Goal: Task Accomplishment & Management: Complete application form

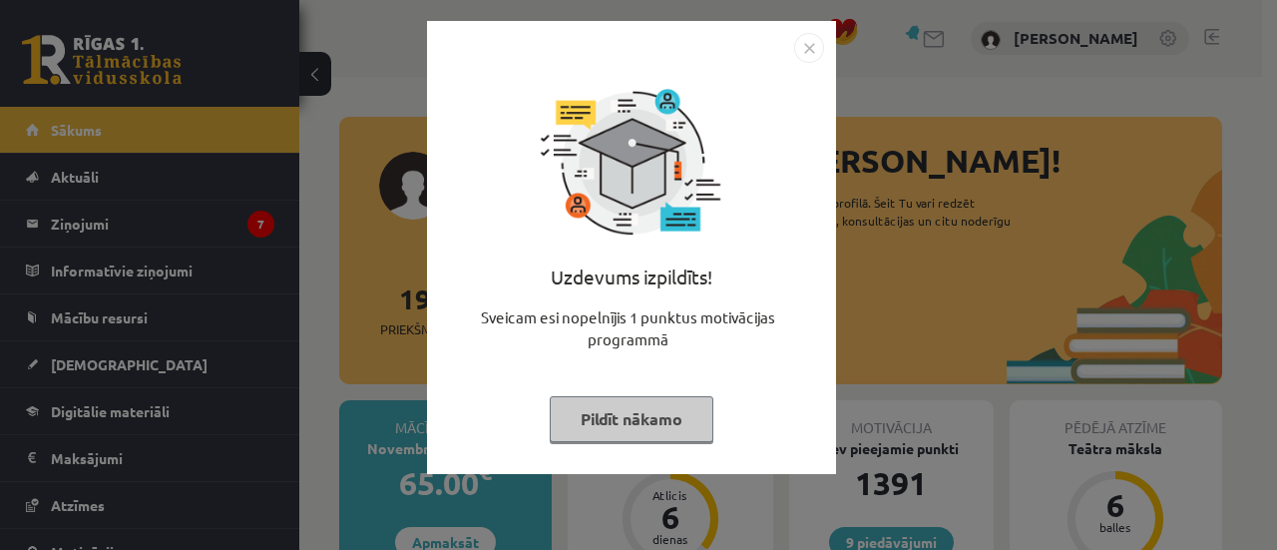
click at [632, 431] on button "Pildīt nākamo" at bounding box center [632, 419] width 164 height 46
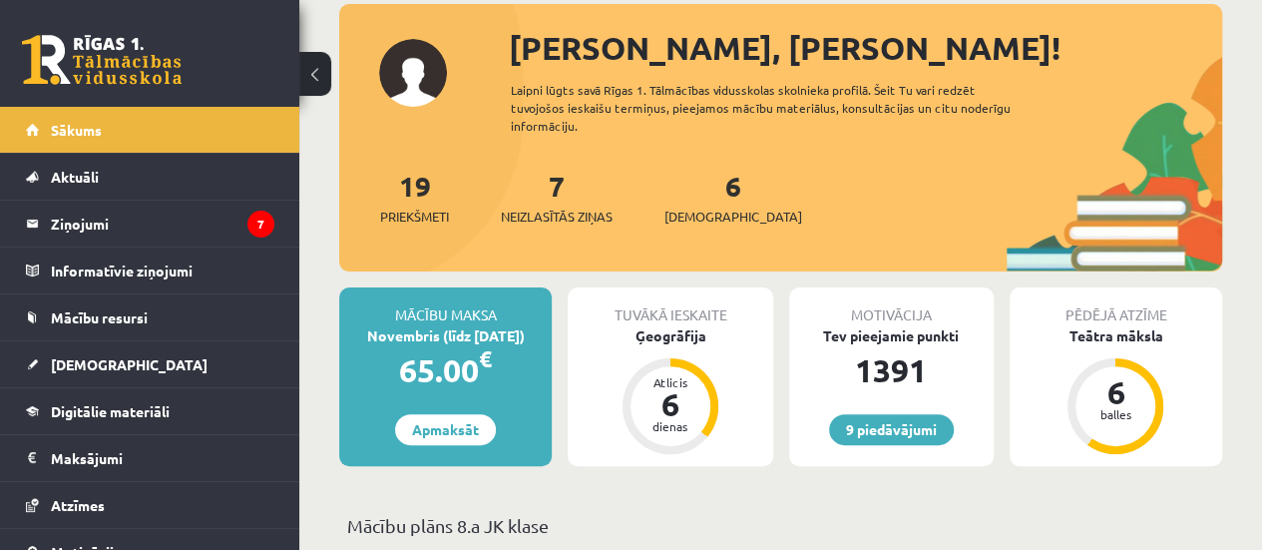
scroll to position [126, 0]
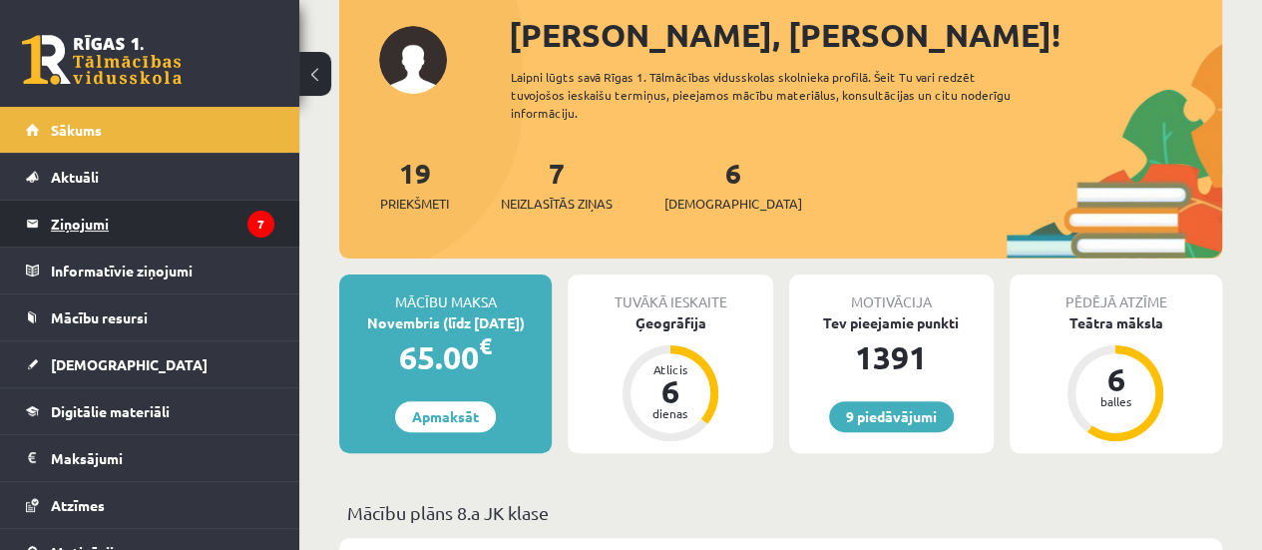
click at [113, 214] on legend "Ziņojumi 7" at bounding box center [162, 224] width 223 height 46
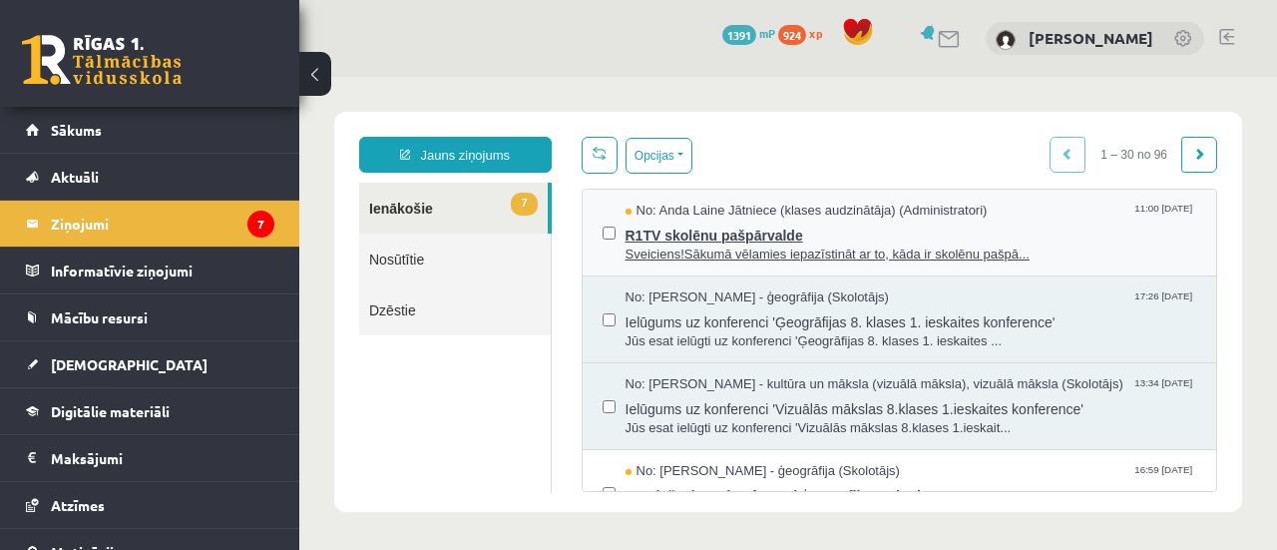
click at [704, 246] on span "Sveiciens!Sākumā vēlamies iepazīstināt ar to, kāda ir skolēnu pašpā..." at bounding box center [911, 254] width 572 height 19
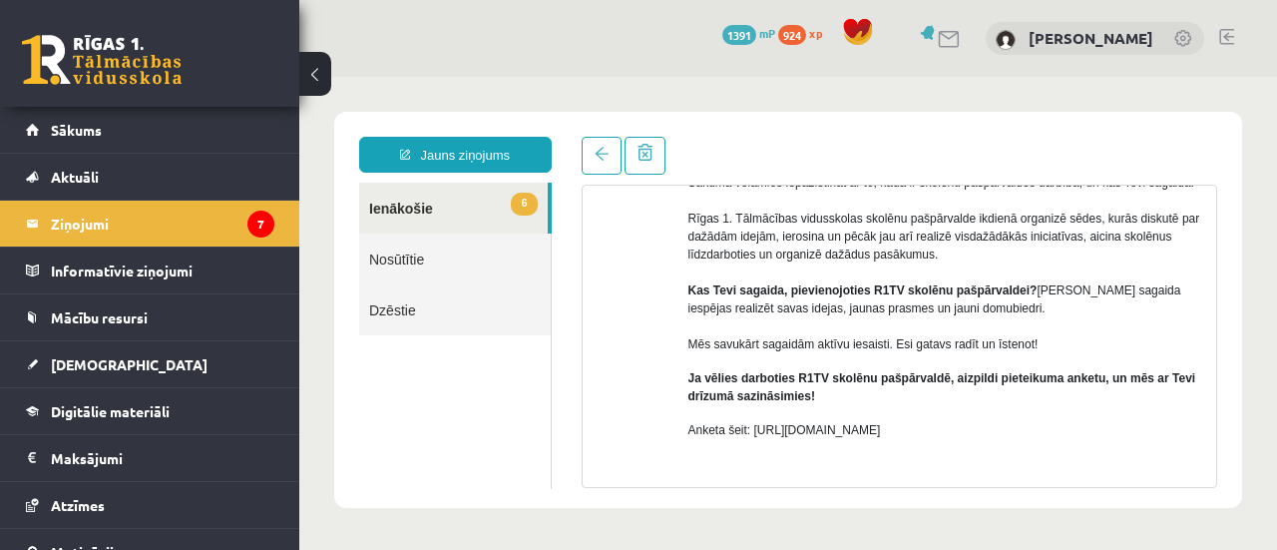
scroll to position [277, 0]
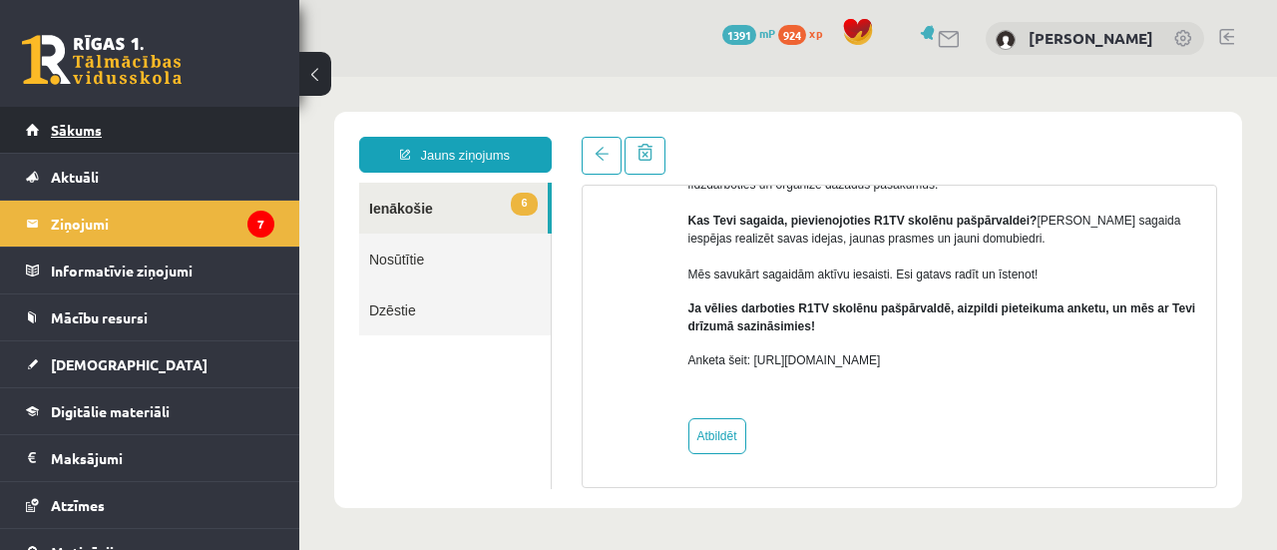
click at [84, 124] on span "Sākums" at bounding box center [76, 130] width 51 height 18
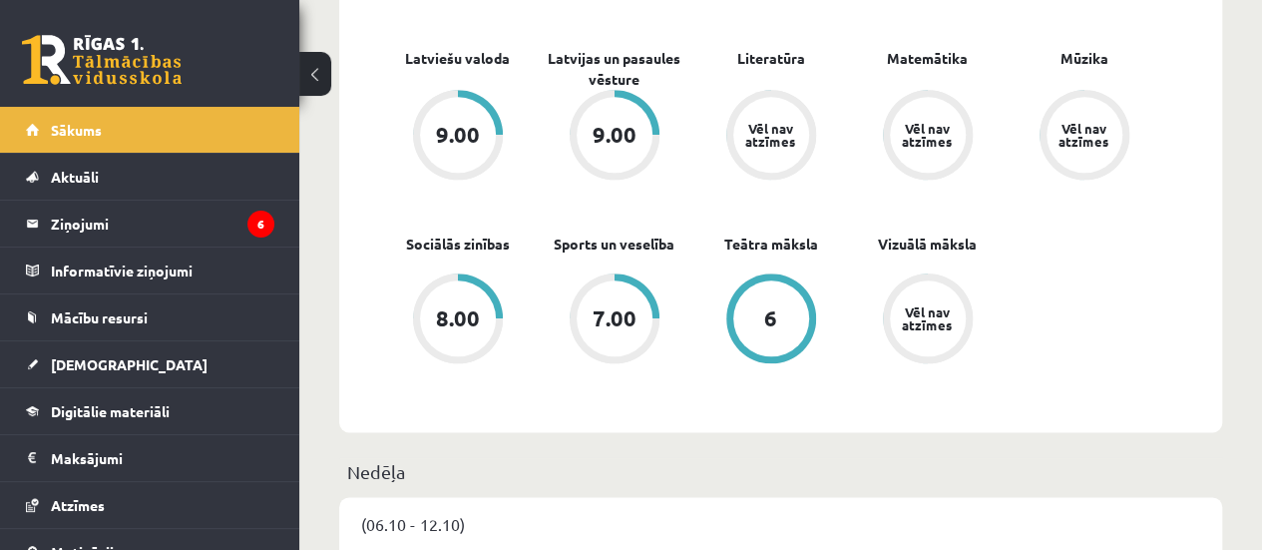
scroll to position [1011, 0]
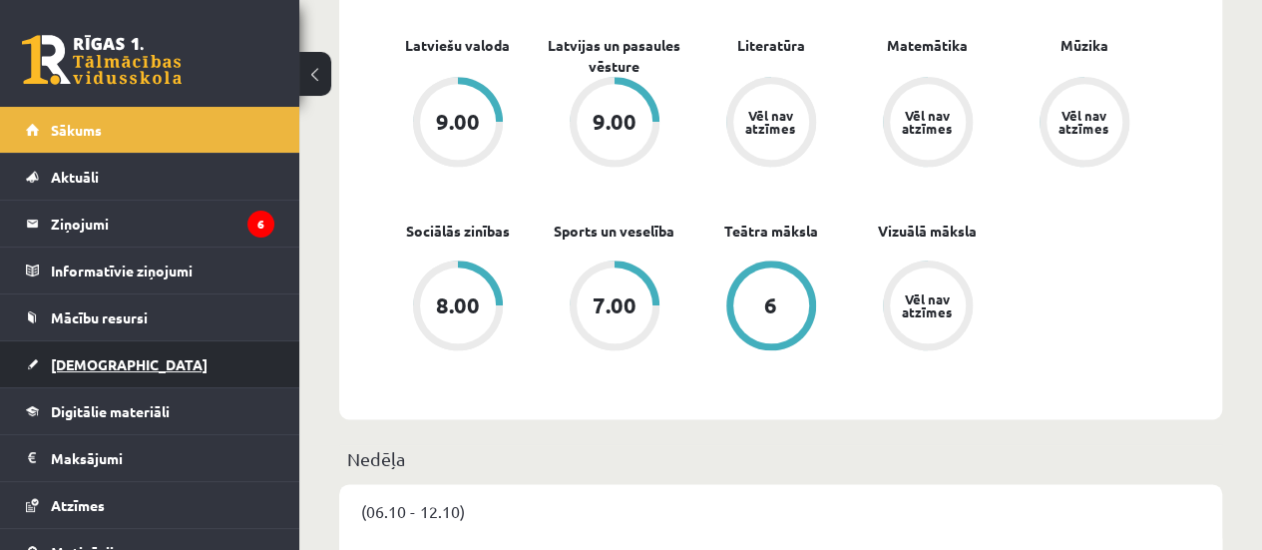
click at [66, 356] on span "[DEMOGRAPHIC_DATA]" at bounding box center [129, 364] width 157 height 18
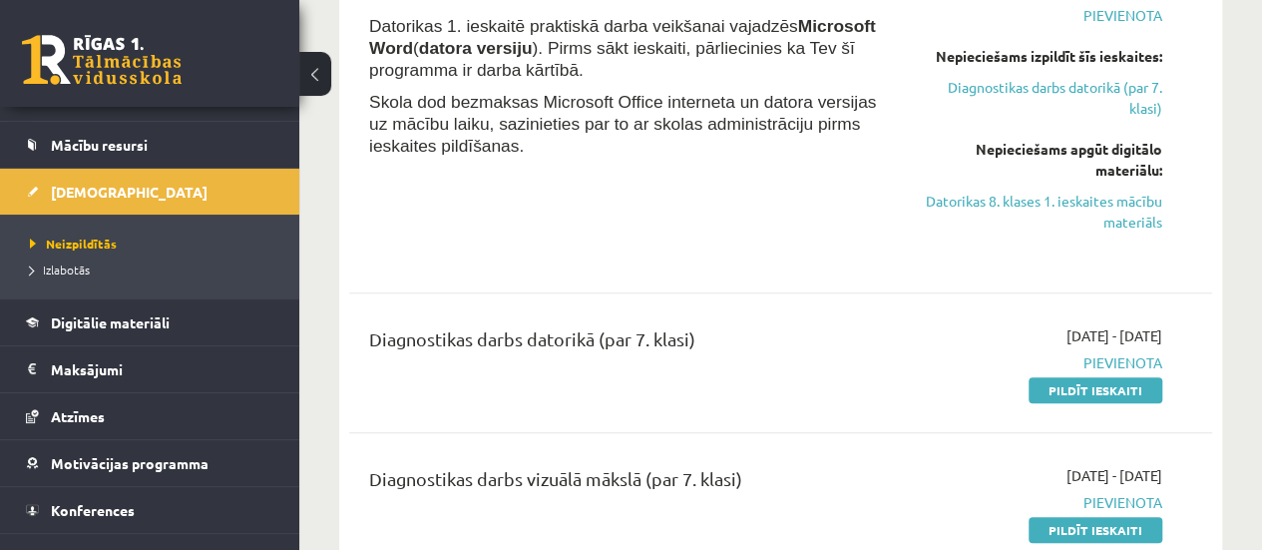
scroll to position [180, 0]
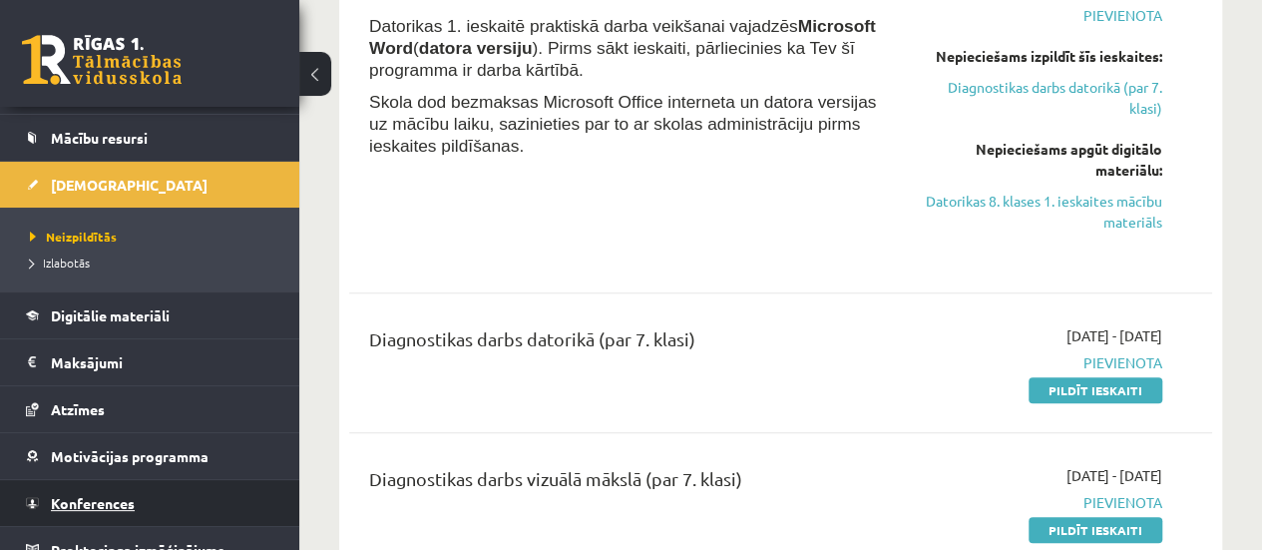
click at [61, 497] on span "Konferences" at bounding box center [93, 503] width 84 height 18
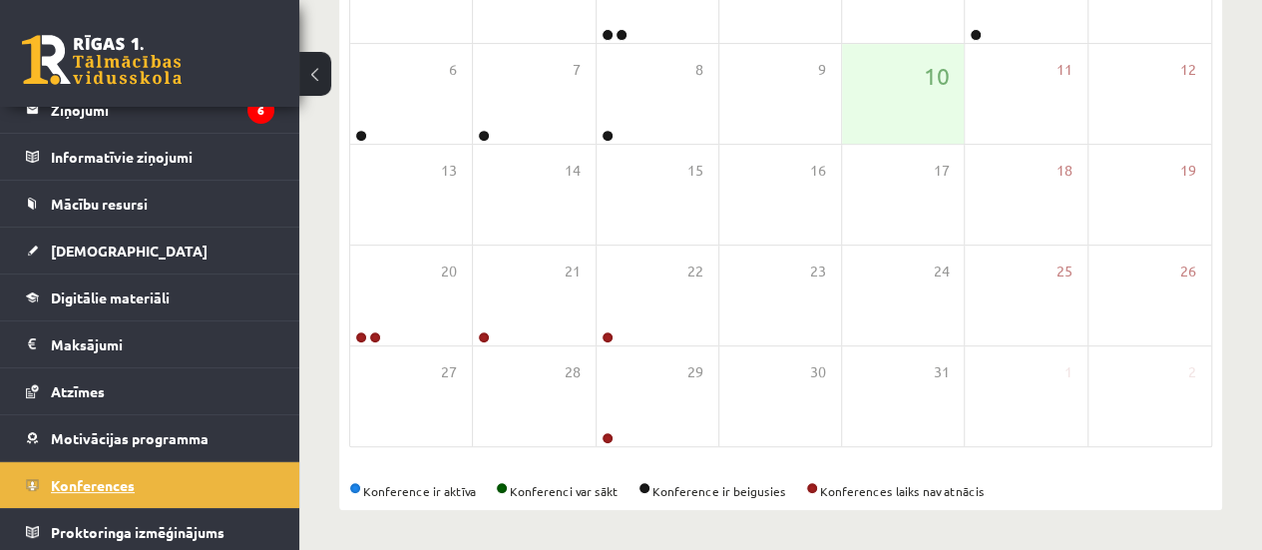
scroll to position [401, 0]
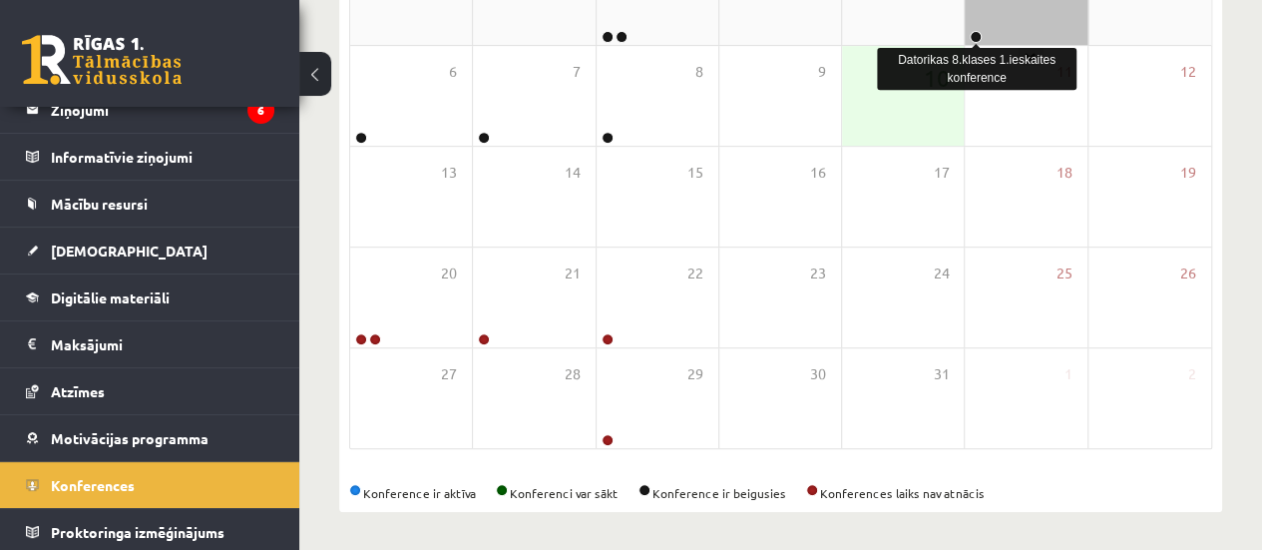
click at [972, 37] on link at bounding box center [976, 37] width 12 height 12
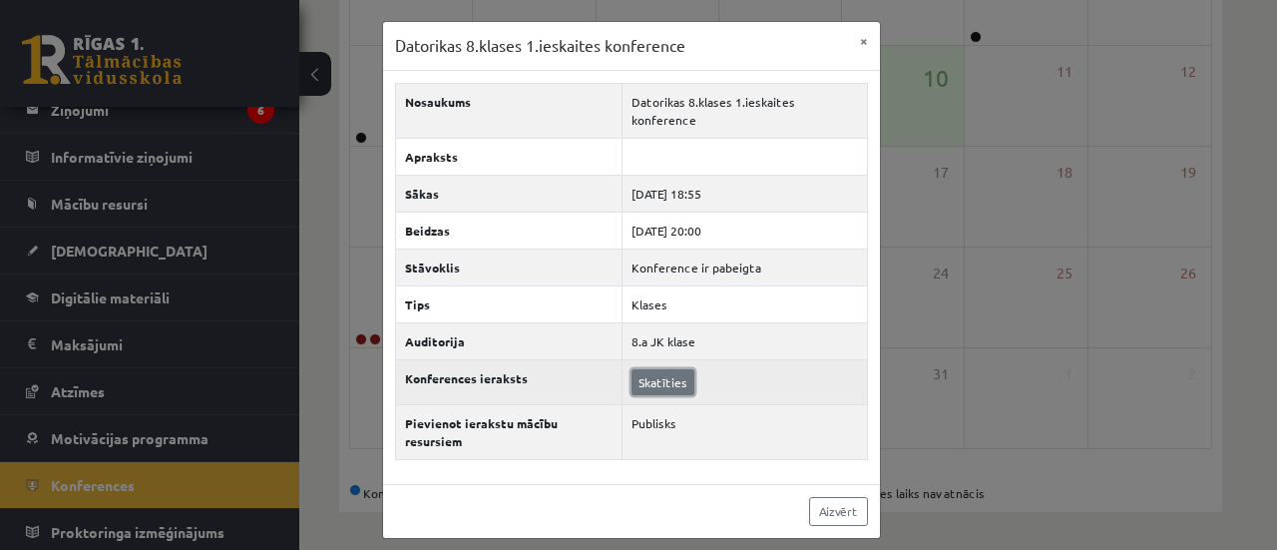
click at [662, 369] on link "Skatīties" at bounding box center [662, 382] width 63 height 26
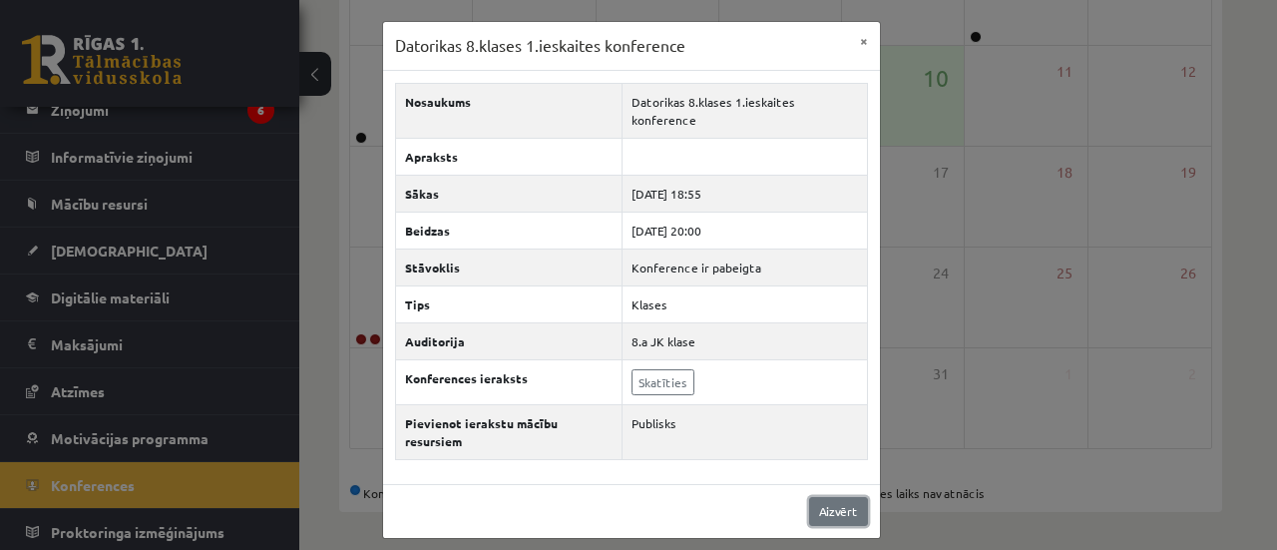
click at [838, 497] on link "Aizvērt" at bounding box center [838, 511] width 59 height 29
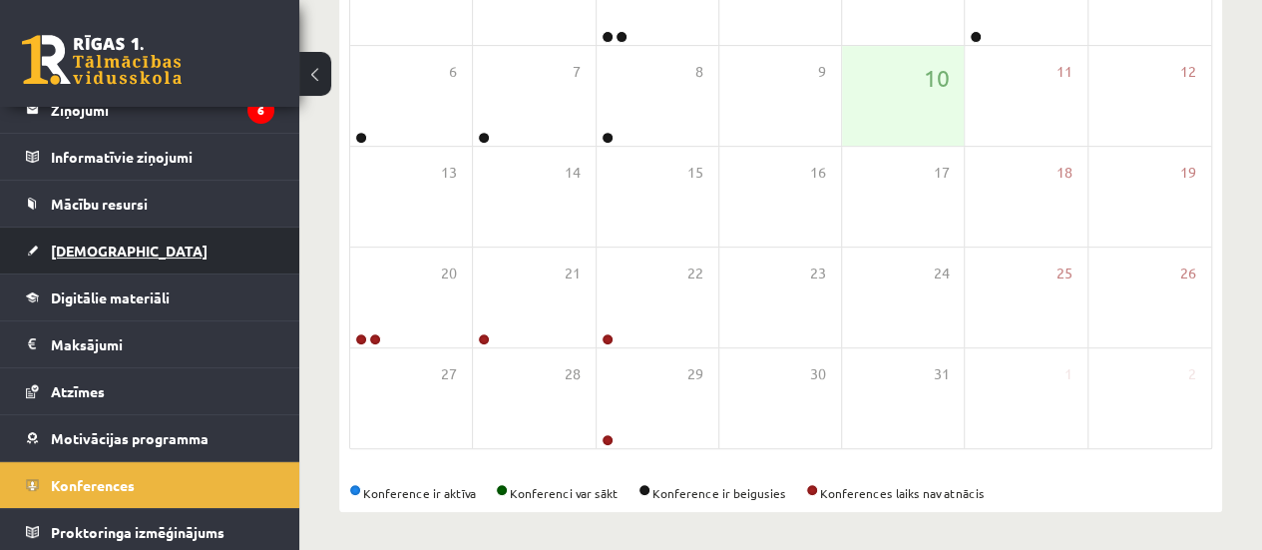
click at [127, 258] on link "[DEMOGRAPHIC_DATA]" at bounding box center [150, 250] width 248 height 46
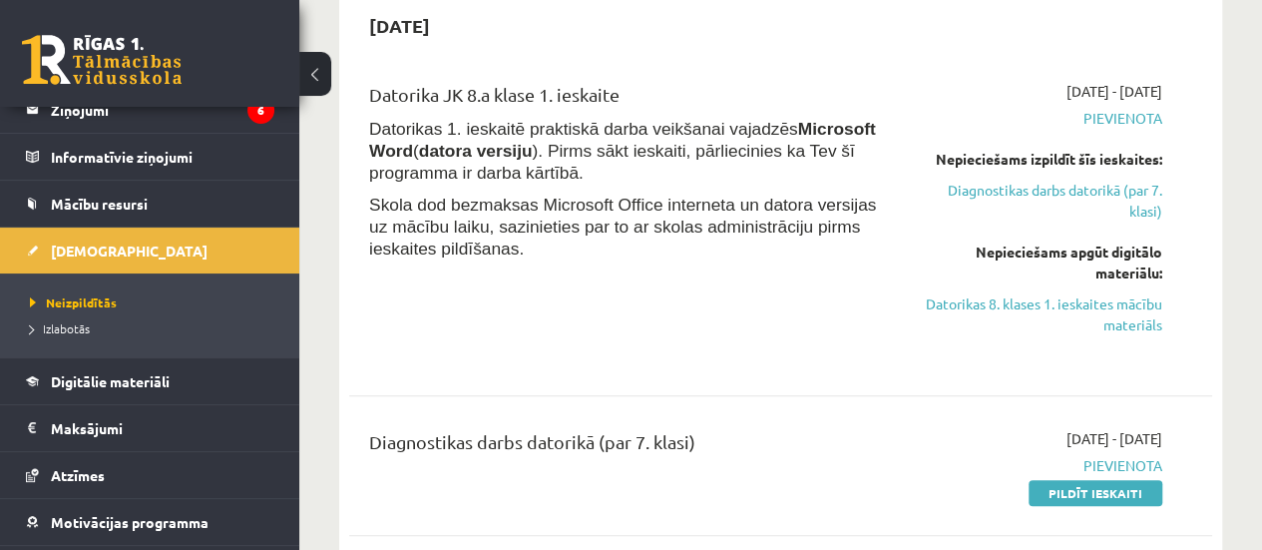
scroll to position [481, 0]
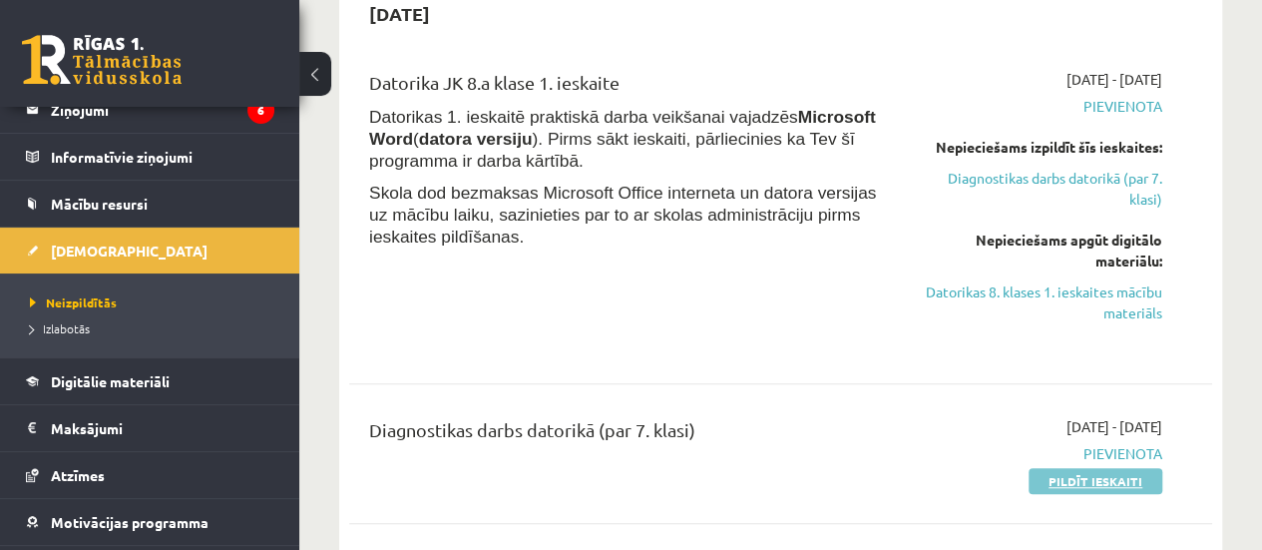
click at [1093, 479] on link "Pildīt ieskaiti" at bounding box center [1095, 481] width 134 height 26
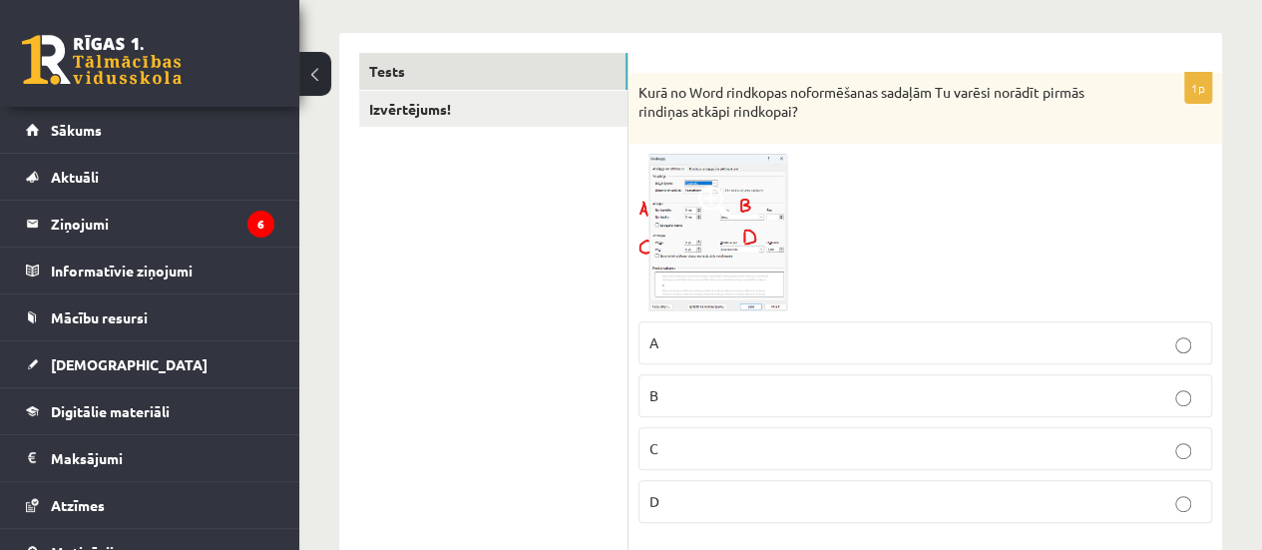
scroll to position [319, 0]
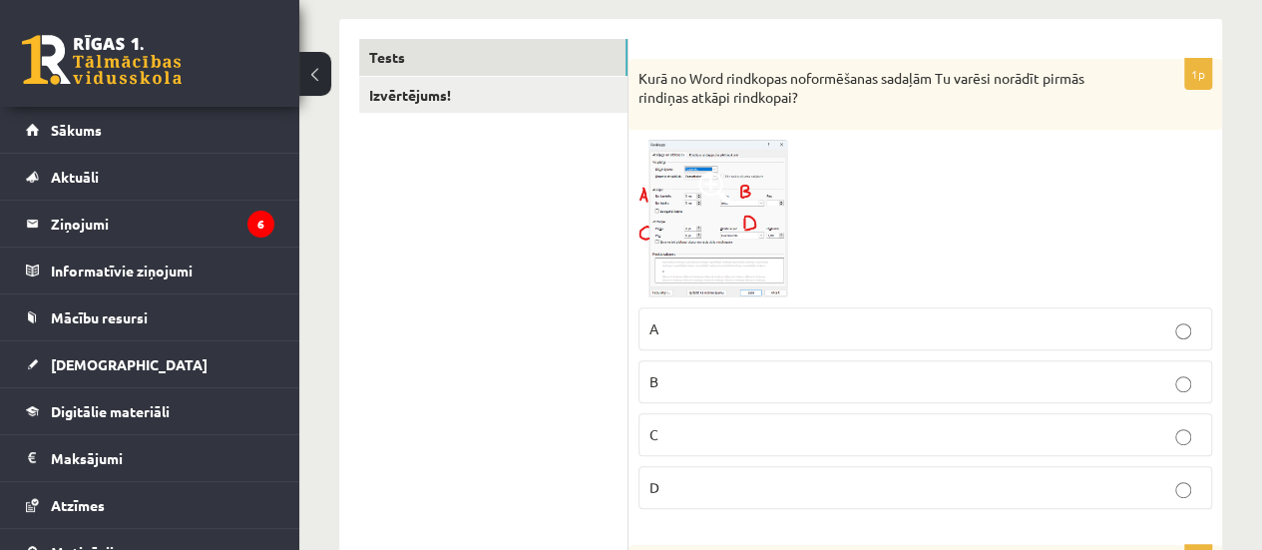
click at [702, 178] on span at bounding box center [714, 188] width 32 height 32
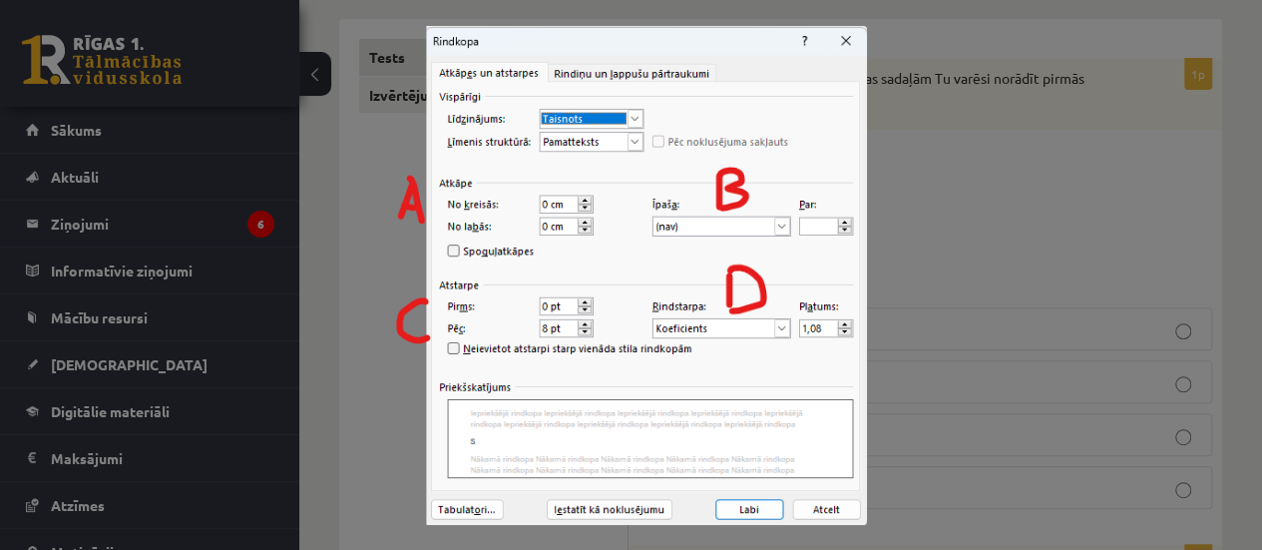
click at [858, 47] on img at bounding box center [631, 275] width 472 height 499
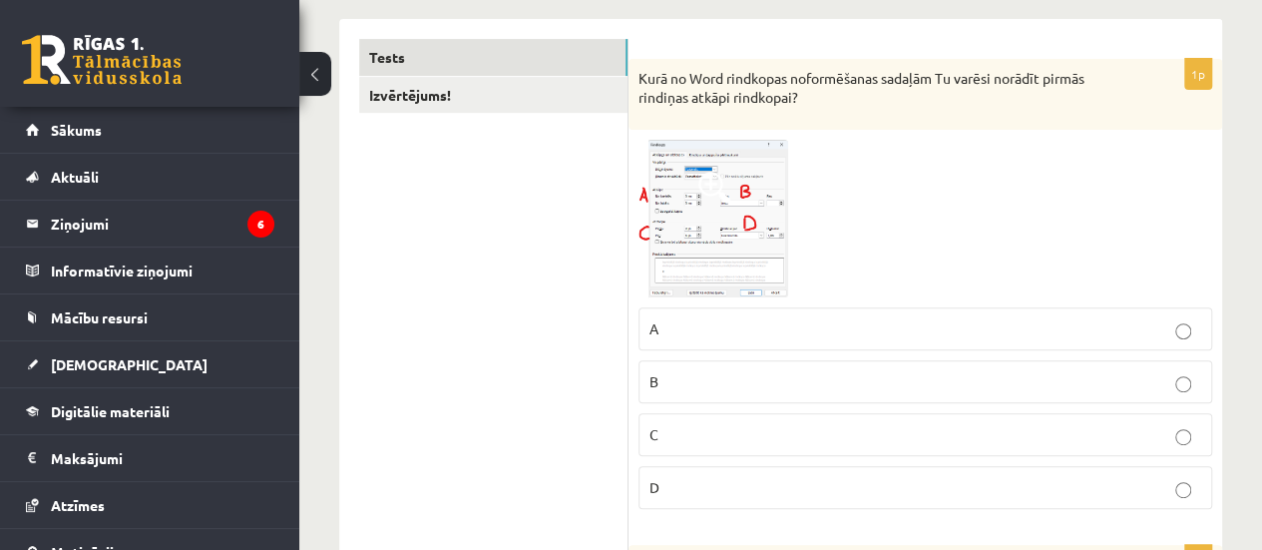
click at [683, 186] on img at bounding box center [713, 219] width 150 height 158
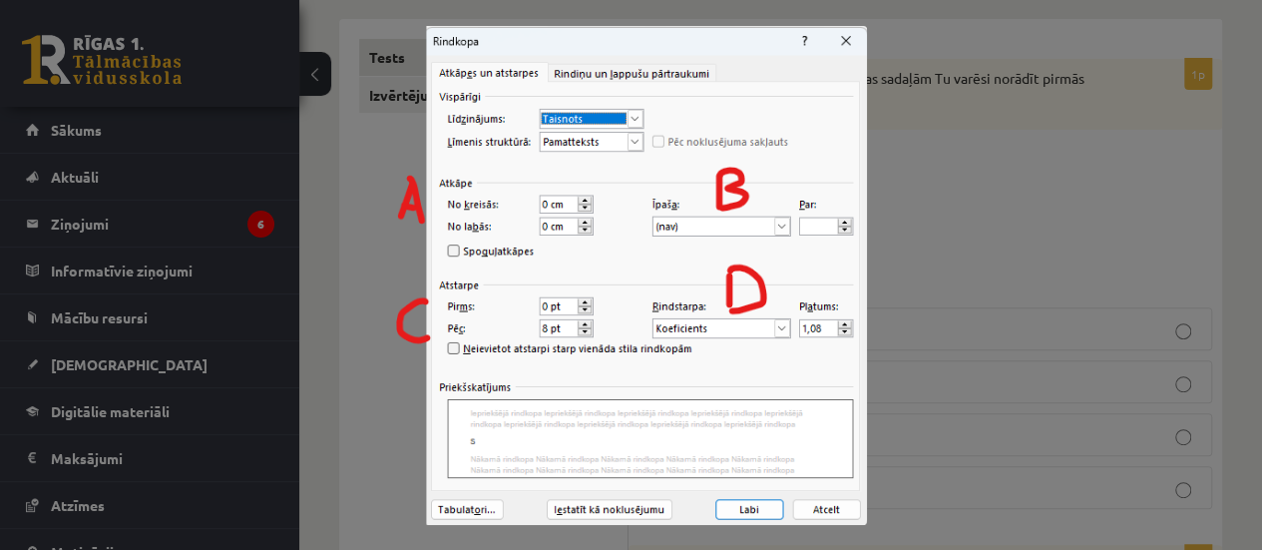
click at [683, 186] on img at bounding box center [631, 275] width 472 height 499
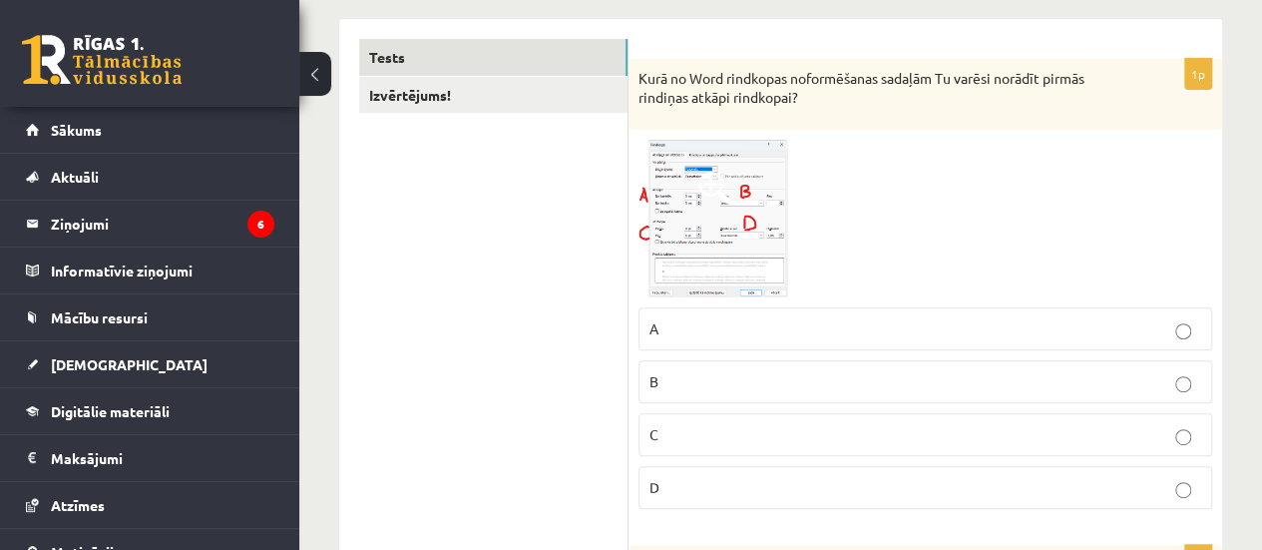
click at [678, 388] on p "B" at bounding box center [925, 381] width 552 height 21
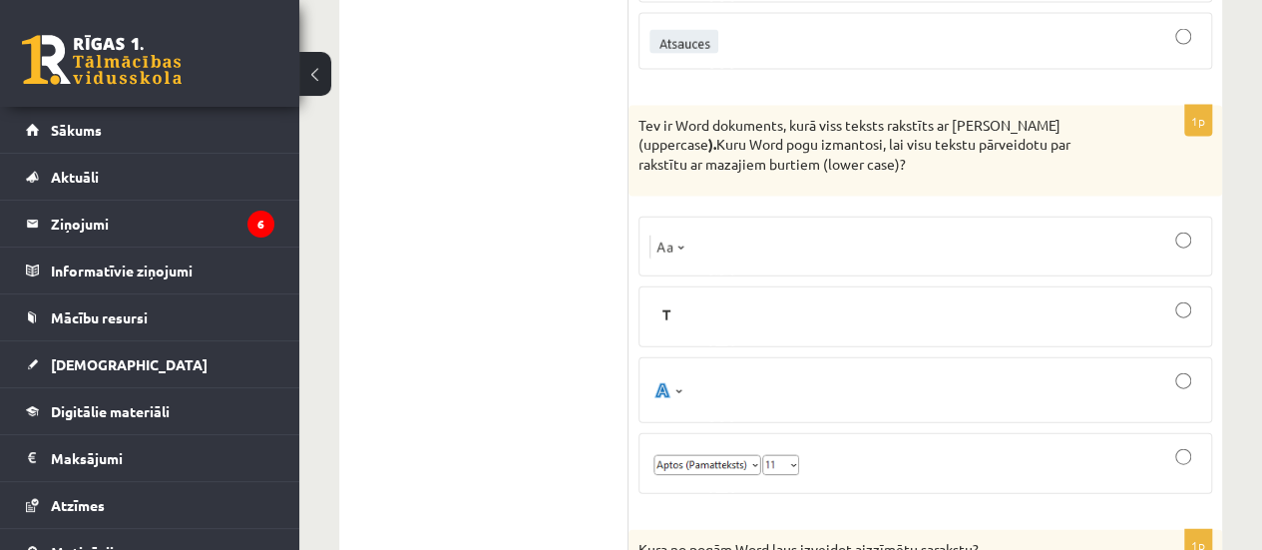
scroll to position [2168, 0]
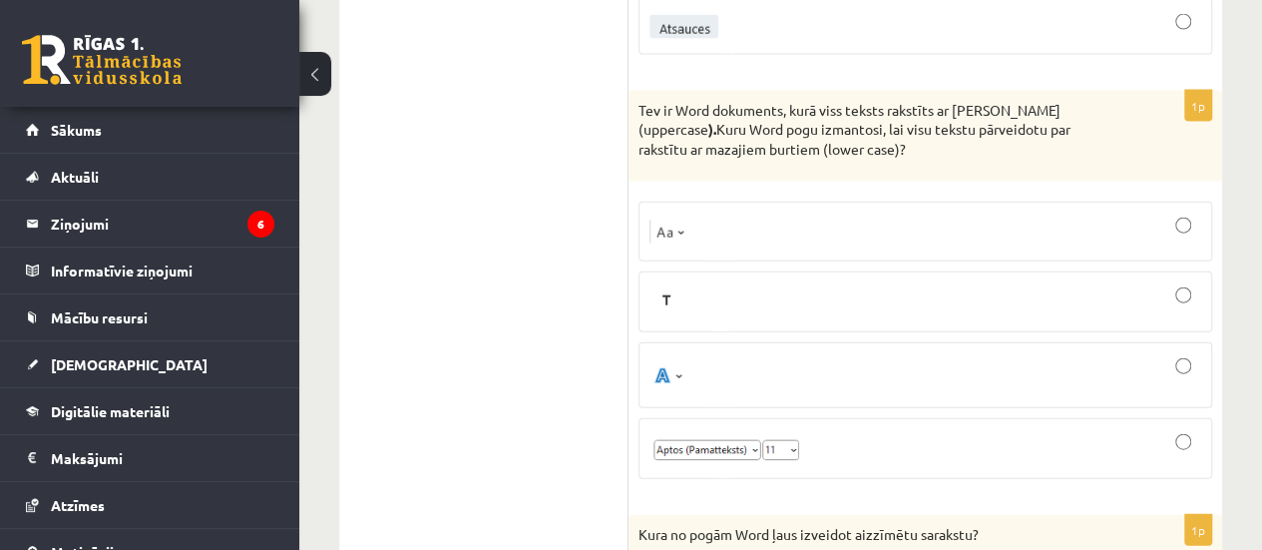
click at [1012, 220] on div at bounding box center [925, 231] width 552 height 38
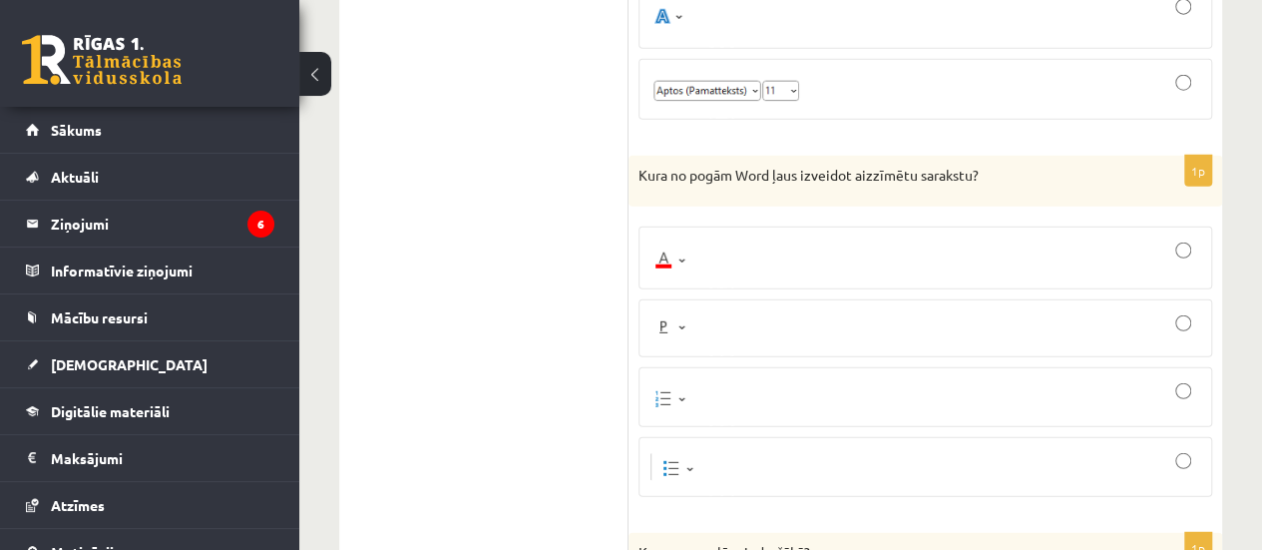
scroll to position [2540, 0]
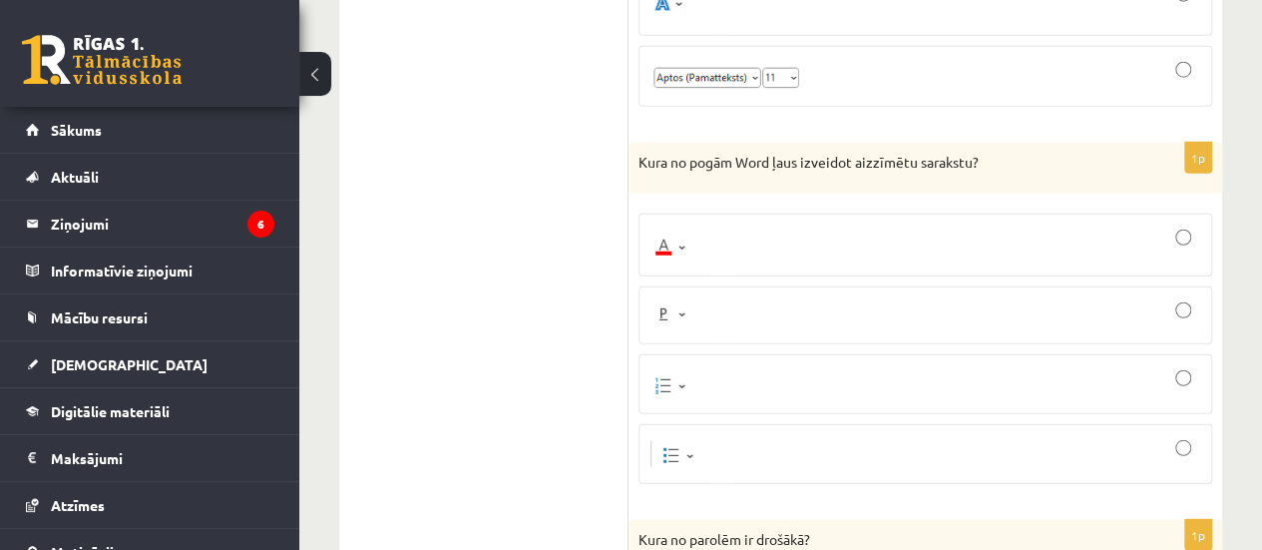
click at [1196, 297] on div at bounding box center [925, 315] width 552 height 36
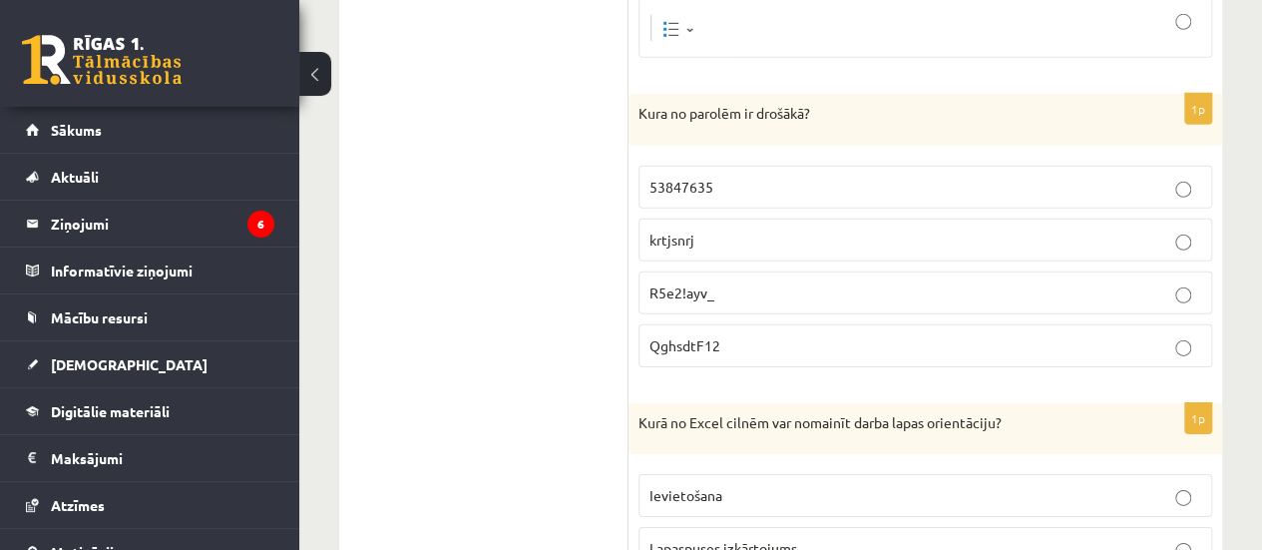
scroll to position [3019, 0]
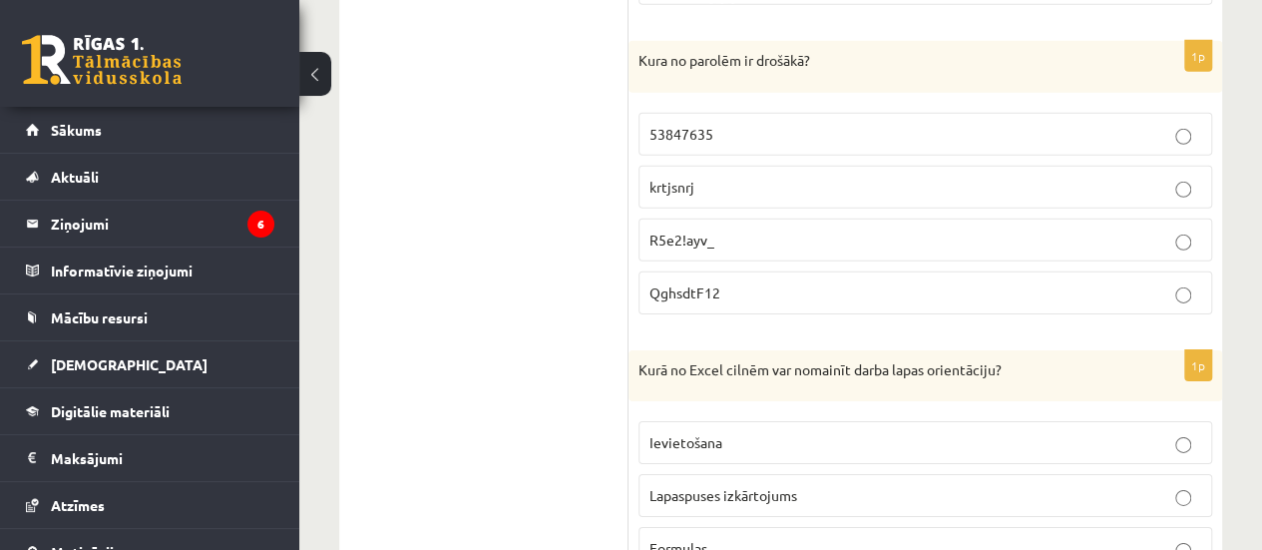
click at [1174, 229] on p "R5e2!ayv_" at bounding box center [925, 239] width 552 height 21
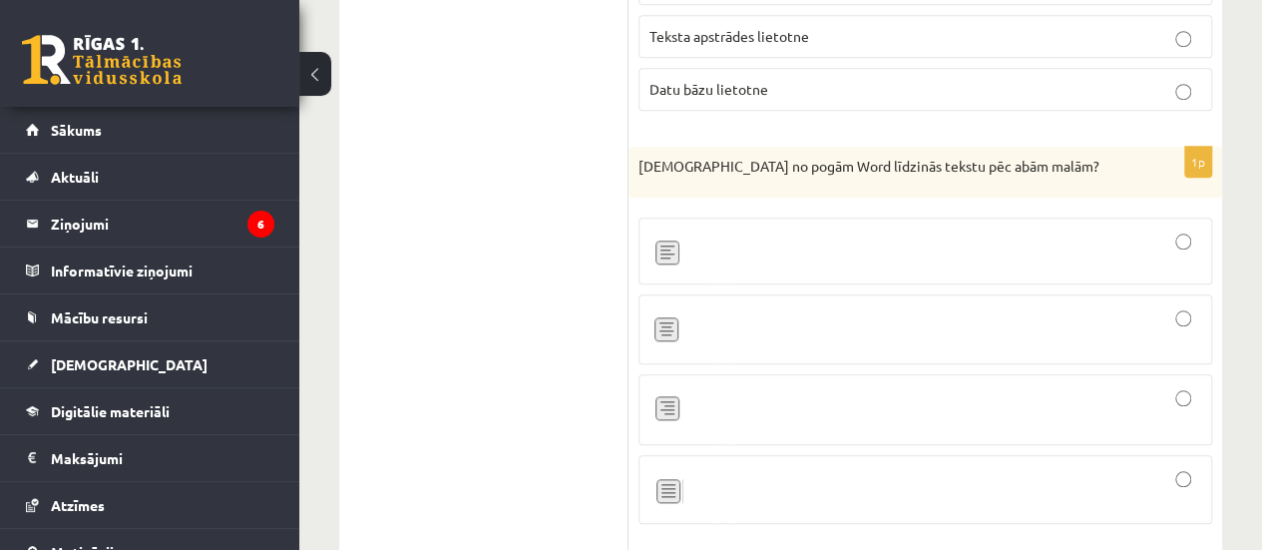
scroll to position [4655, 0]
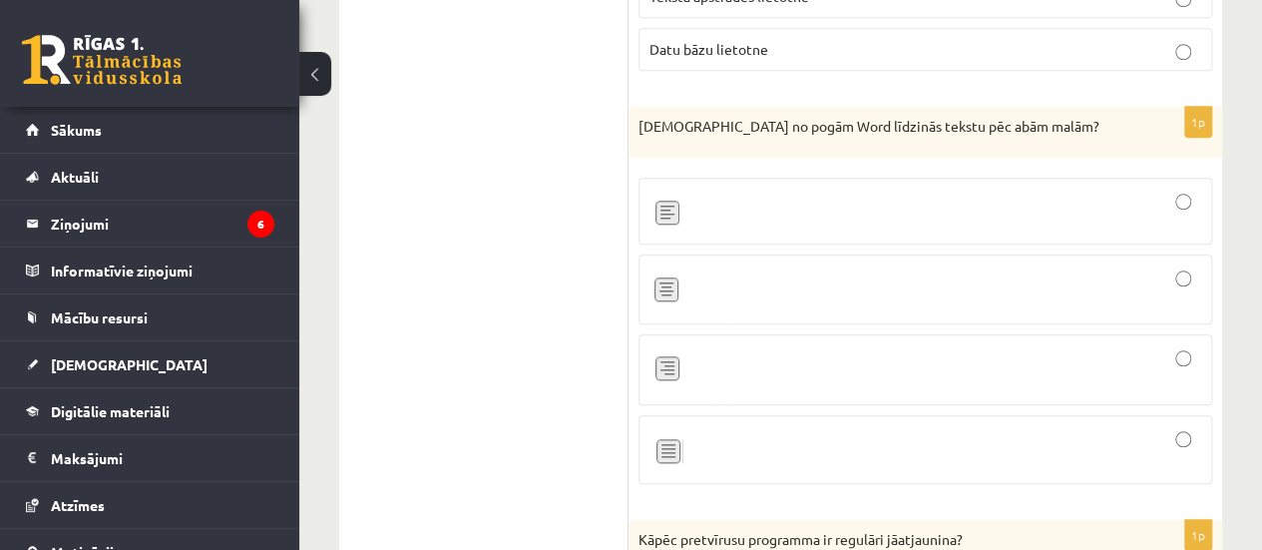
click at [1187, 426] on div at bounding box center [925, 449] width 552 height 47
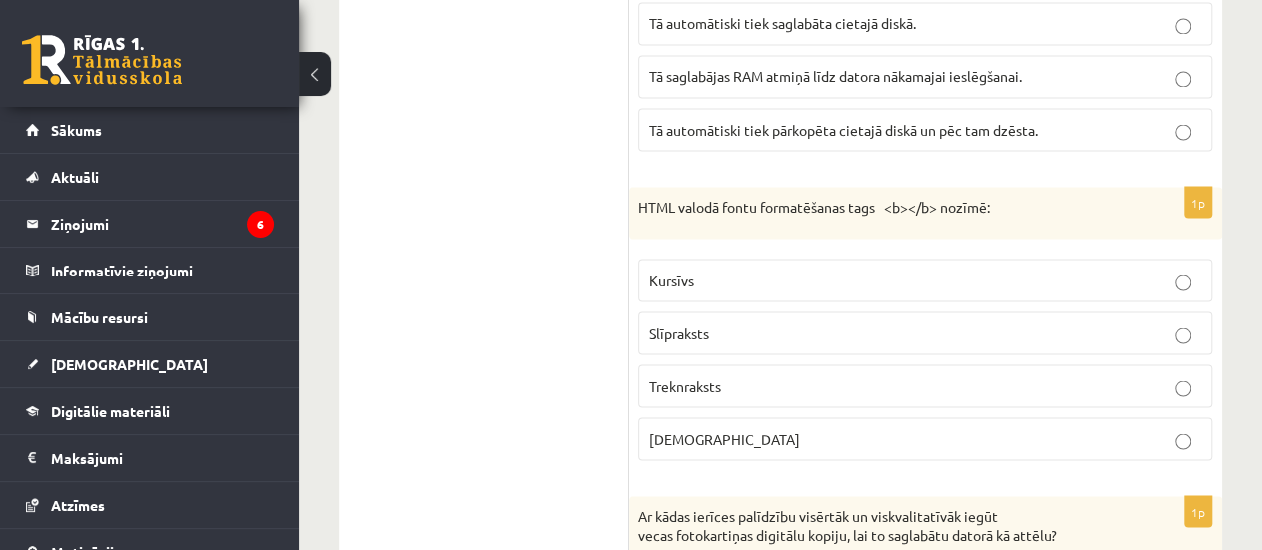
scroll to position [5612, 0]
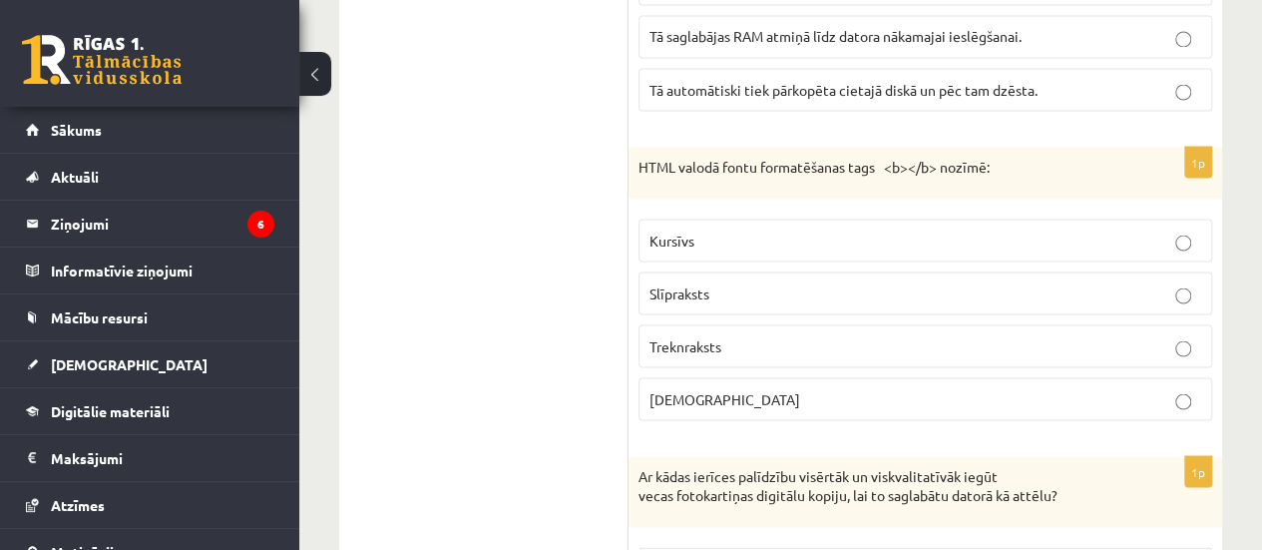
click at [1188, 324] on label "Treknraksts" at bounding box center [925, 345] width 574 height 43
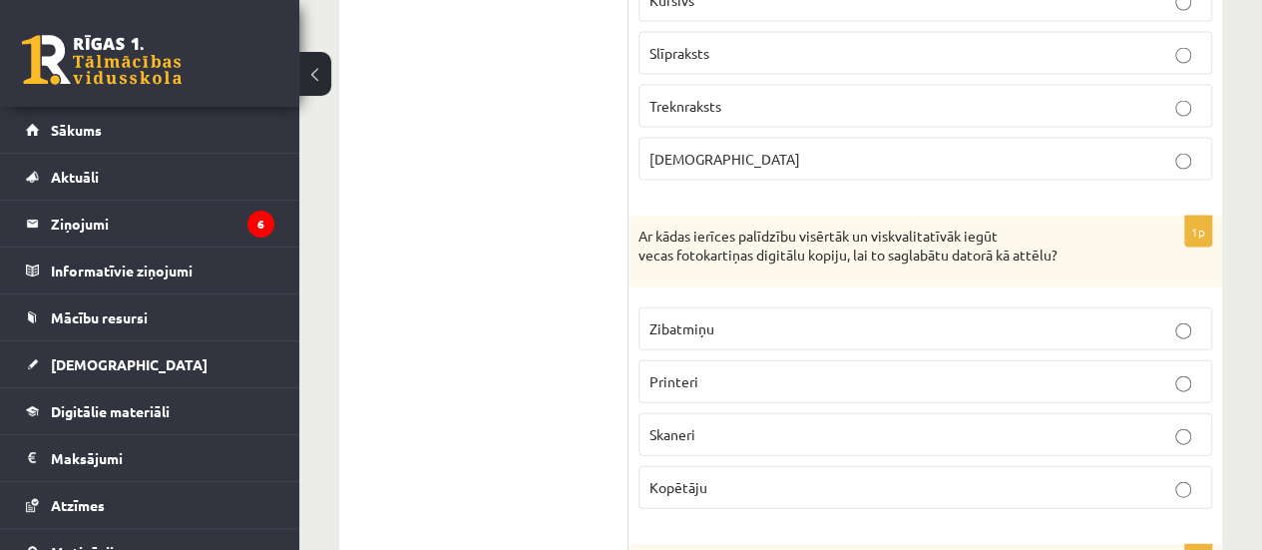
scroll to position [5892, 0]
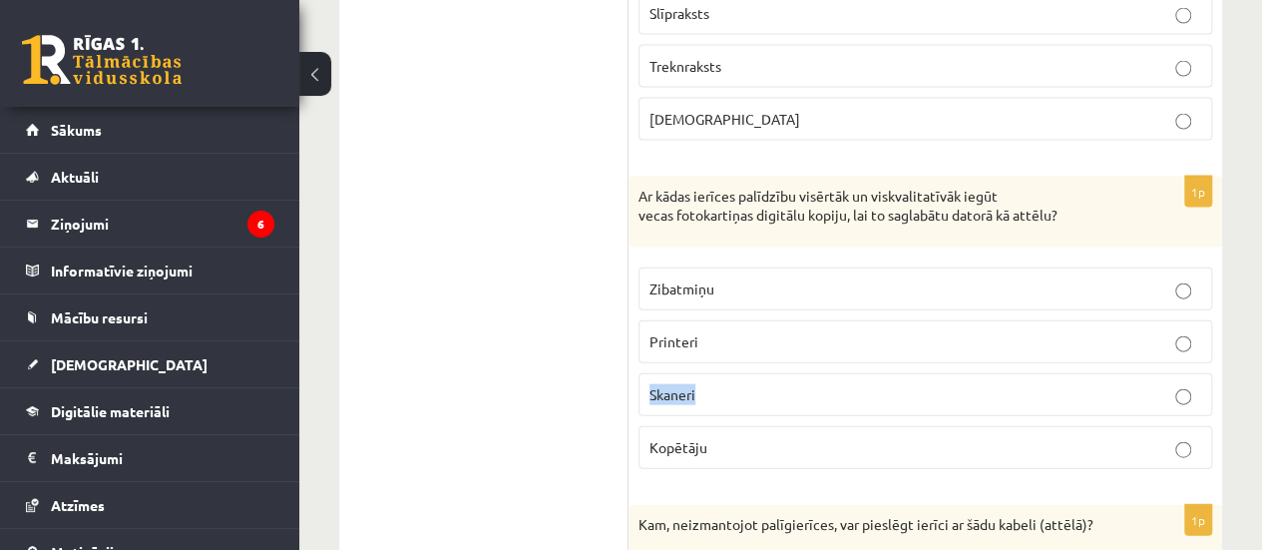
click at [1190, 373] on label "Skaneri" at bounding box center [925, 394] width 574 height 43
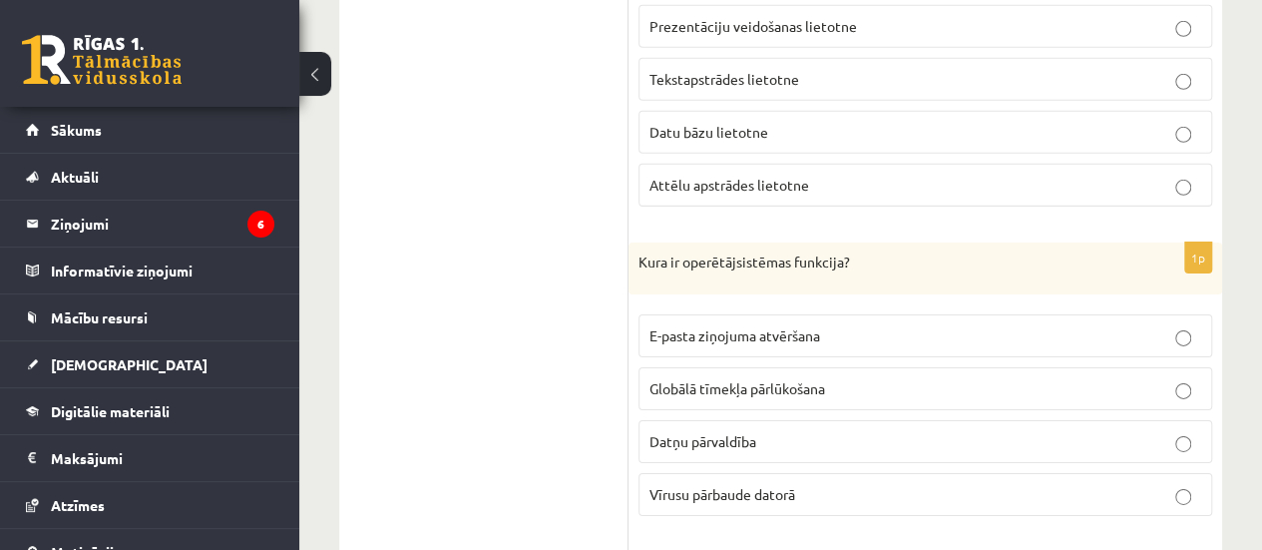
scroll to position [6942, 0]
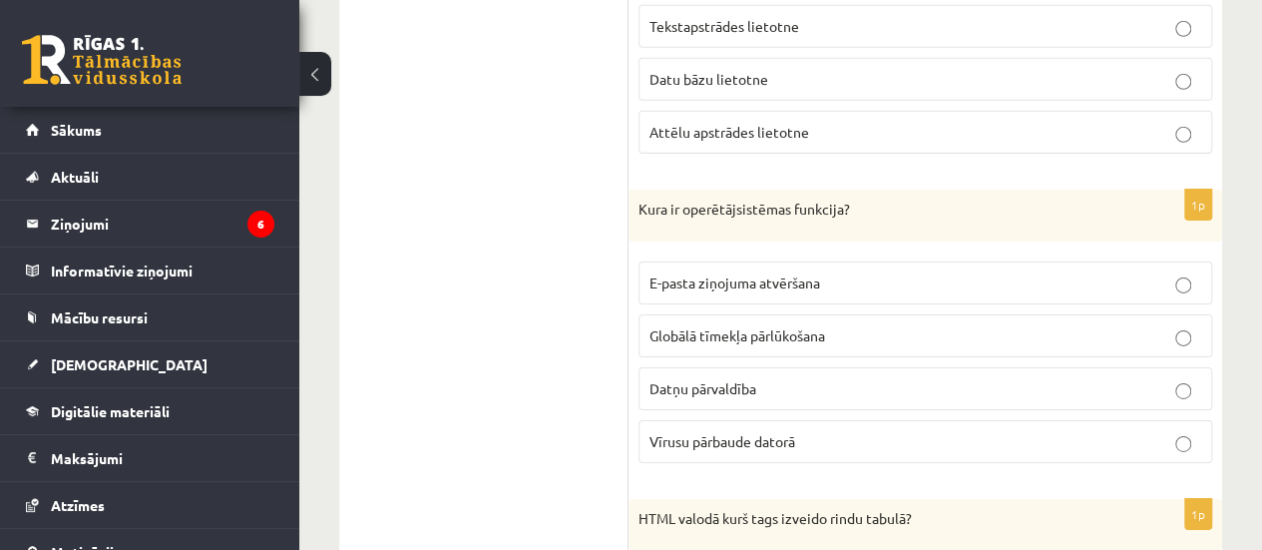
click at [1185, 367] on label "Datņu pārvaldība" at bounding box center [925, 388] width 574 height 43
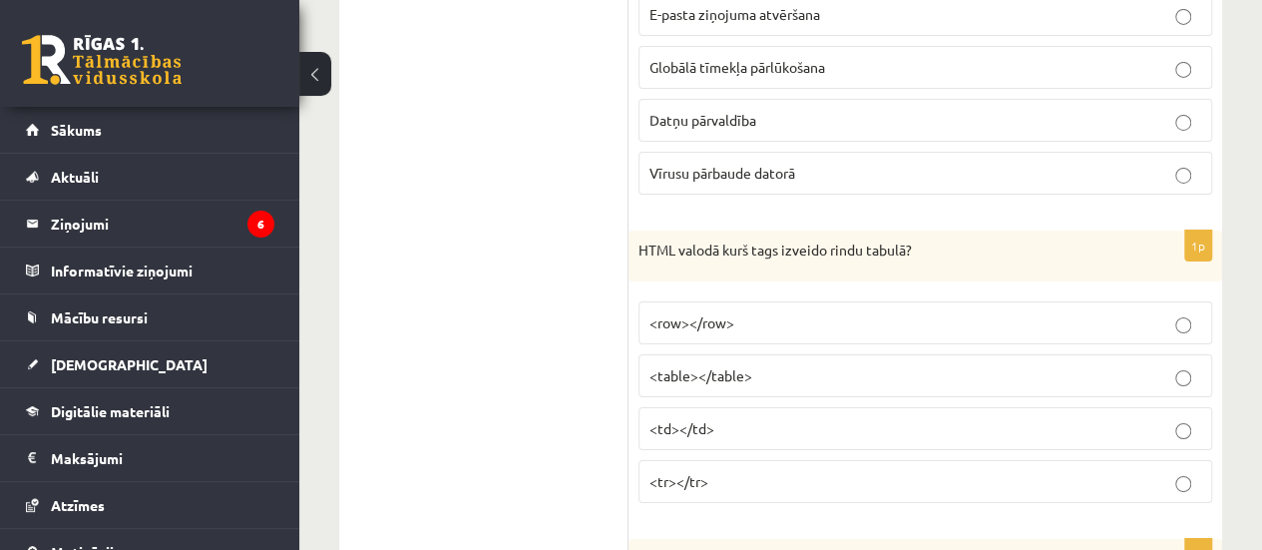
scroll to position [7221, 0]
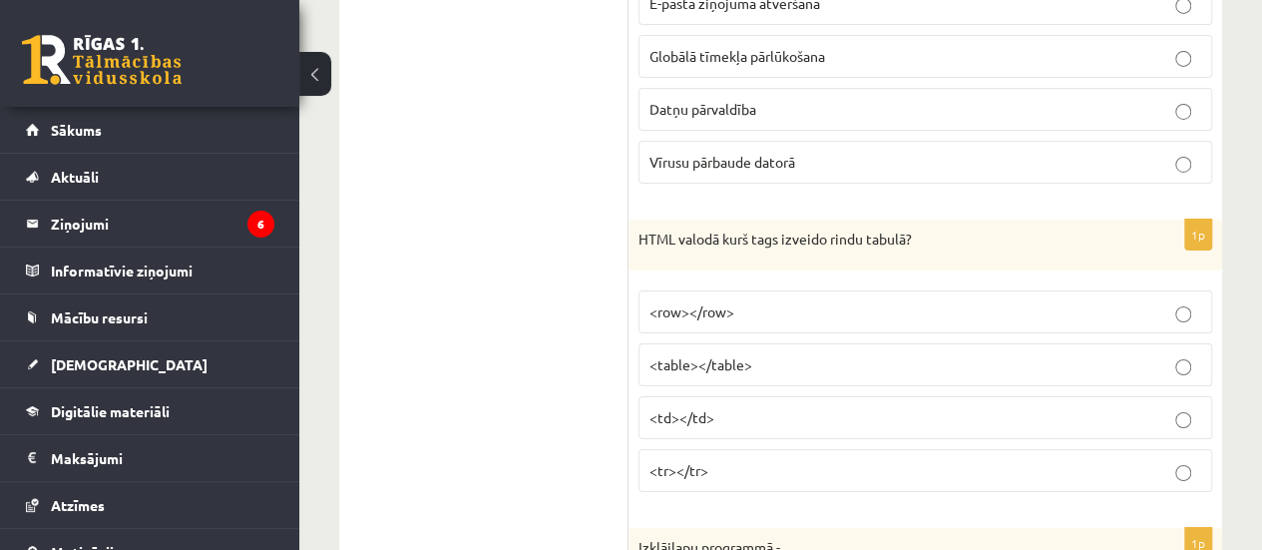
click at [1191, 460] on p "<tr></tr>" at bounding box center [925, 470] width 552 height 21
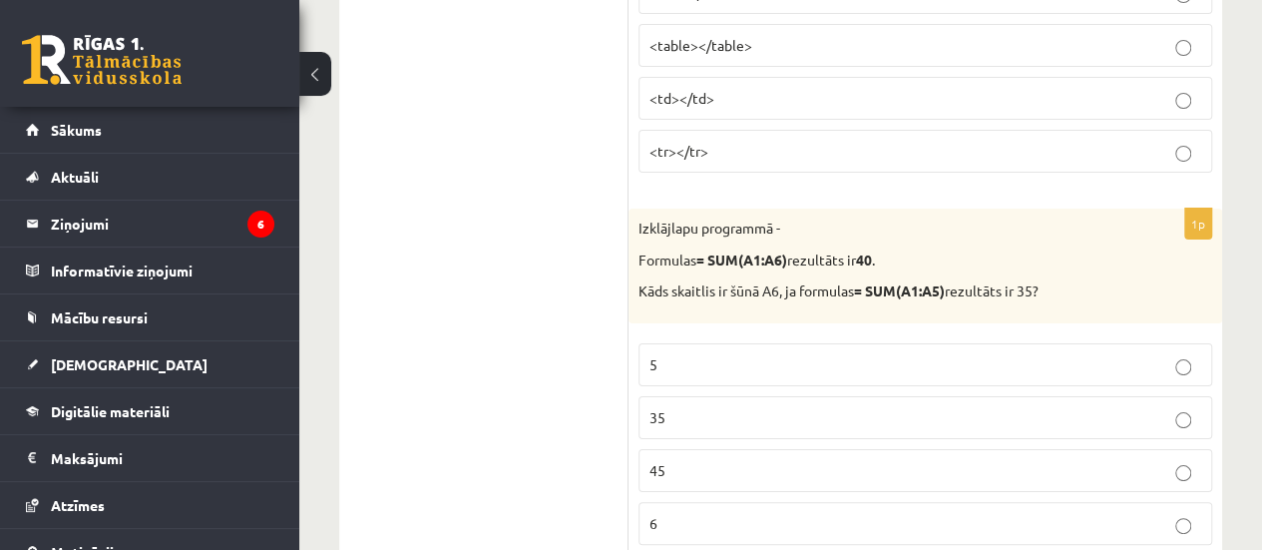
scroll to position [7580, 0]
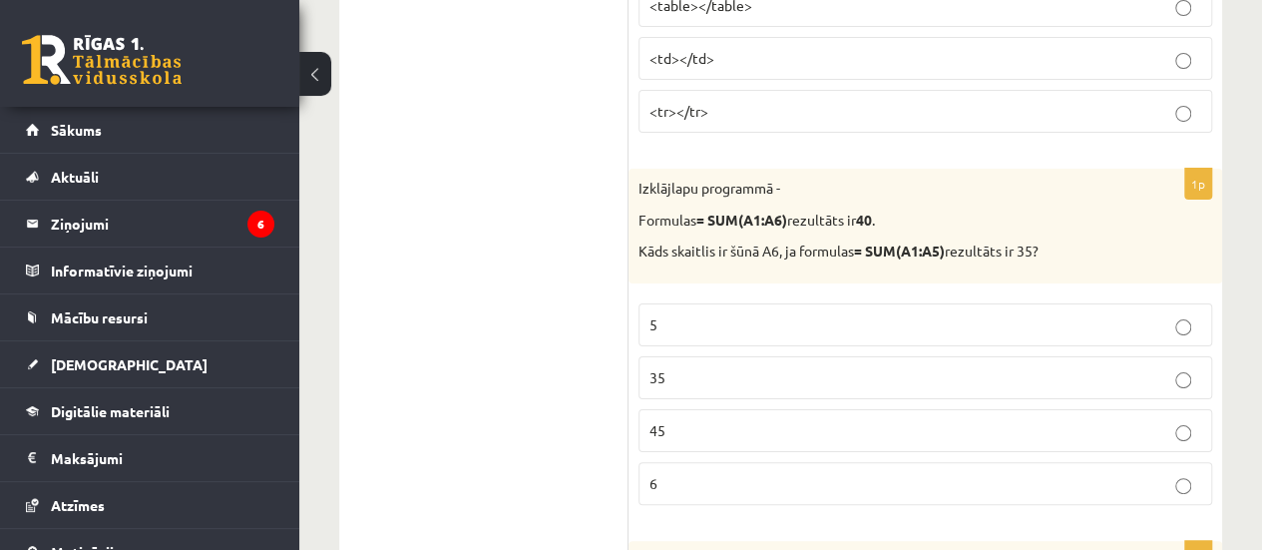
click at [649, 315] on span "5" at bounding box center [653, 324] width 8 height 18
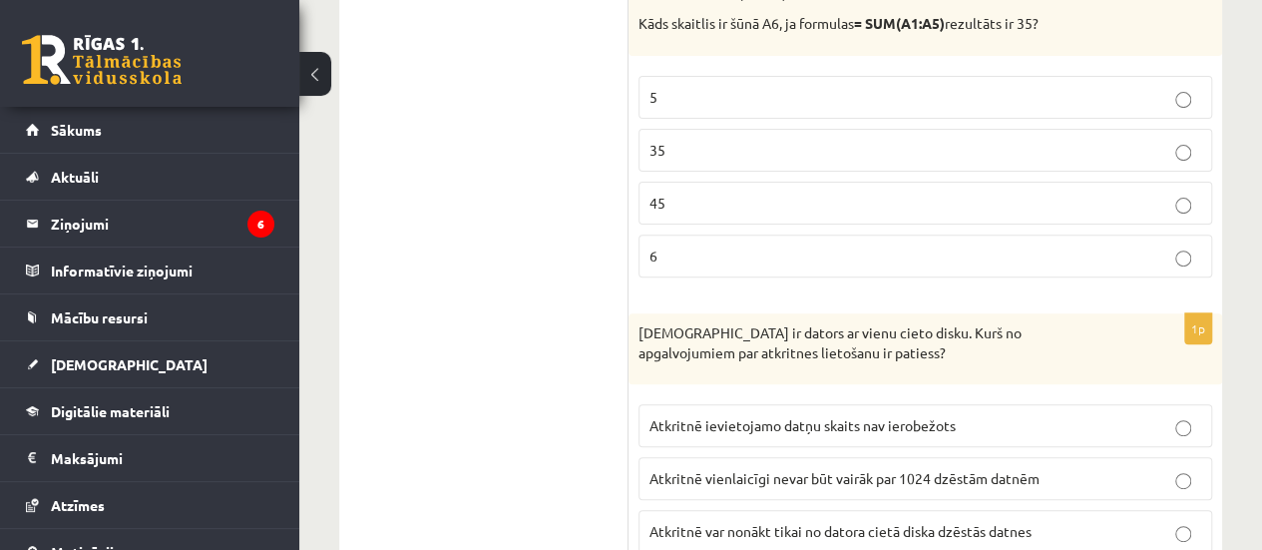
scroll to position [7820, 0]
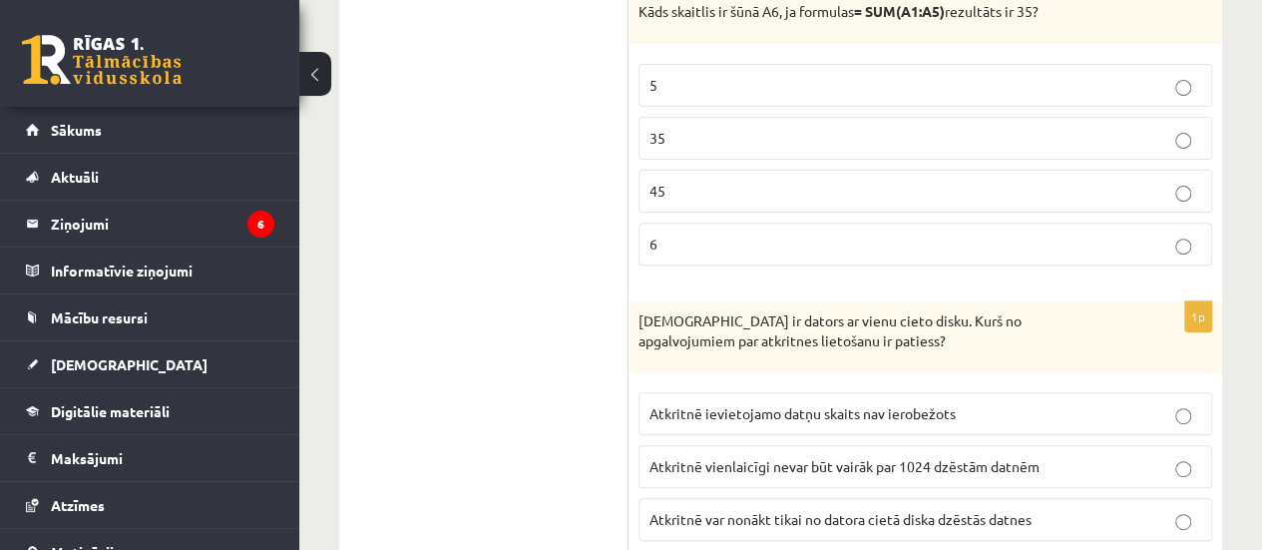
click at [1193, 498] on label "Atkritnē var nonākt tikai no datora cietā diska dzēstās datnes" at bounding box center [925, 519] width 574 height 43
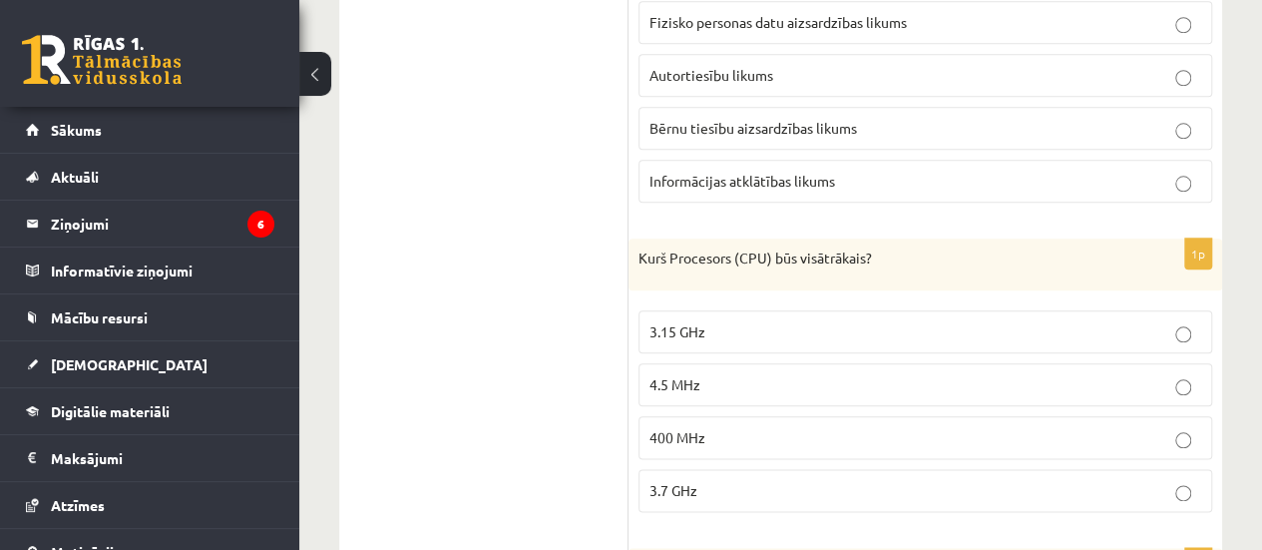
scroll to position [8551, 0]
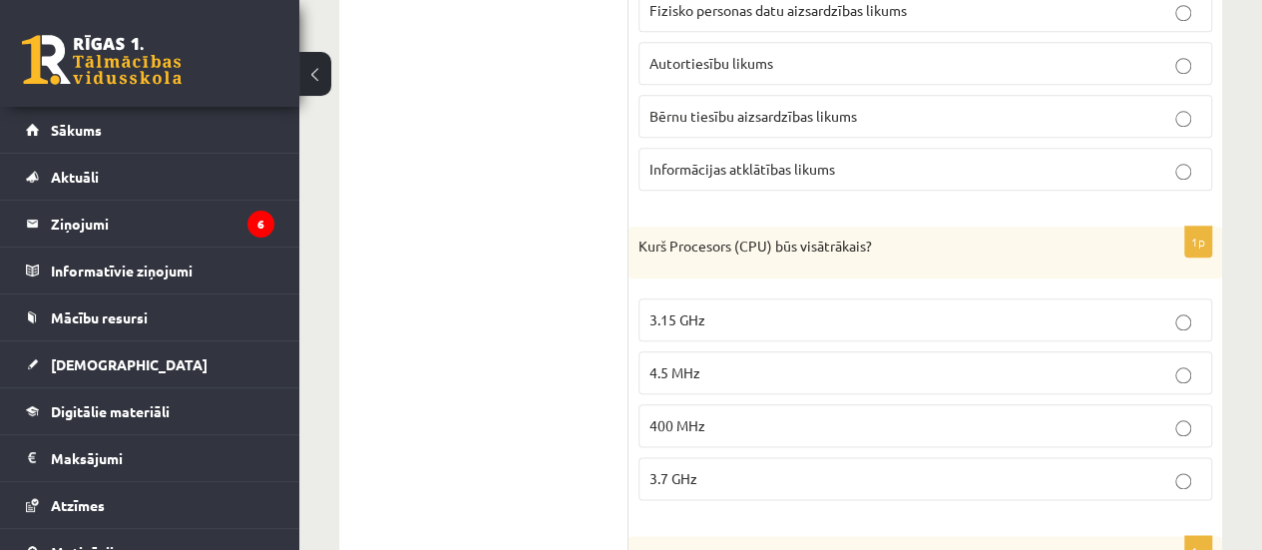
click at [1192, 468] on p "3.7 GHz" at bounding box center [925, 478] width 552 height 21
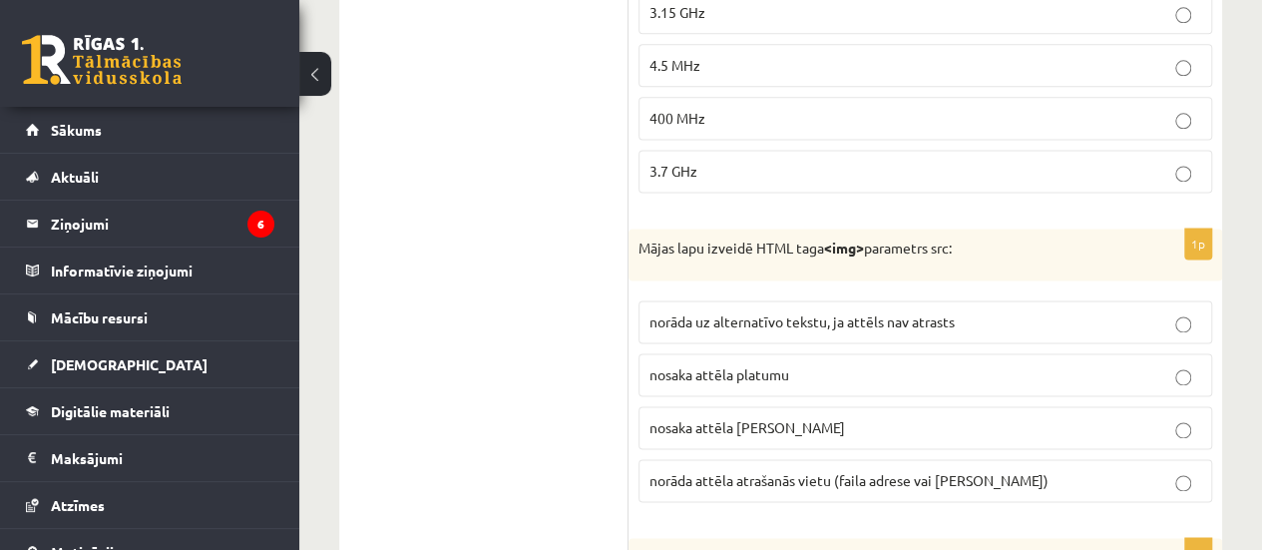
scroll to position [8870, 0]
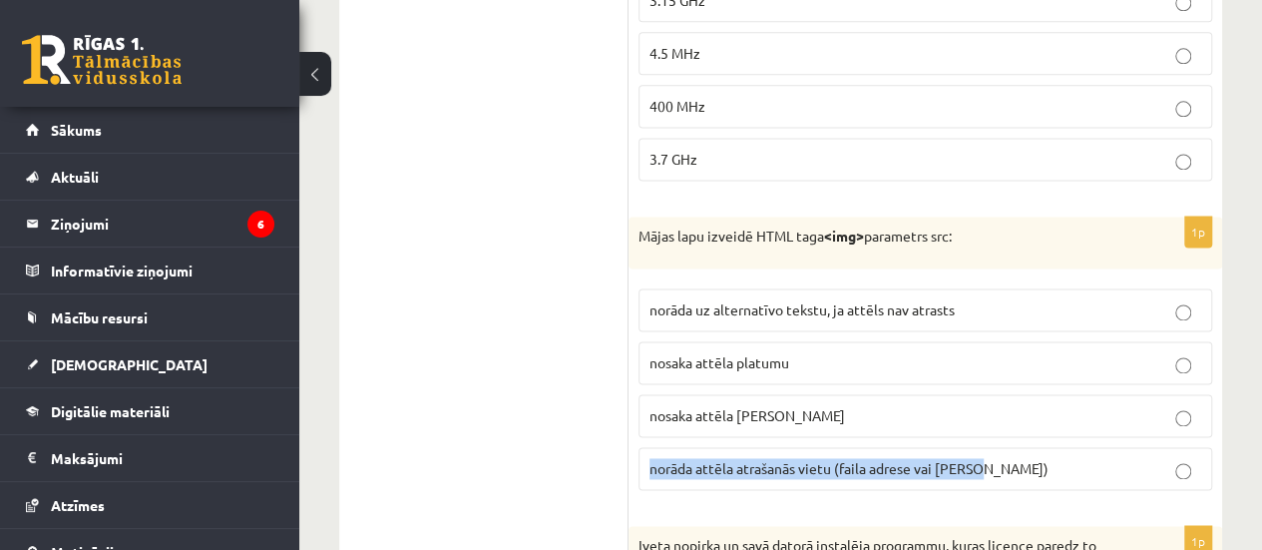
click at [1179, 447] on label "norāda attēla atrašanās vietu (faila adrese vai saite)" at bounding box center [925, 468] width 574 height 43
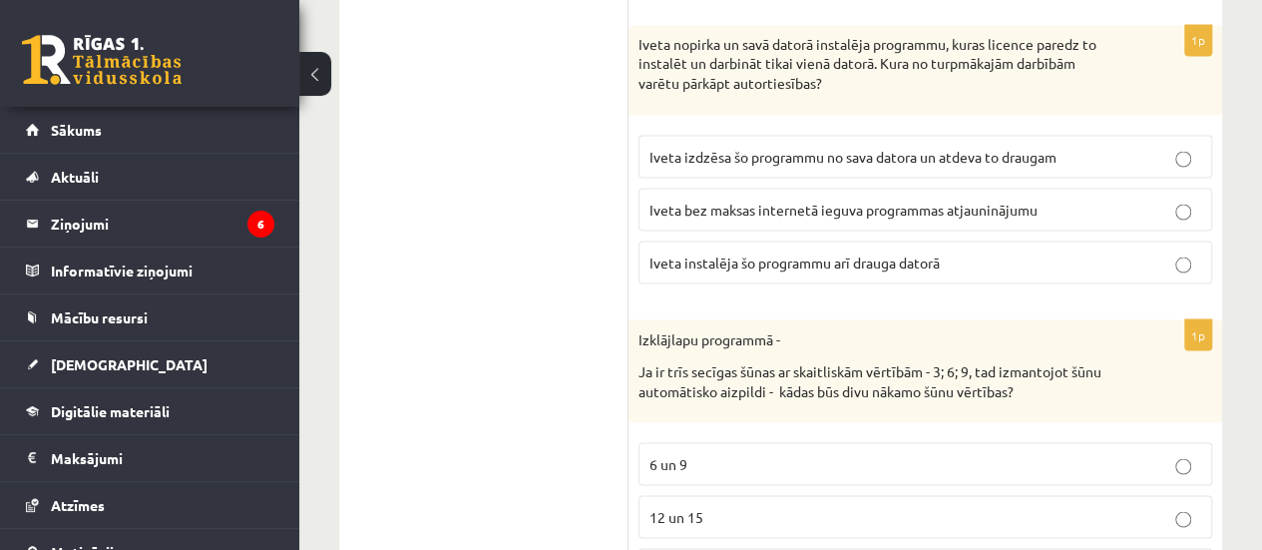
scroll to position [9389, 0]
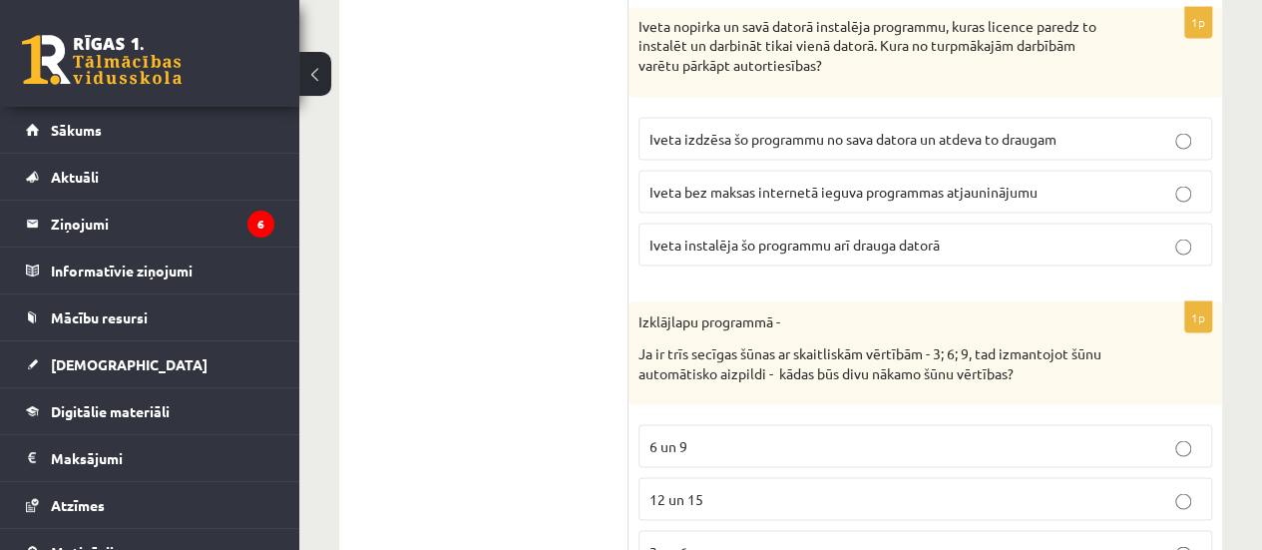
click at [672, 489] on span "12 un 15" at bounding box center [676, 498] width 54 height 18
click at [652, 489] on span "12 un 15" at bounding box center [676, 498] width 54 height 18
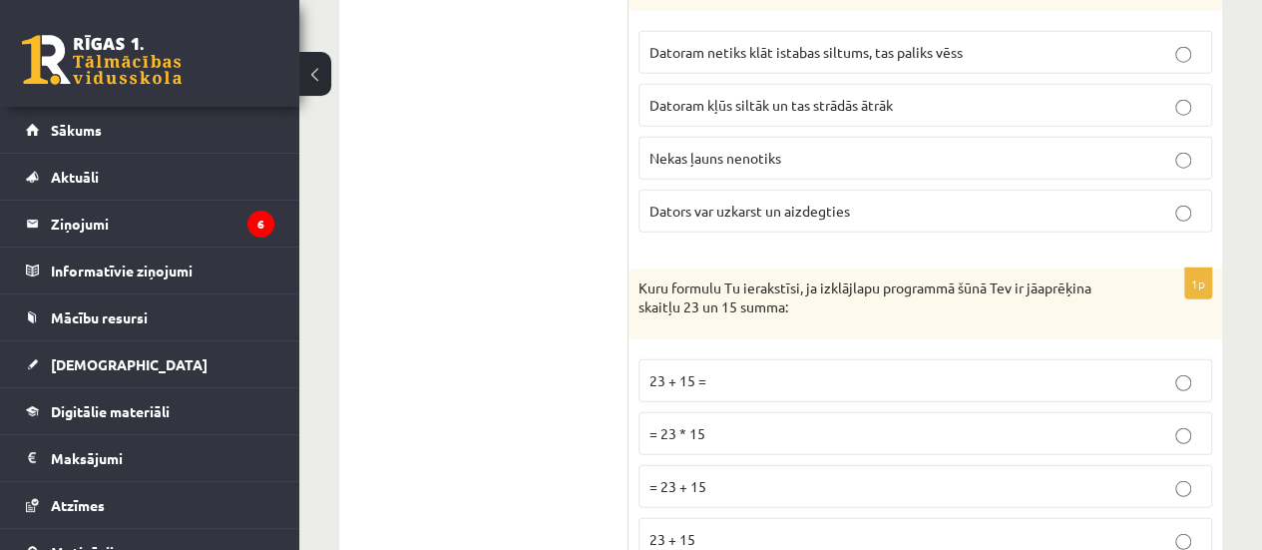
scroll to position [10097, 0]
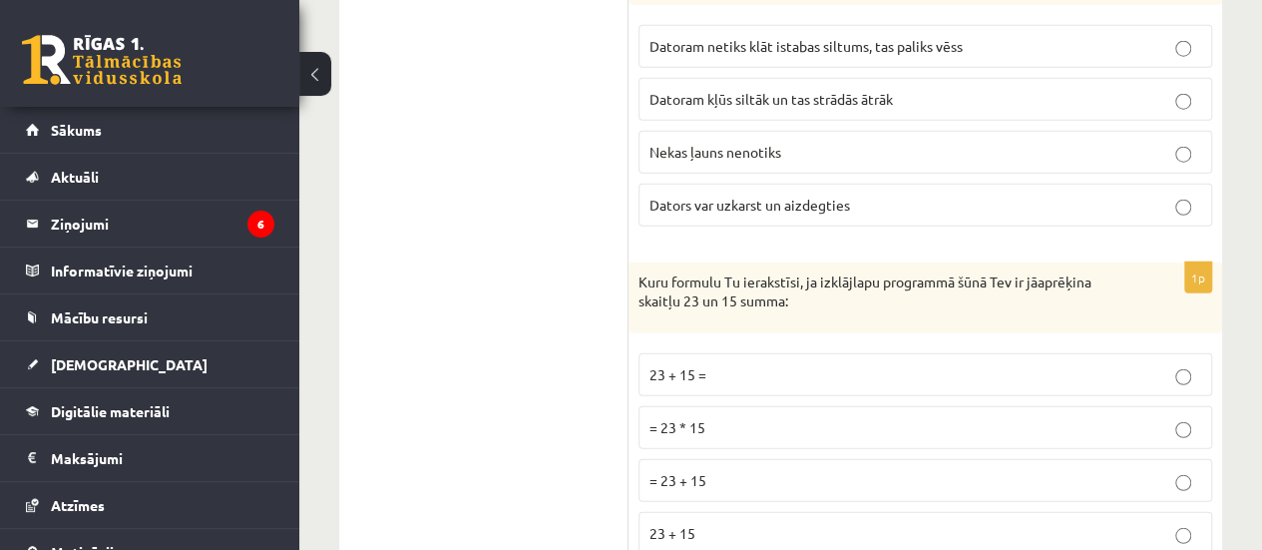
click at [1181, 459] on label "= 23 + 15" at bounding box center [925, 480] width 574 height 43
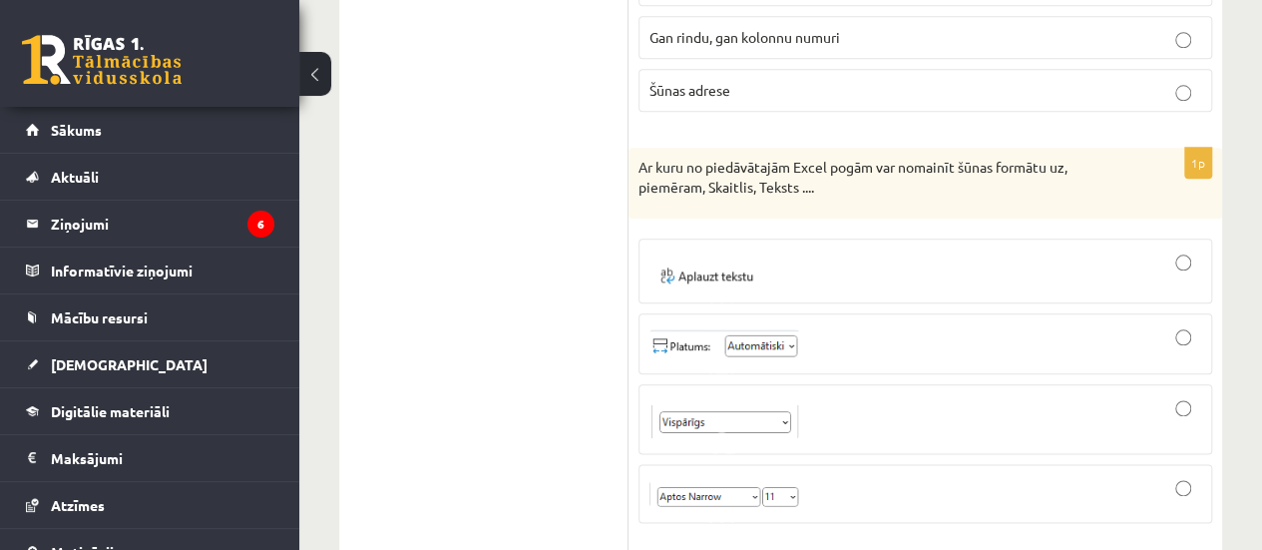
scroll to position [0, 0]
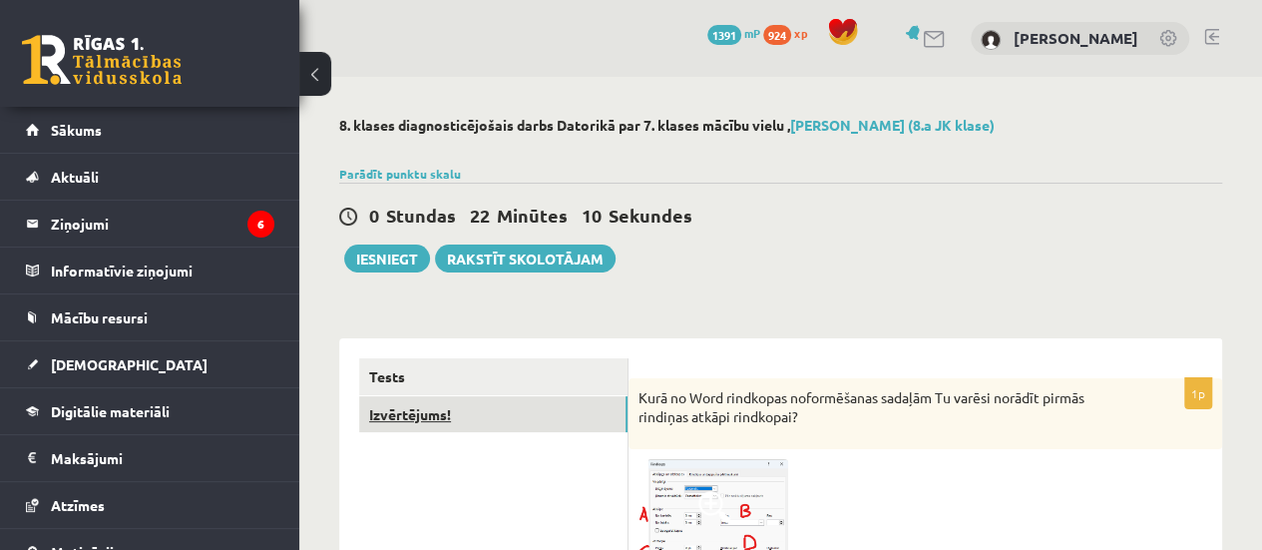
click at [429, 406] on link "Izvērtējums!" at bounding box center [493, 414] width 268 height 37
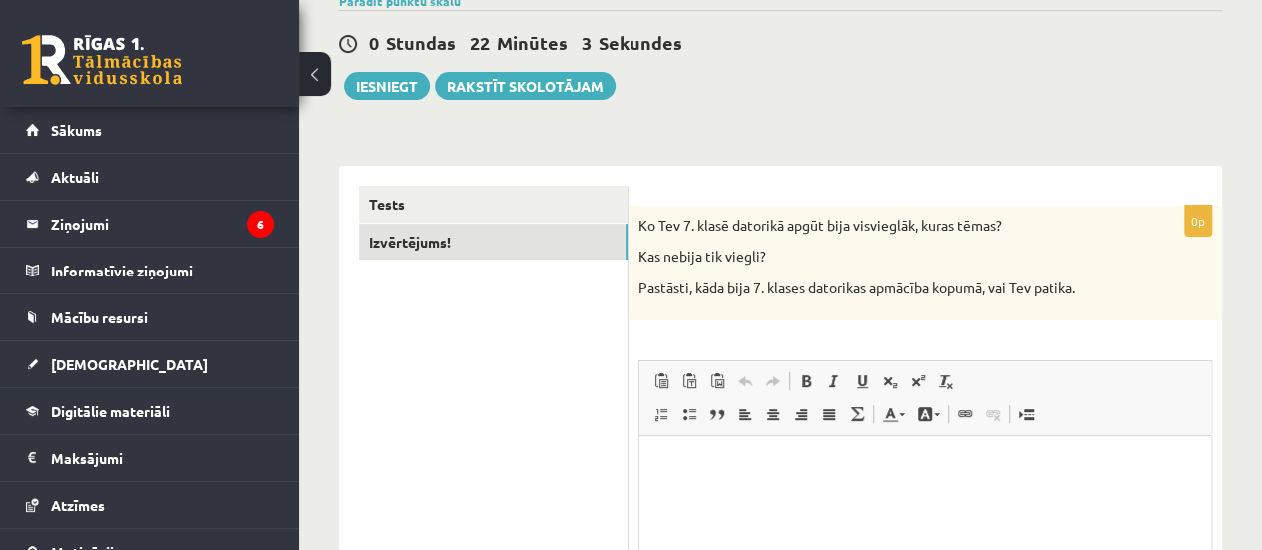
scroll to position [239, 0]
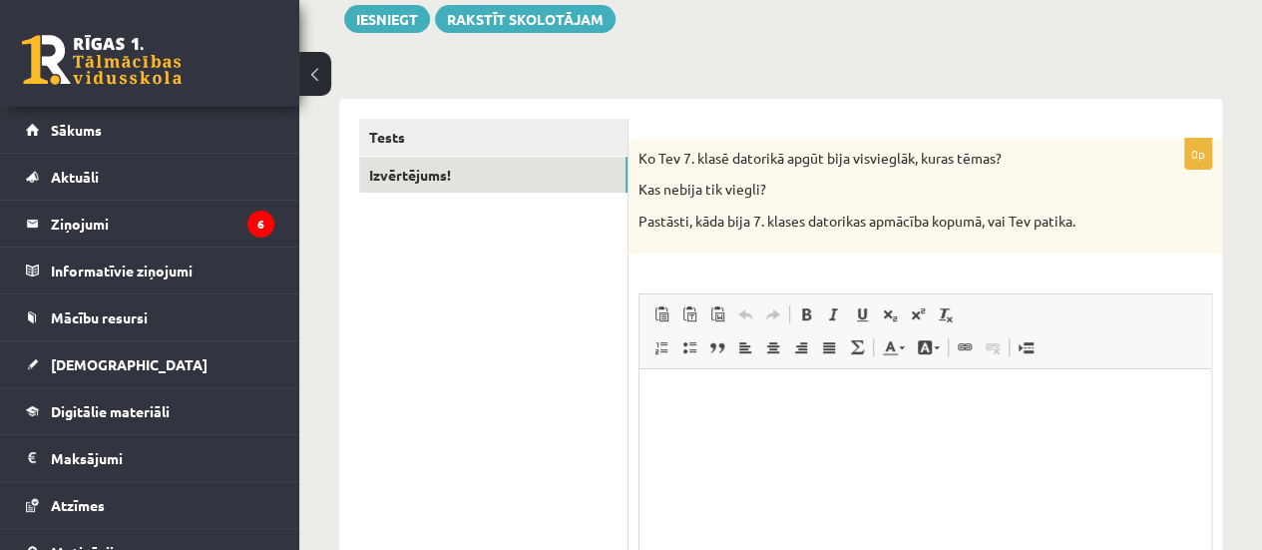
click at [909, 429] on html at bounding box center [925, 398] width 572 height 61
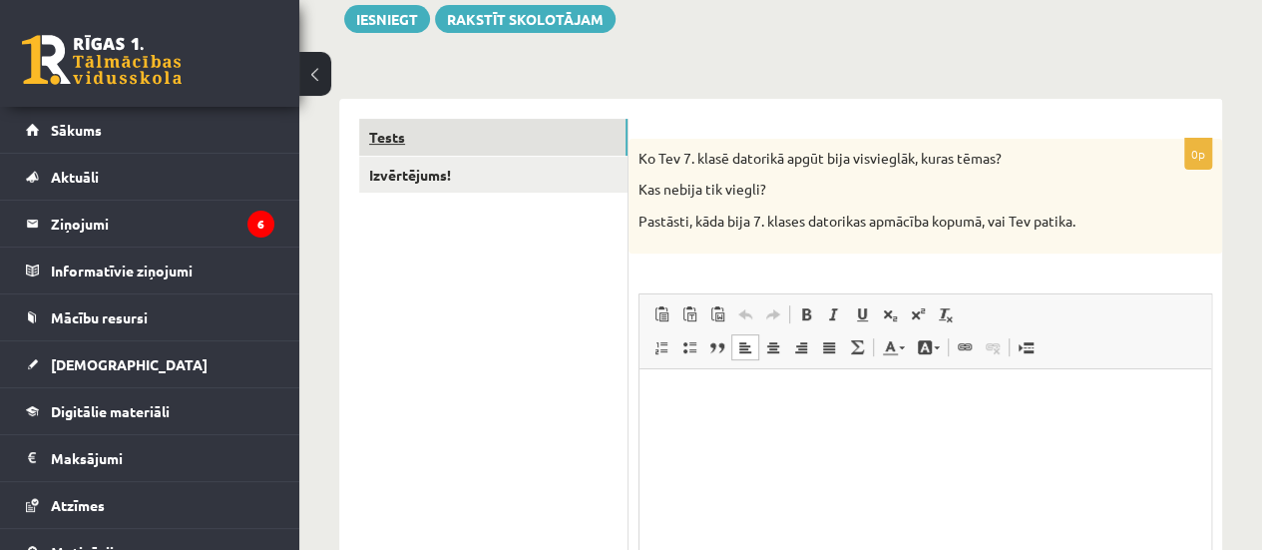
click at [415, 141] on link "Tests" at bounding box center [493, 137] width 268 height 37
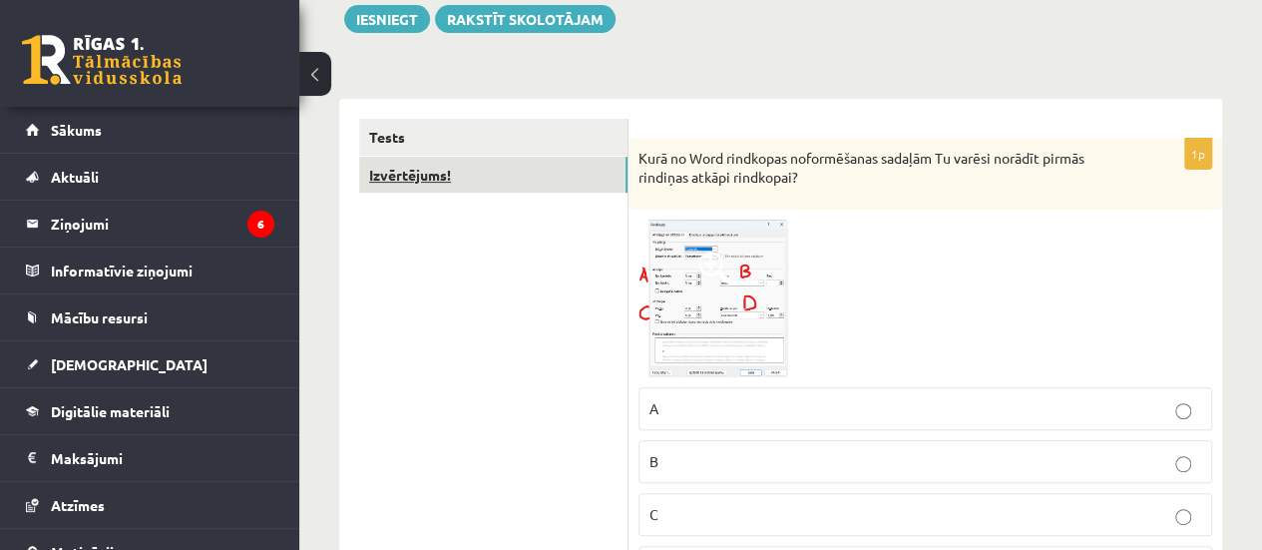
click at [450, 173] on link "Izvērtējums!" at bounding box center [493, 175] width 268 height 37
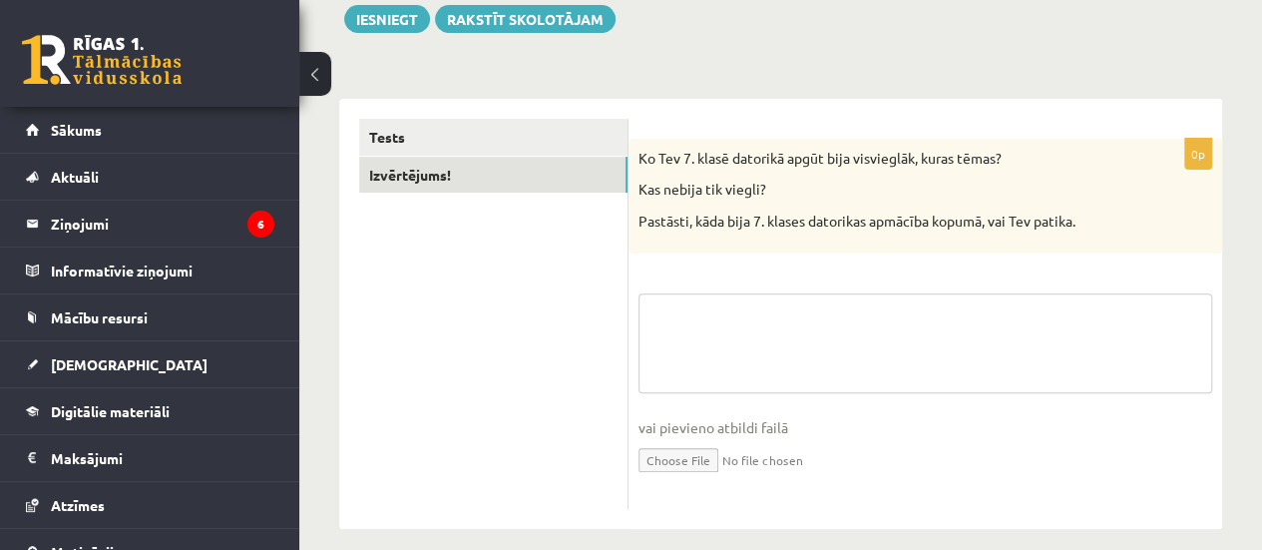
click at [691, 317] on textarea at bounding box center [925, 343] width 574 height 100
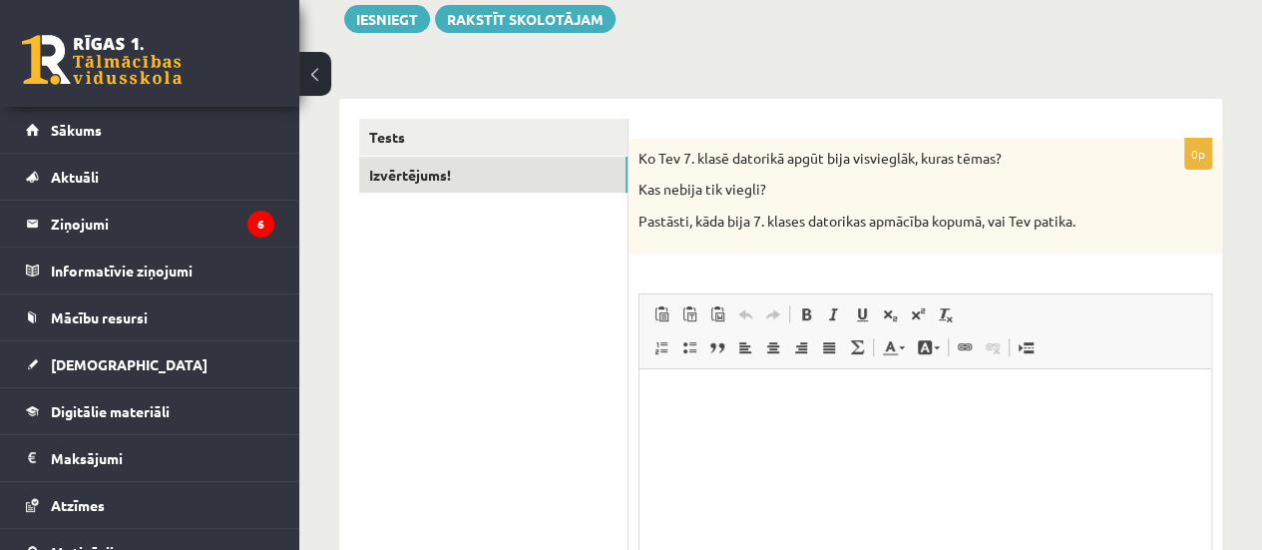
scroll to position [0, 0]
click at [690, 429] on html at bounding box center [925, 398] width 572 height 61
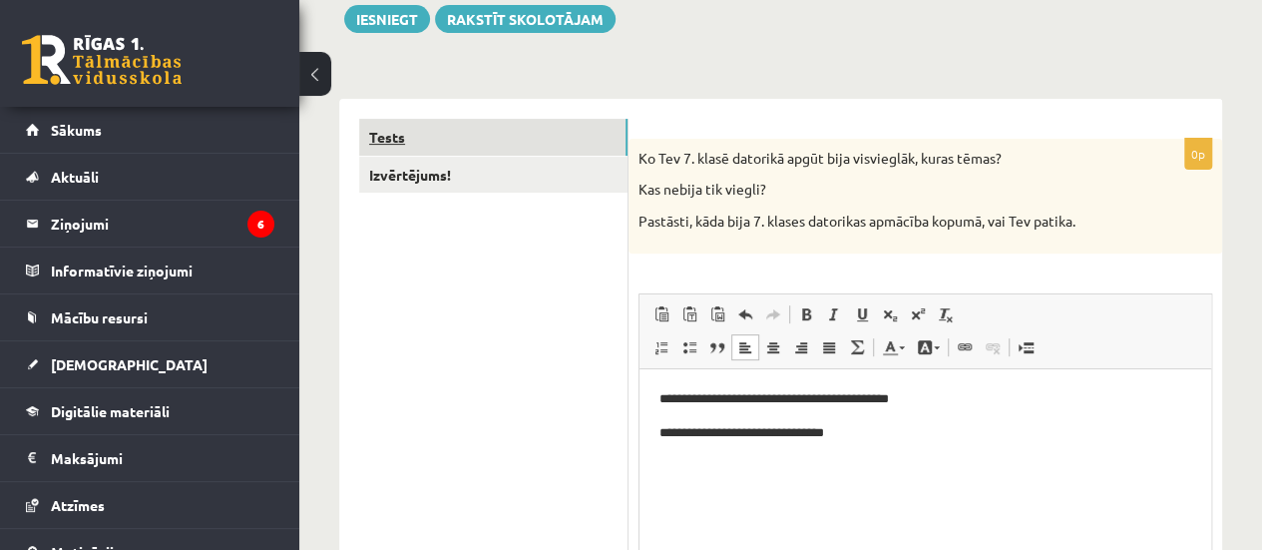
click at [384, 137] on link "Tests" at bounding box center [493, 137] width 268 height 37
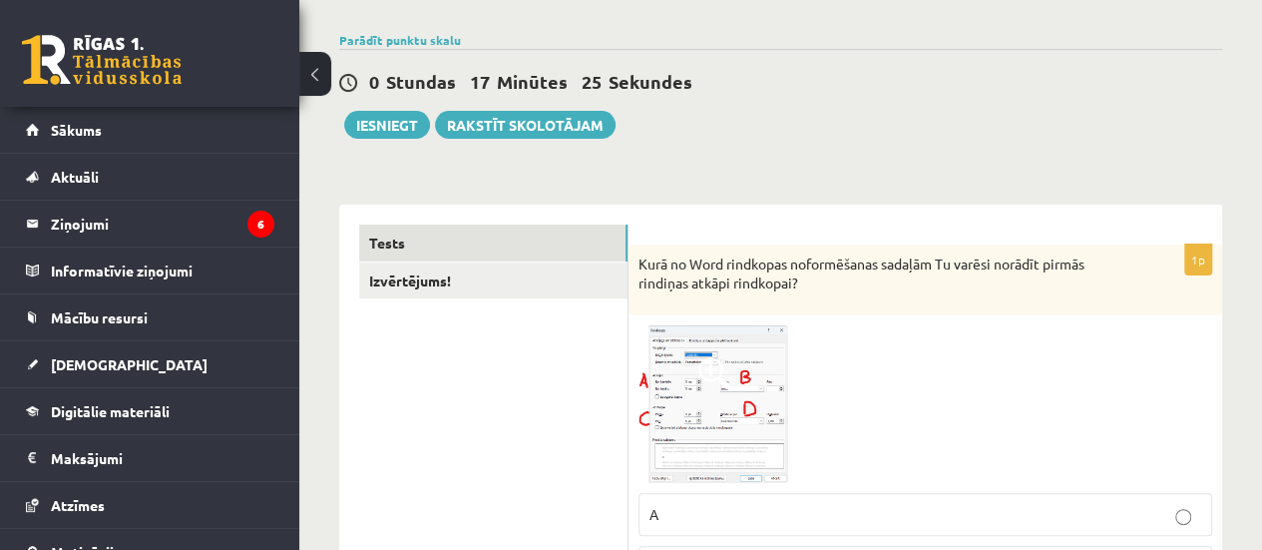
scroll to position [68, 0]
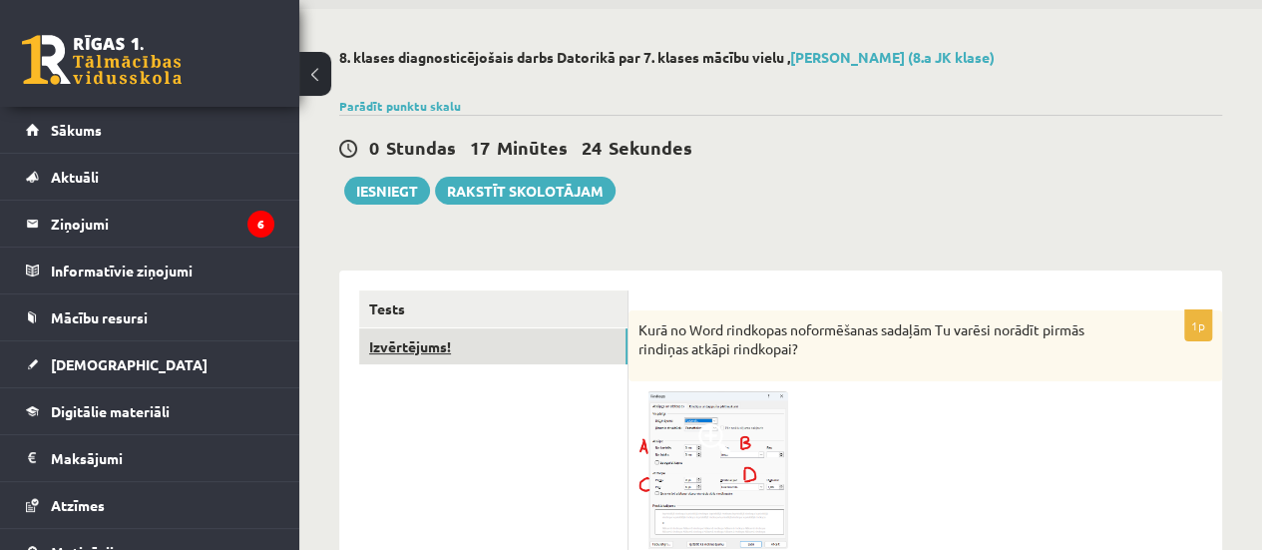
click at [402, 337] on link "Izvērtējums!" at bounding box center [493, 346] width 268 height 37
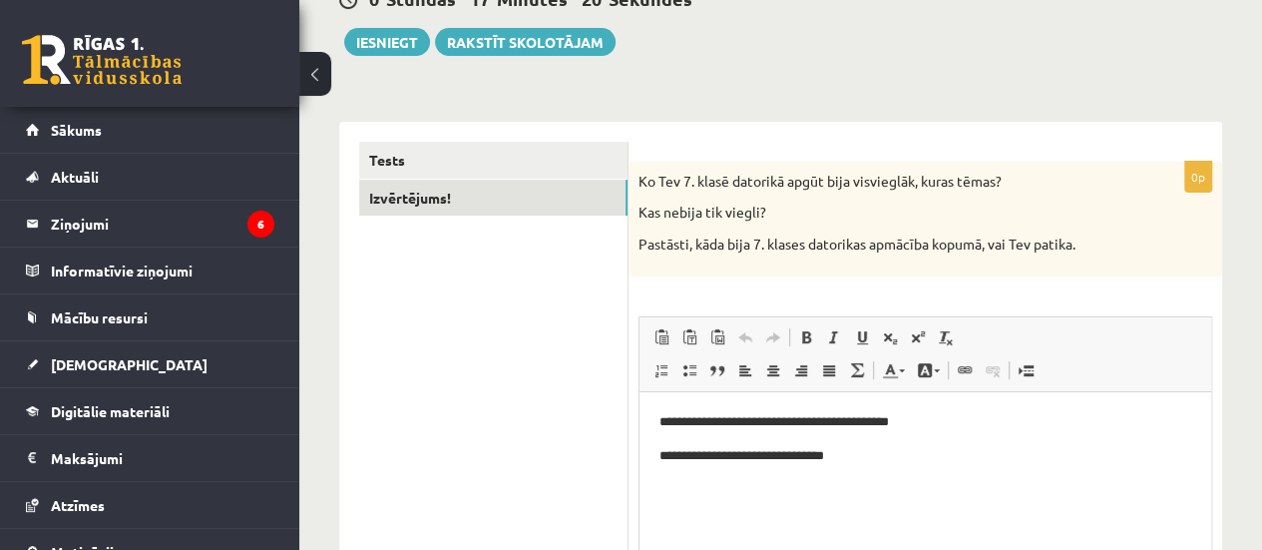
scroll to position [224, 0]
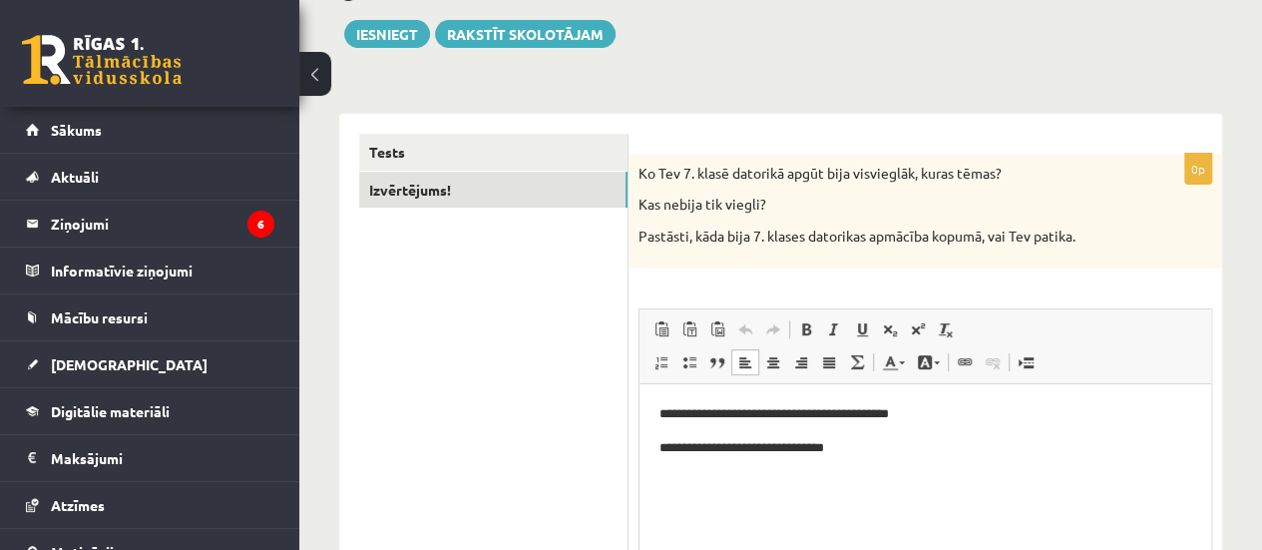
click at [659, 448] on p "**********" at bounding box center [925, 447] width 532 height 21
click at [868, 448] on p "**********" at bounding box center [925, 447] width 532 height 21
drag, startPoint x: 987, startPoint y: 237, endPoint x: 805, endPoint y: 221, distance: 182.3
click at [805, 221] on div "Ko Tev 7. klasē datorikā apgūt bija visvieglāk, kuras tēmas? Kas nebija tik vie…" at bounding box center [925, 211] width 594 height 115
copy p "datorikas apmācība kopumā"
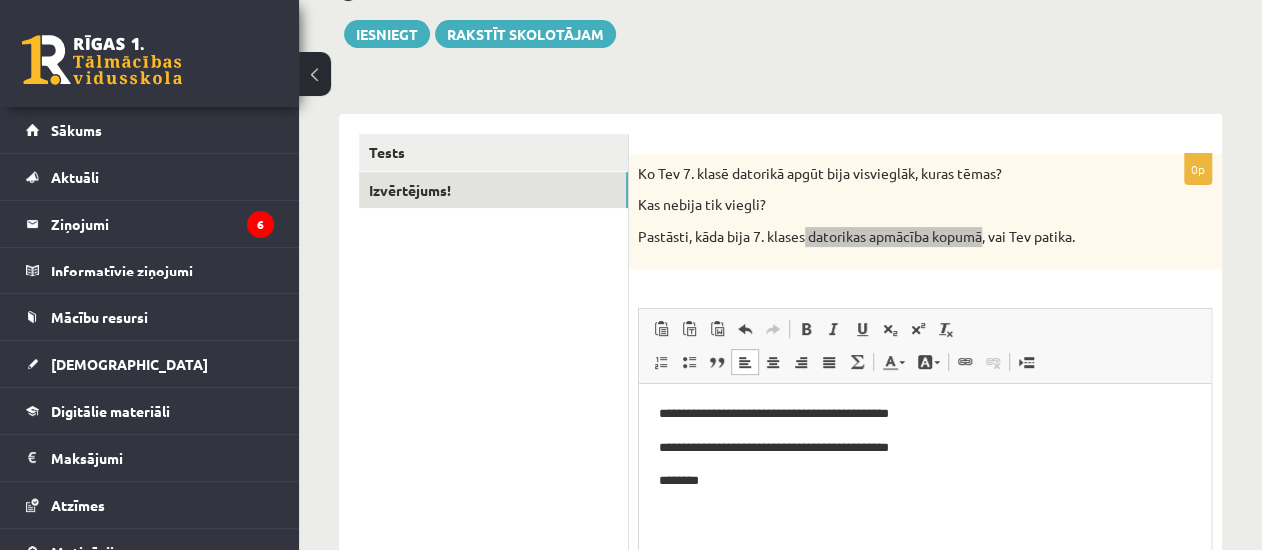
click at [753, 482] on p "********" at bounding box center [925, 480] width 532 height 21
click at [787, 496] on span "Paste" at bounding box center [808, 496] width 62 height 29
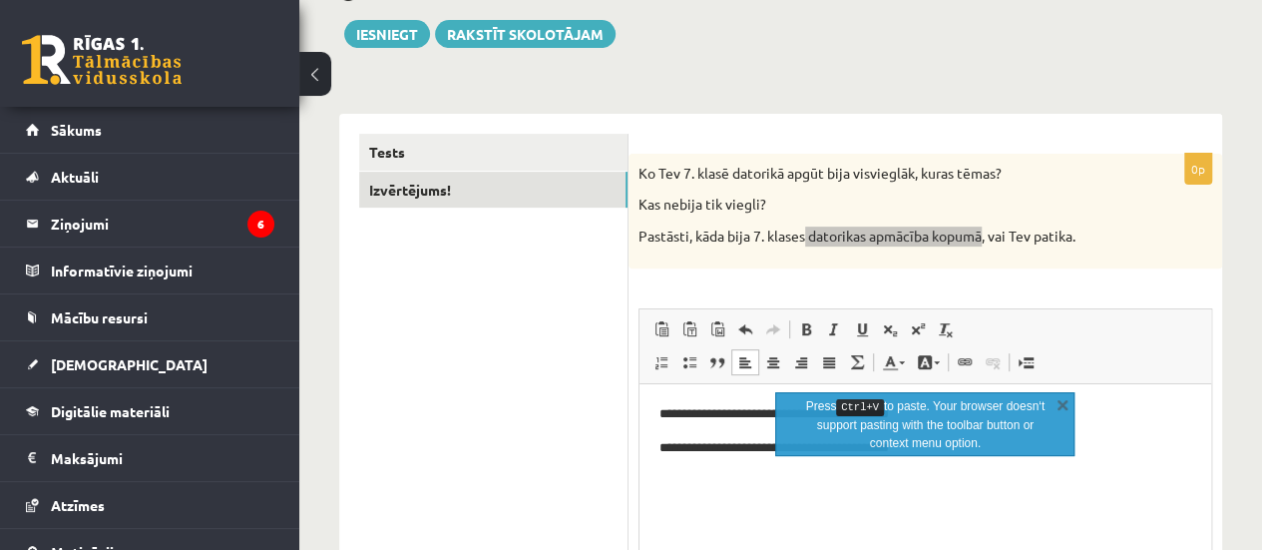
click at [681, 472] on p "Editor, wiswyg-editor-user-answer-47433918083860" at bounding box center [925, 480] width 532 height 21
click at [766, 484] on p "Editor, wiswyg-editor-user-answer-47433918083860" at bounding box center [925, 480] width 532 height 21
click at [906, 229] on p "Pastāsti, kāda bija 7. klases datorikas apmācība kopumā, vai Tev patika." at bounding box center [875, 236] width 474 height 20
click at [703, 491] on html "**********" at bounding box center [925, 447] width 572 height 128
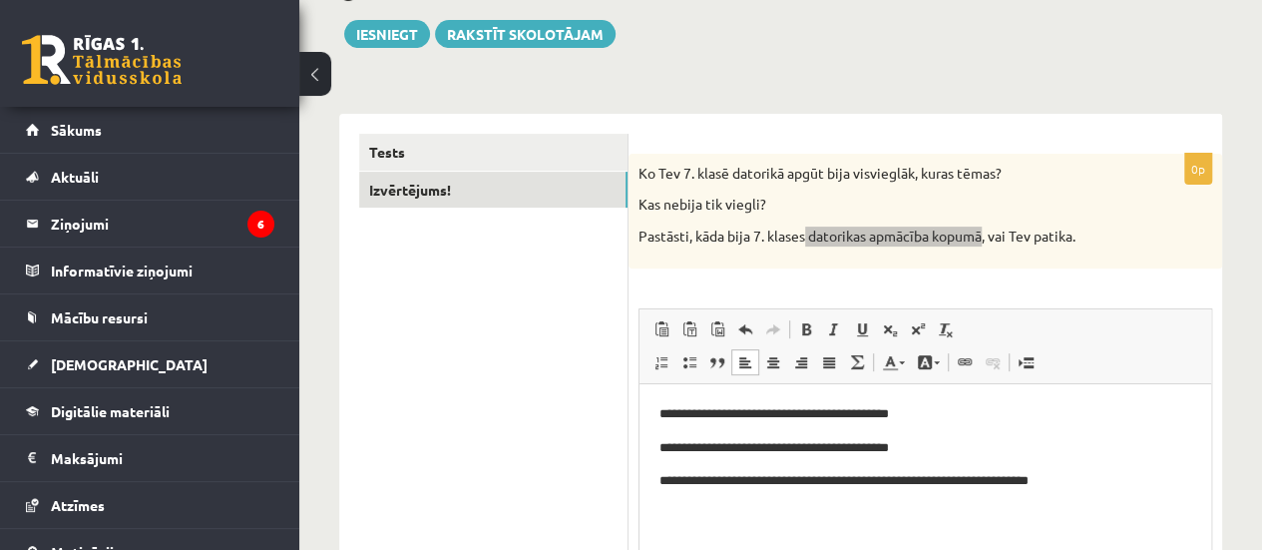
click at [1021, 482] on p "**********" at bounding box center [925, 480] width 532 height 21
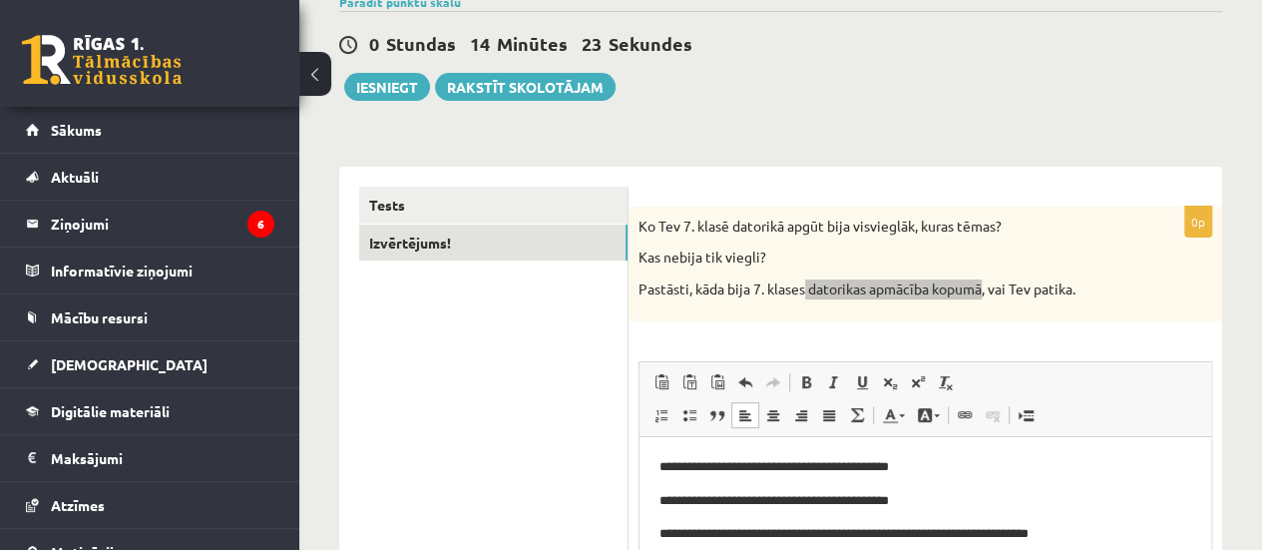
scroll to position [166, 0]
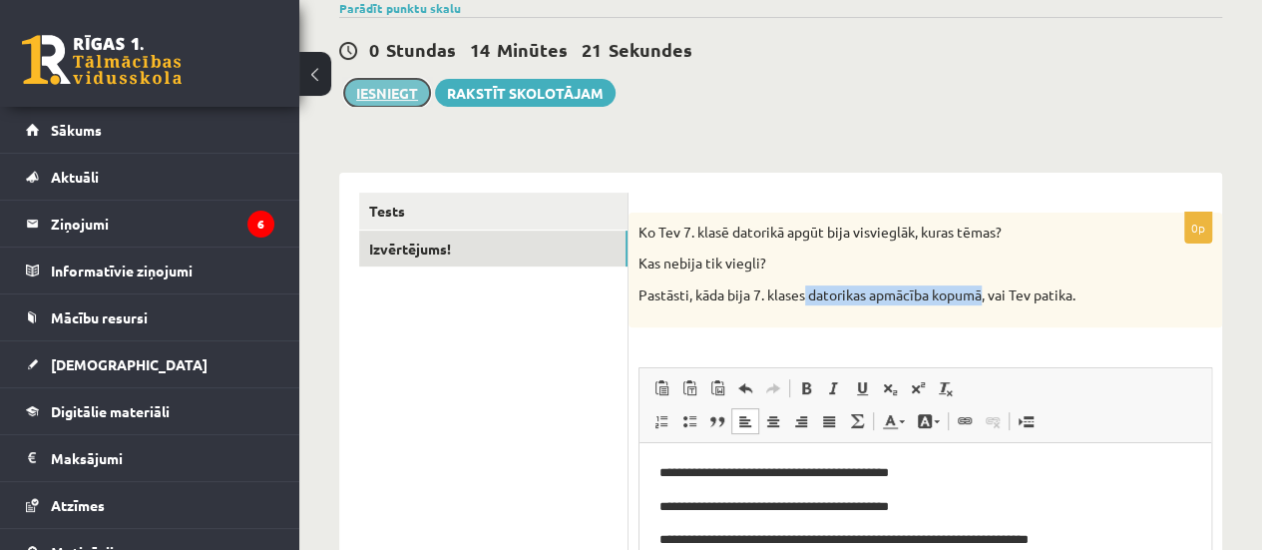
click at [397, 83] on button "Iesniegt" at bounding box center [387, 93] width 86 height 28
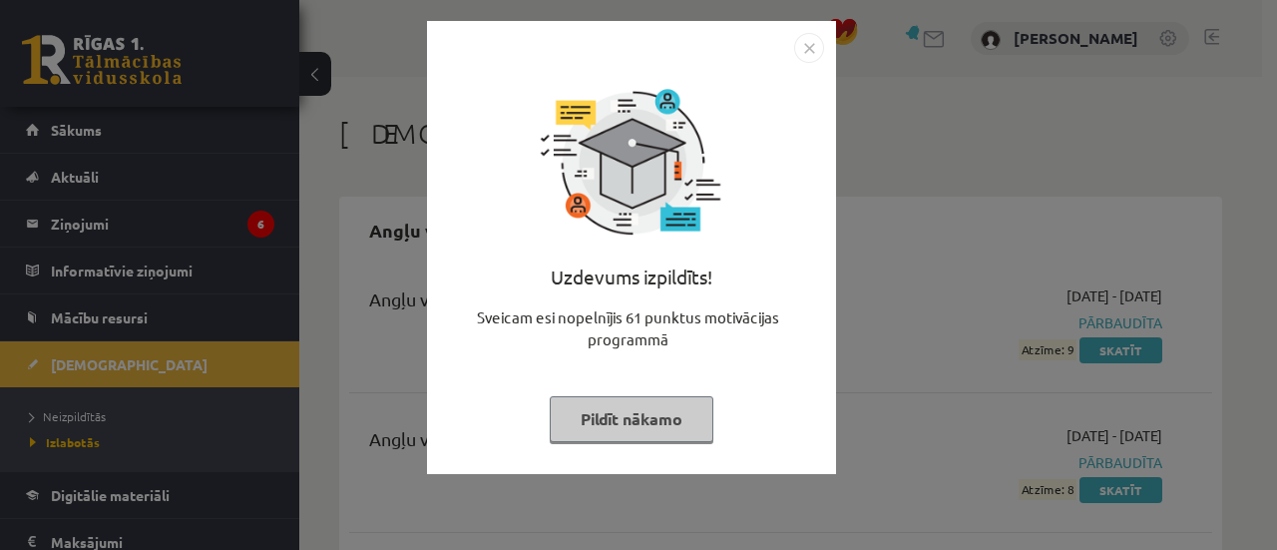
click at [656, 427] on button "Pildīt nākamo" at bounding box center [632, 419] width 164 height 46
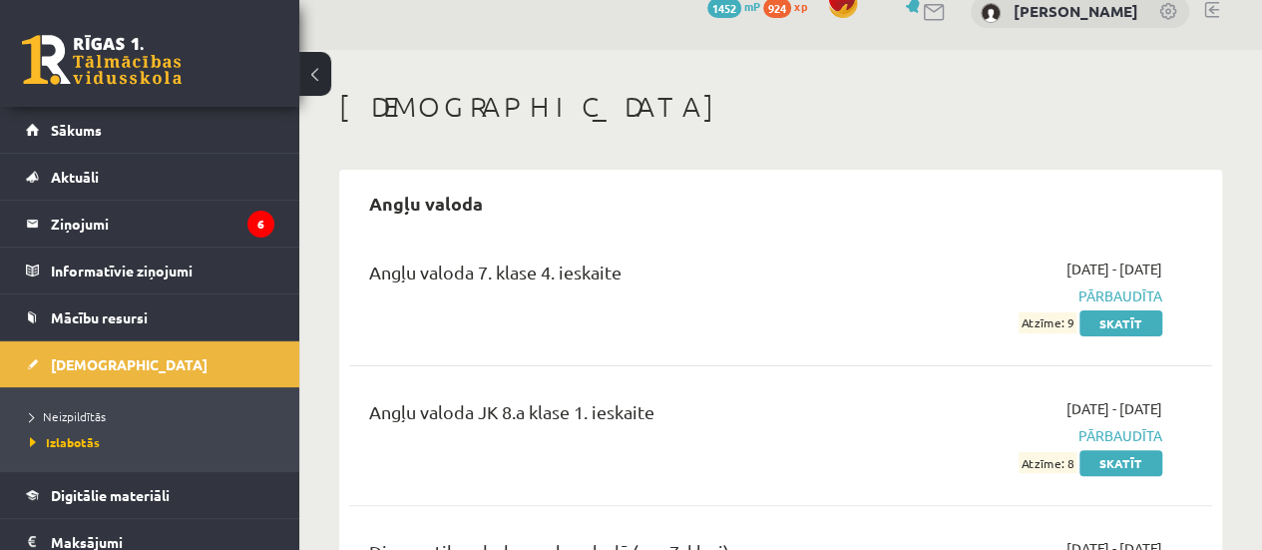
scroll to position [40, 0]
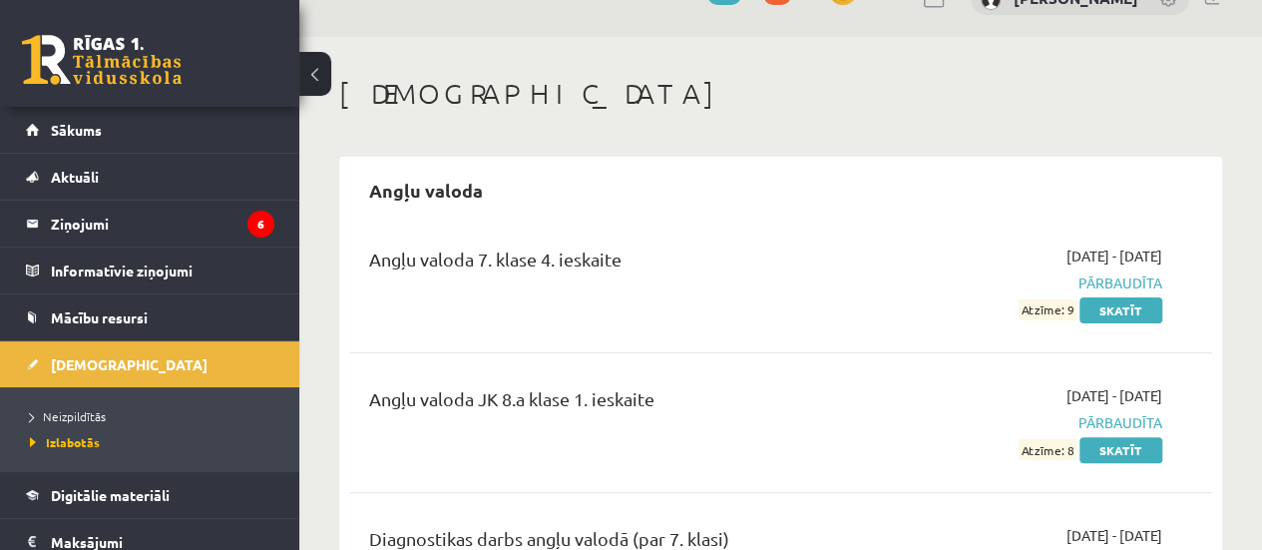
click at [790, 310] on div "Angļu valoda 7. klase 4. ieskaite" at bounding box center [628, 282] width 549 height 75
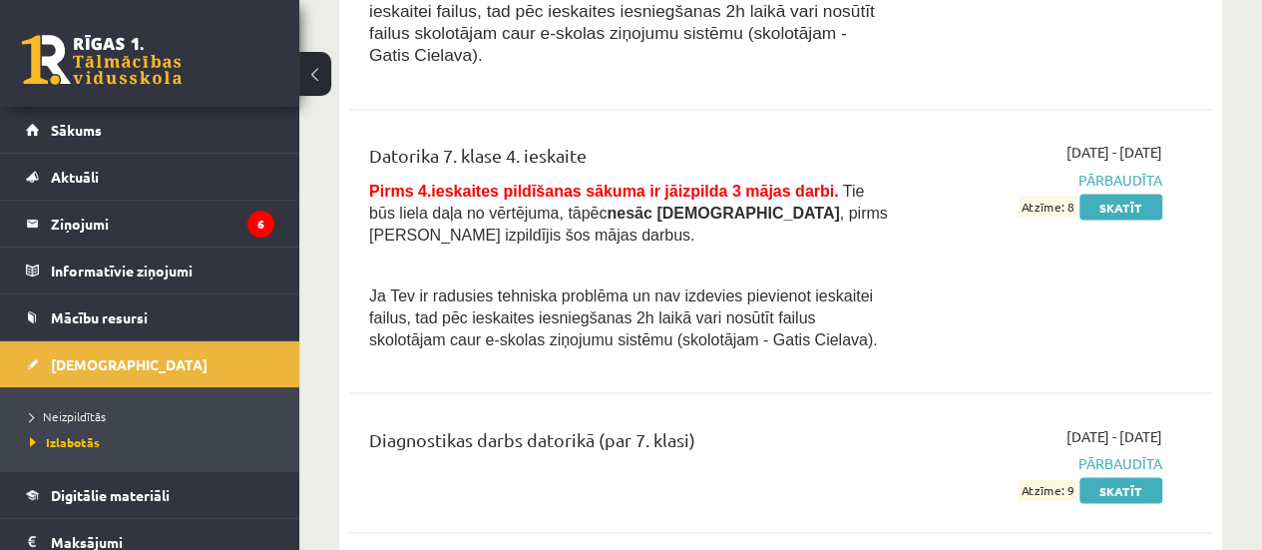
scroll to position [1768, 0]
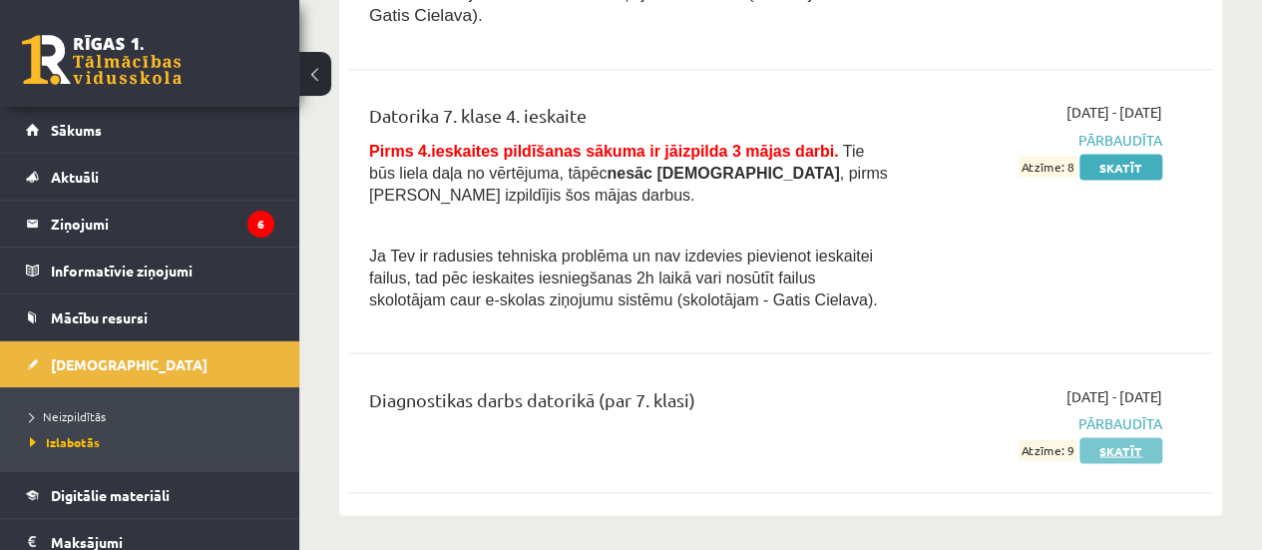
click at [1143, 437] on link "Skatīt" at bounding box center [1120, 450] width 83 height 26
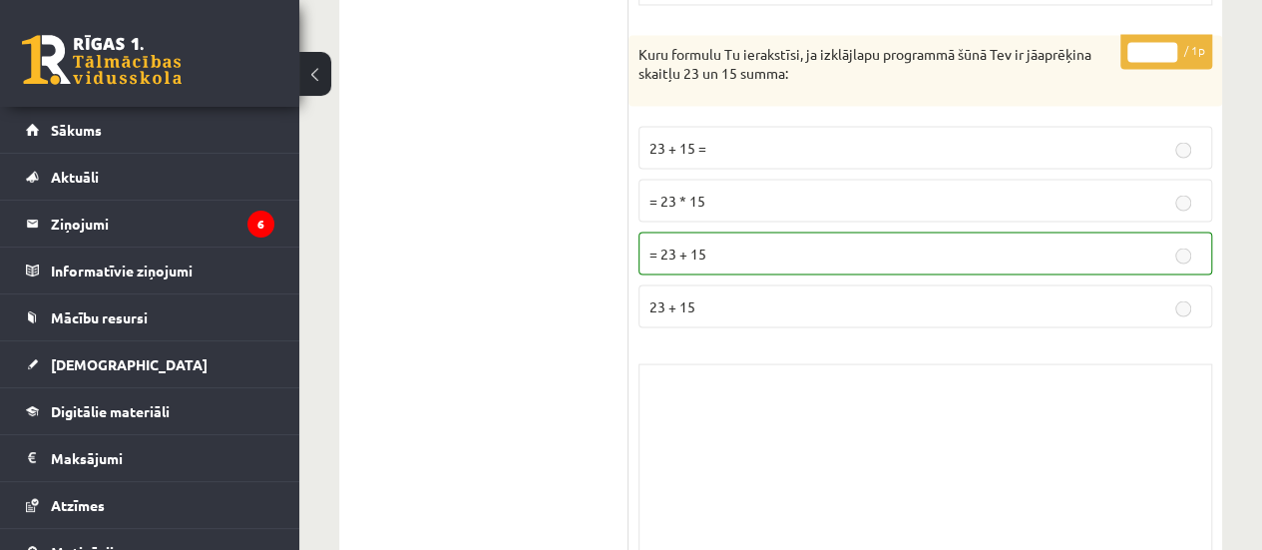
scroll to position [16941, 0]
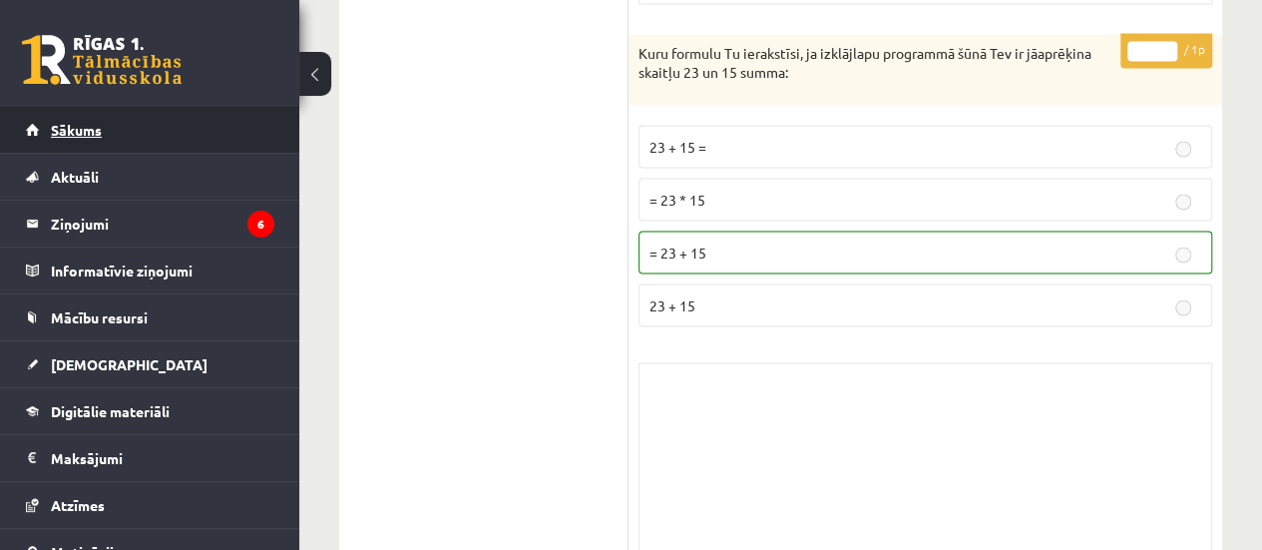
click at [58, 141] on link "Sākums" at bounding box center [150, 130] width 248 height 46
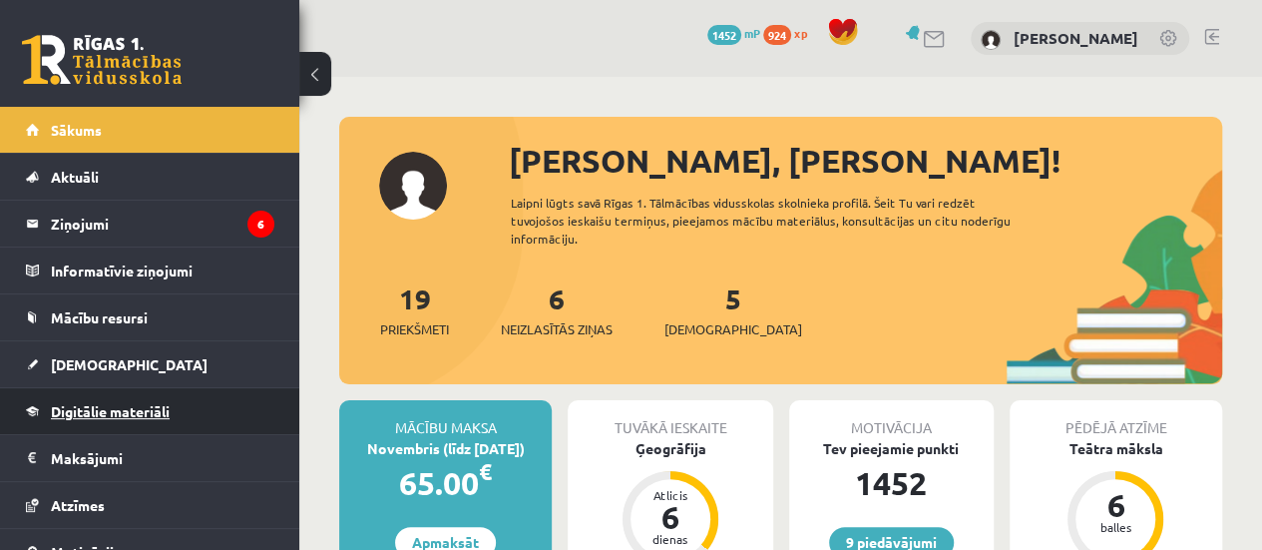
click at [88, 404] on span "Digitālie materiāli" at bounding box center [110, 411] width 119 height 18
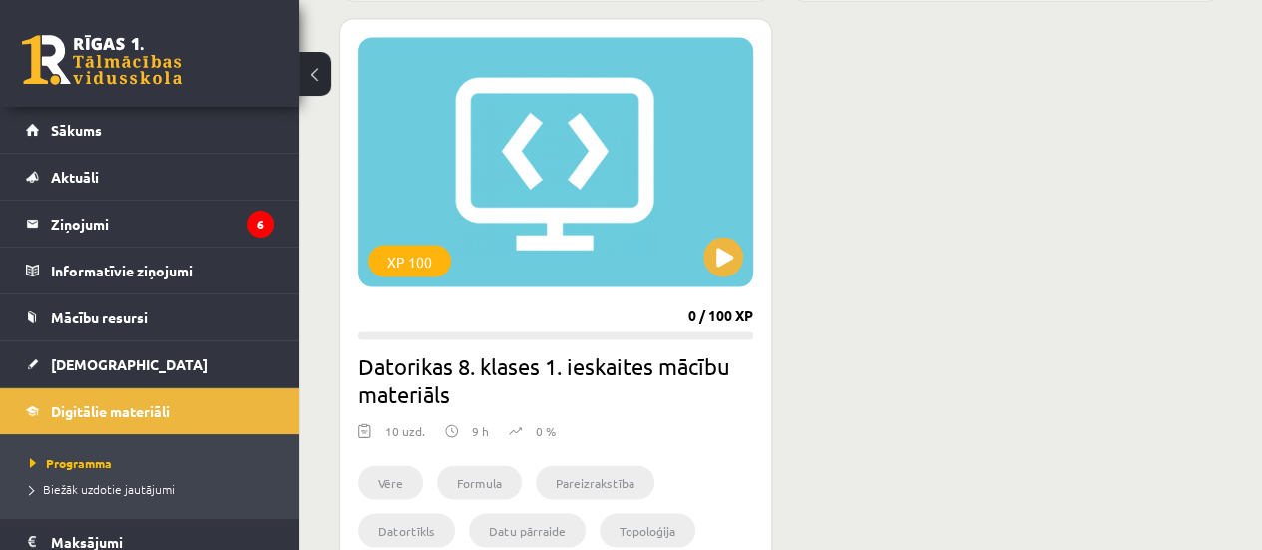
scroll to position [1834, 0]
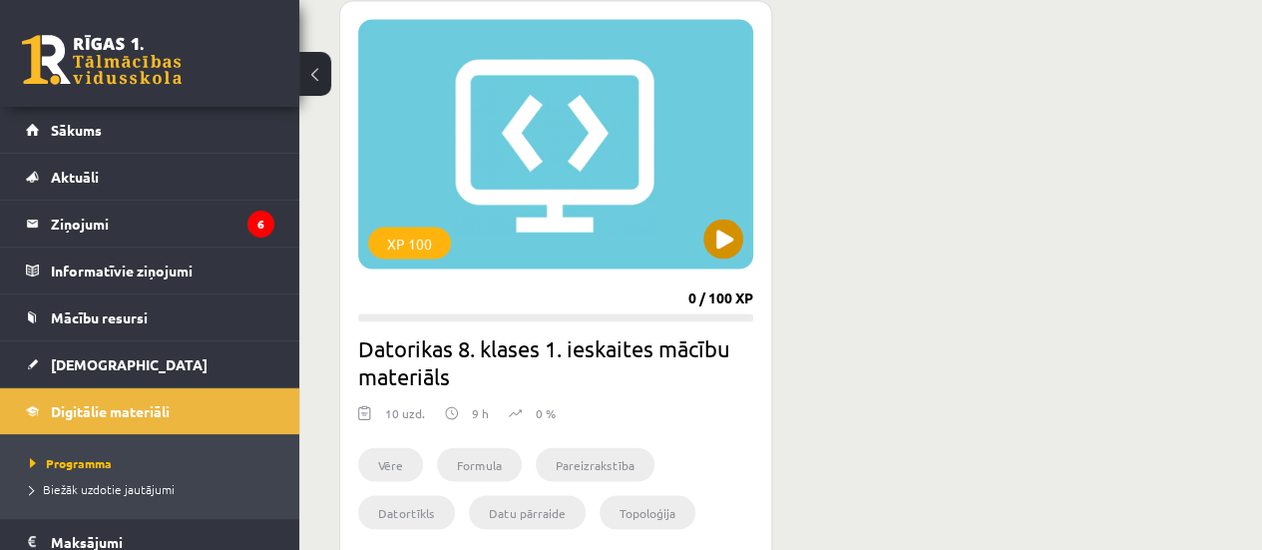
click at [495, 175] on div "XP 100" at bounding box center [555, 143] width 395 height 249
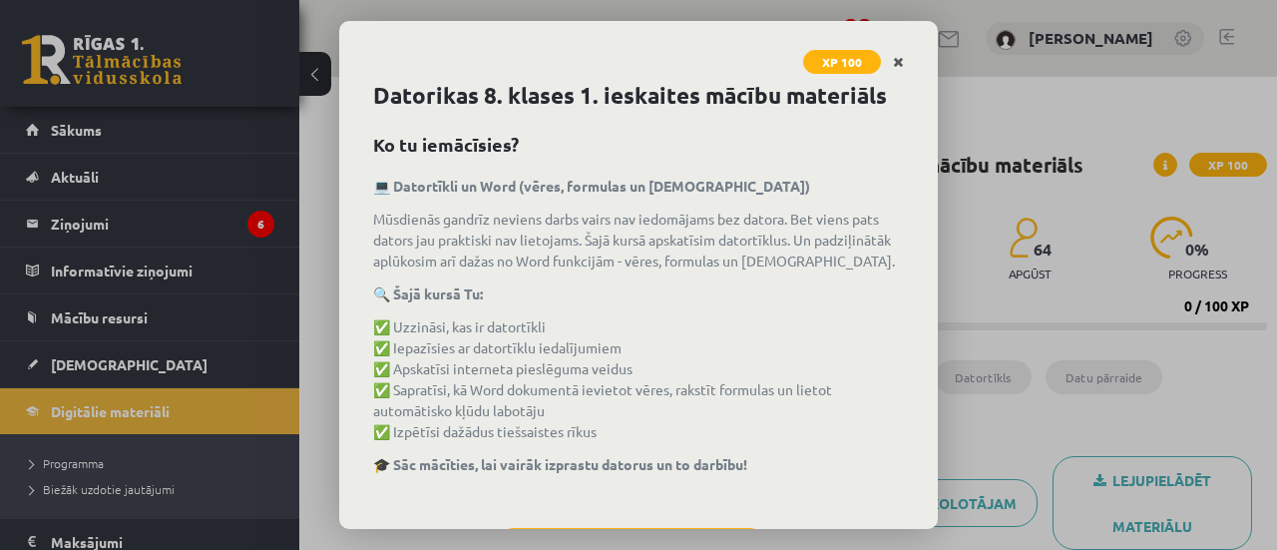
click at [898, 64] on icon "Close" at bounding box center [898, 63] width 11 height 14
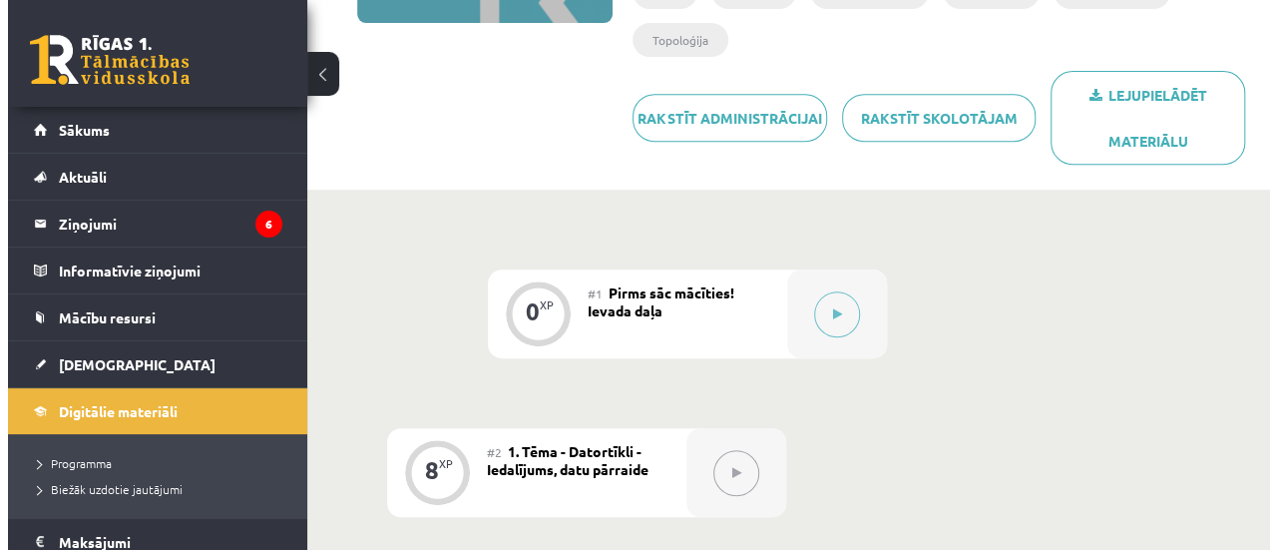
scroll to position [391, 0]
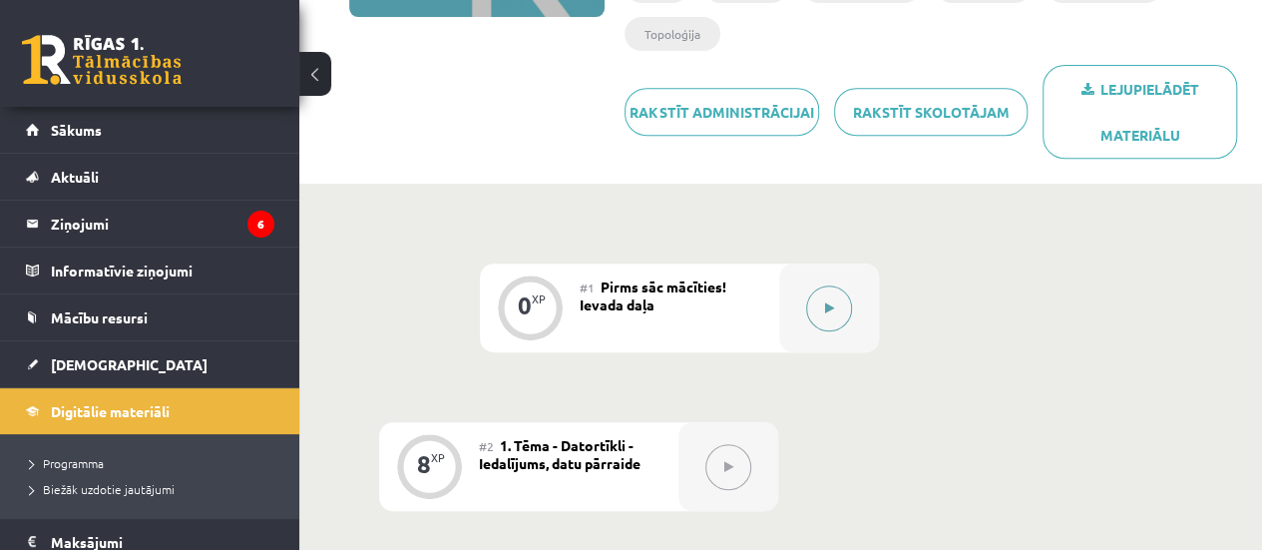
click at [835, 304] on button at bounding box center [829, 308] width 46 height 46
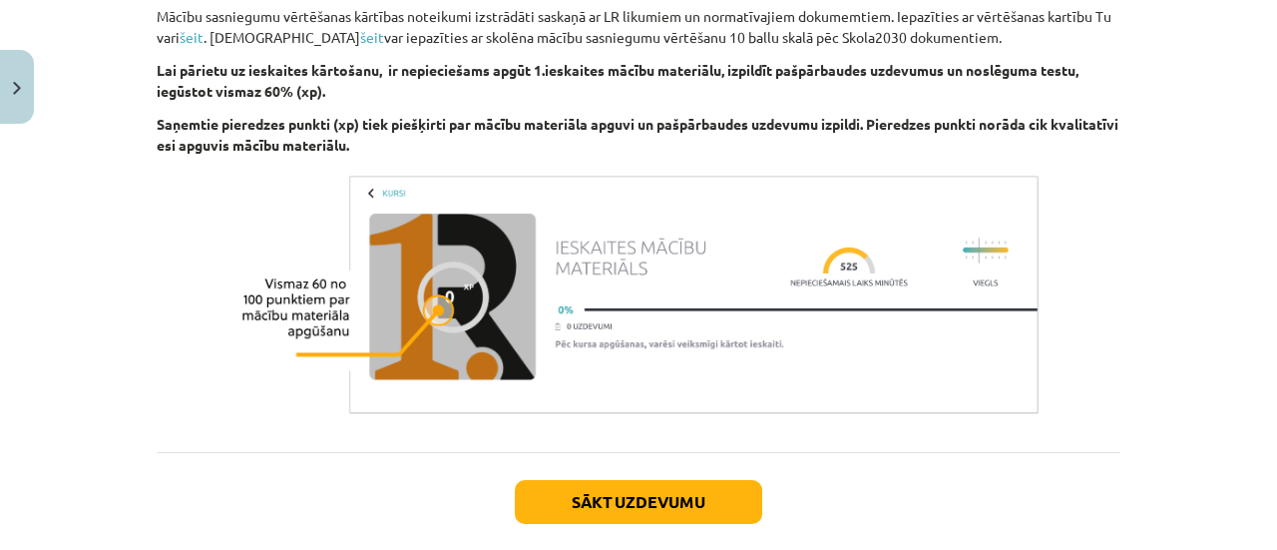
scroll to position [1316, 0]
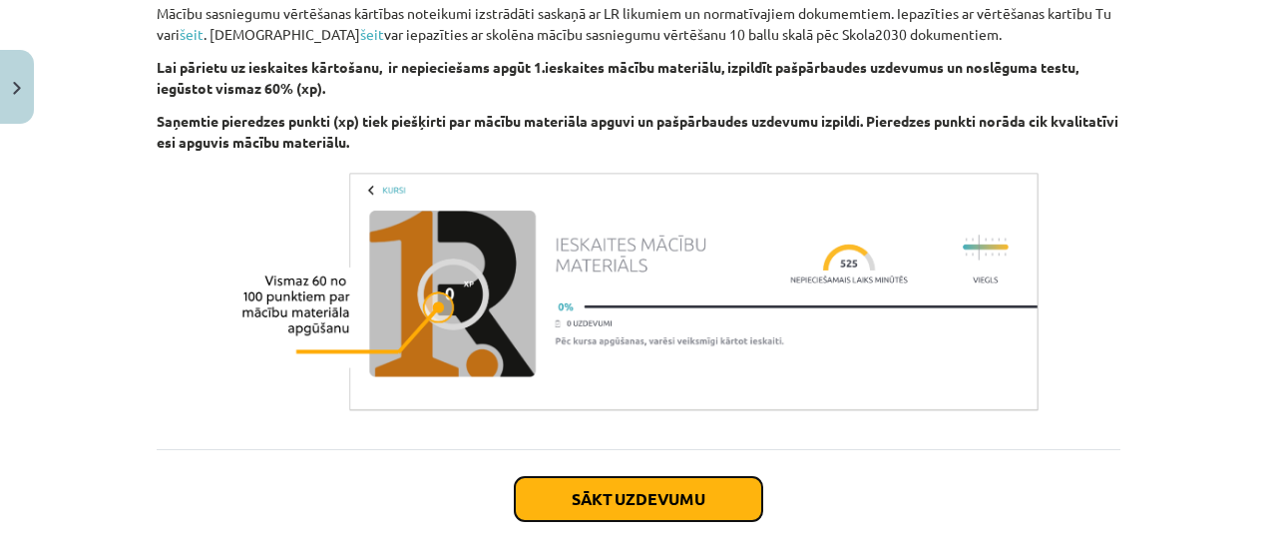
click at [672, 492] on button "Sākt uzdevumu" at bounding box center [638, 499] width 247 height 44
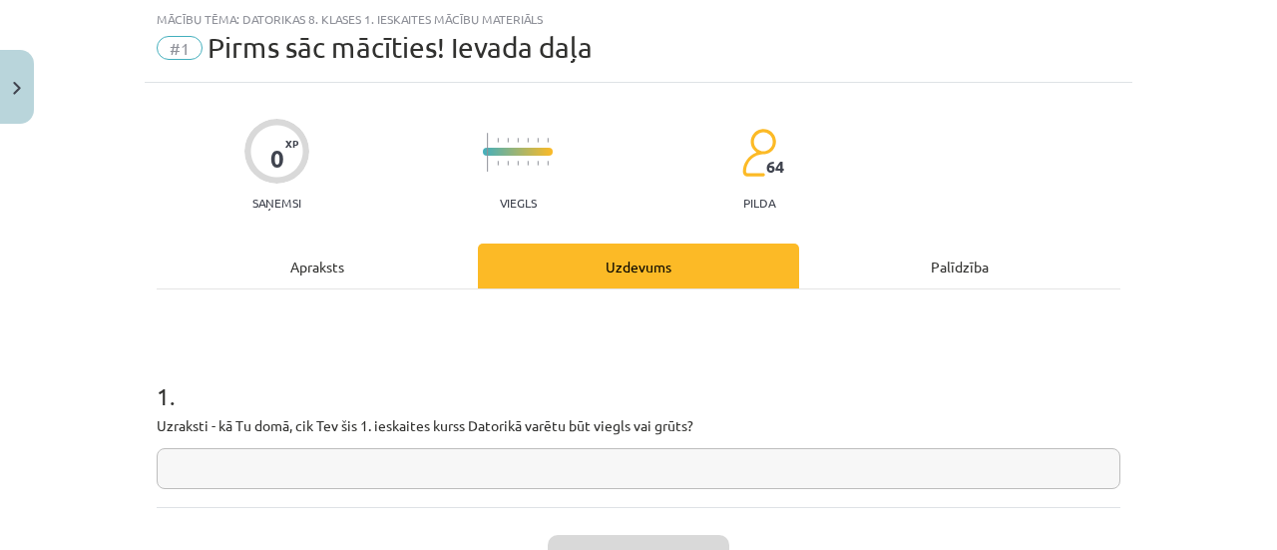
scroll to position [50, 0]
click at [544, 478] on input "text" at bounding box center [639, 468] width 964 height 41
click at [252, 480] on input "text" at bounding box center [639, 468] width 964 height 41
type input "**********"
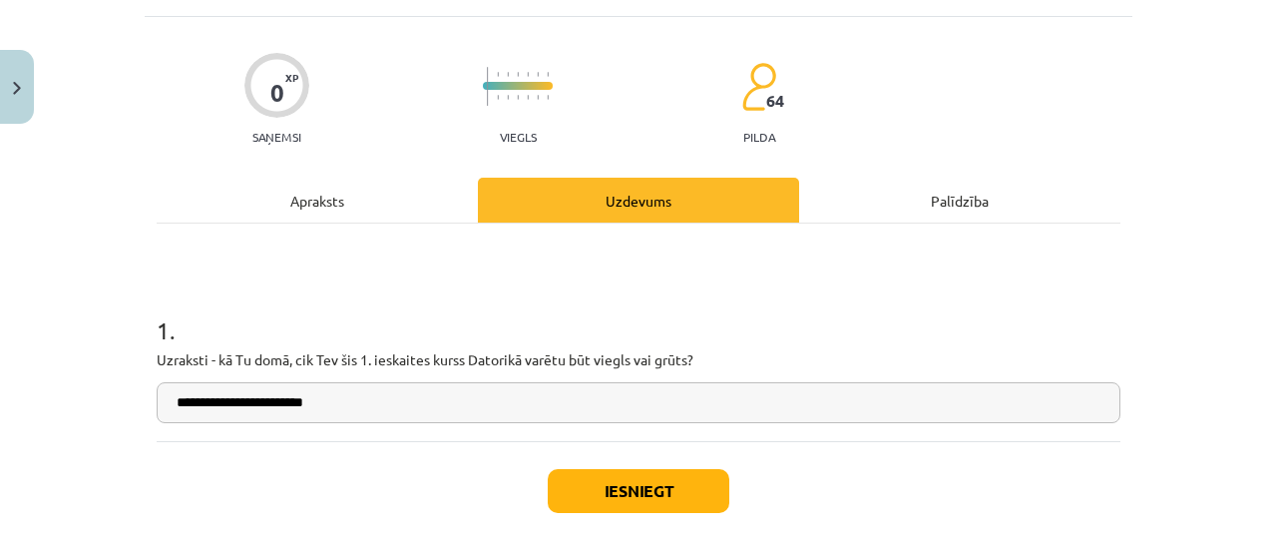
scroll to position [130, 0]
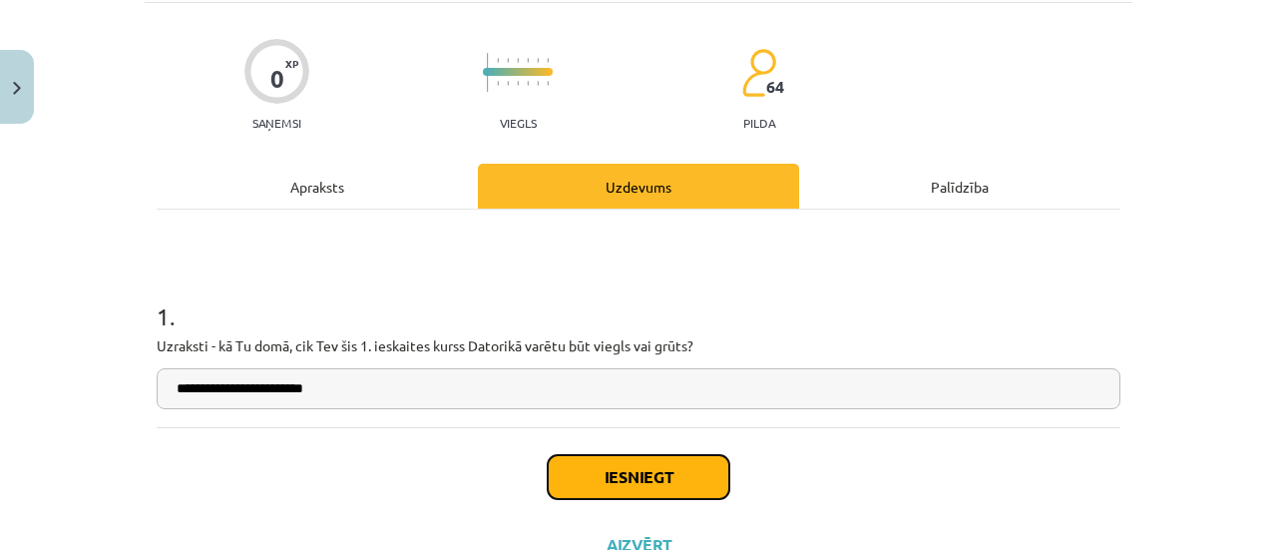
click at [607, 486] on button "Iesniegt" at bounding box center [639, 477] width 182 height 44
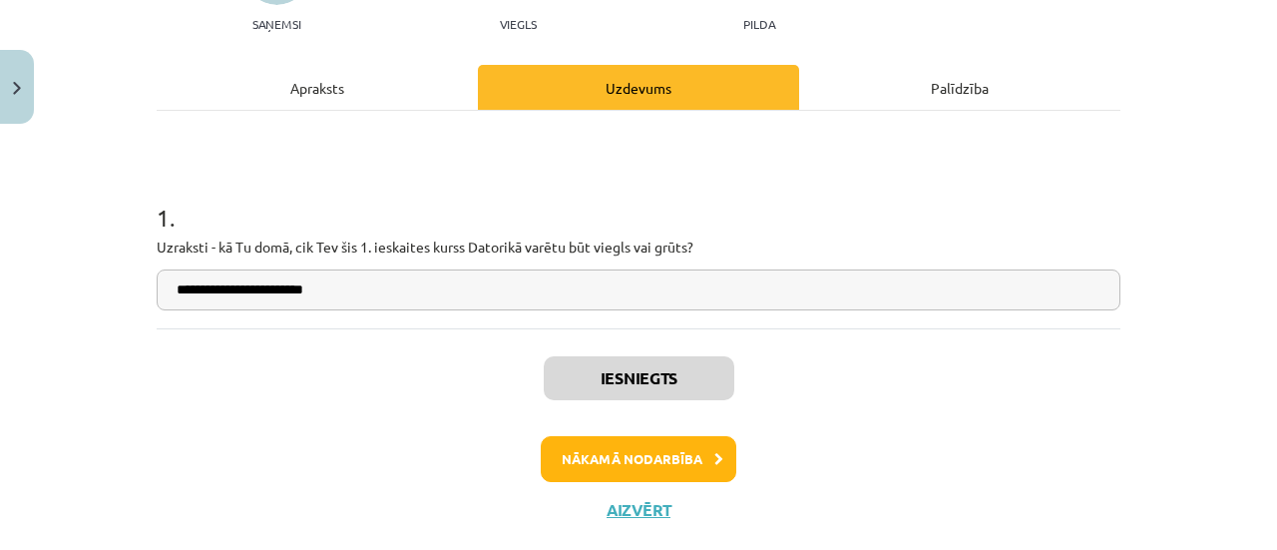
scroll to position [223, 0]
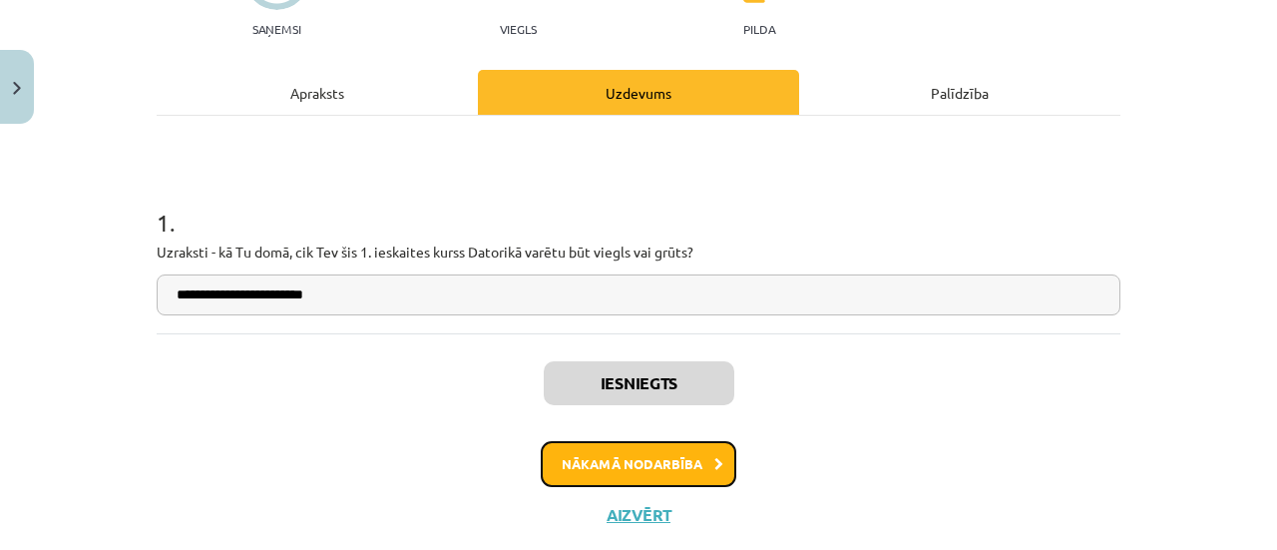
click at [656, 471] on button "Nākamā nodarbība" at bounding box center [639, 464] width 196 height 46
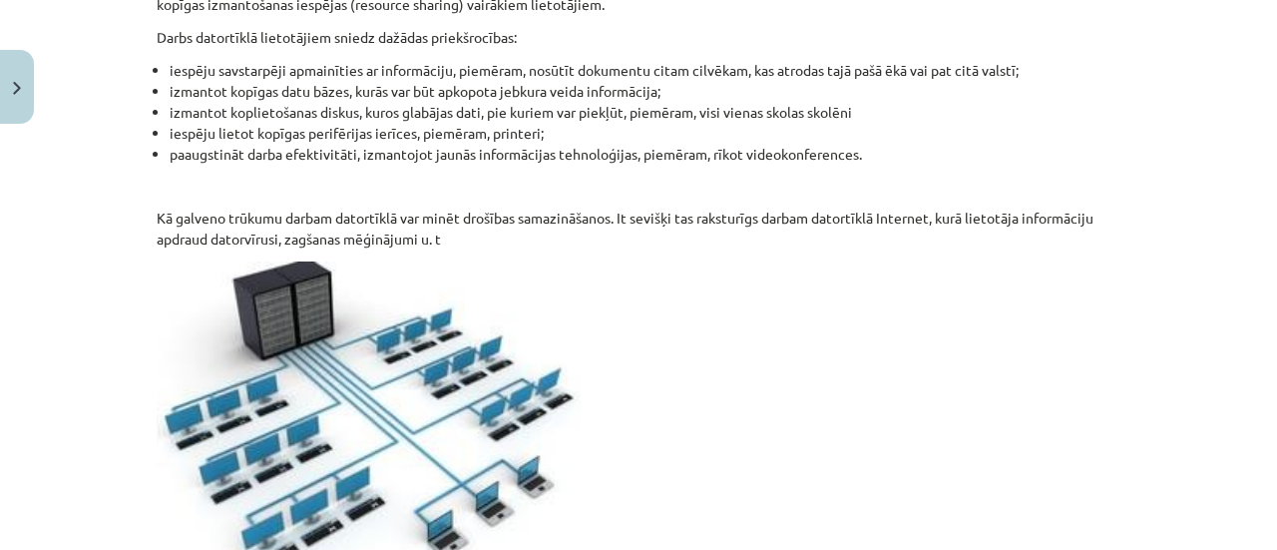
scroll to position [489, 0]
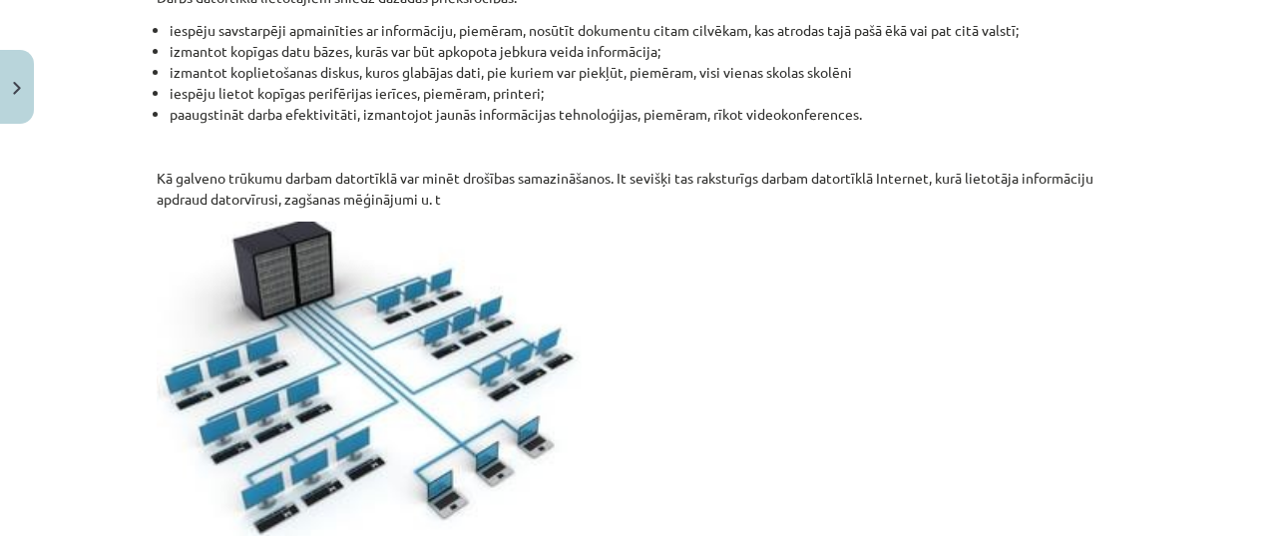
click at [1259, 496] on div "Mācību tēma: Datorikas 8. klases 1. ieskaites mācību materiāls #2 1. Tēma - Dat…" at bounding box center [638, 275] width 1277 height 550
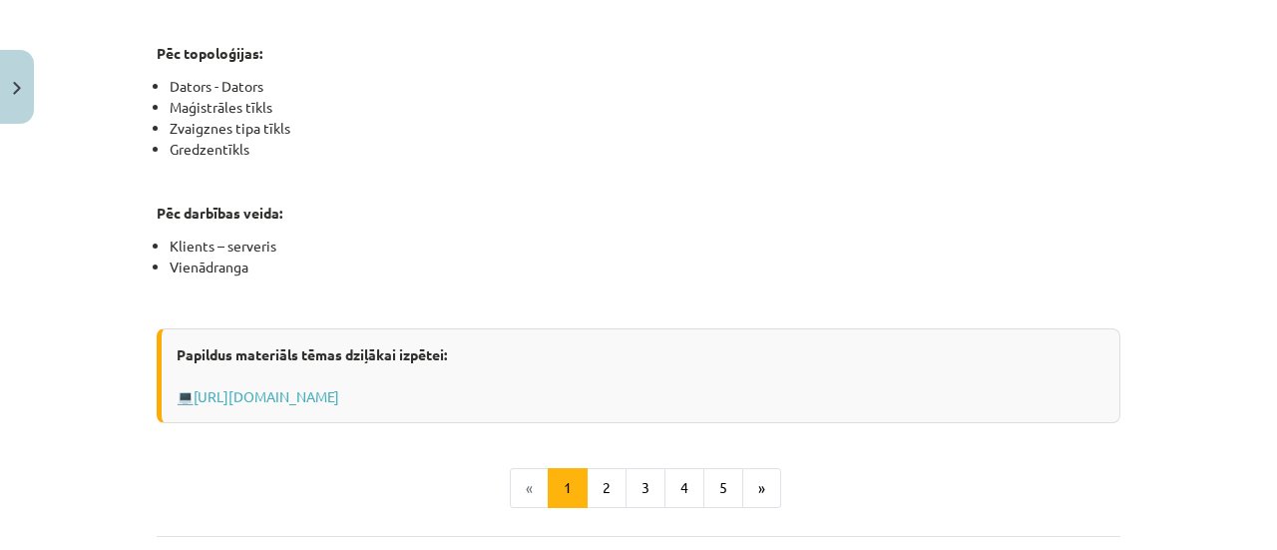
scroll to position [1233, 0]
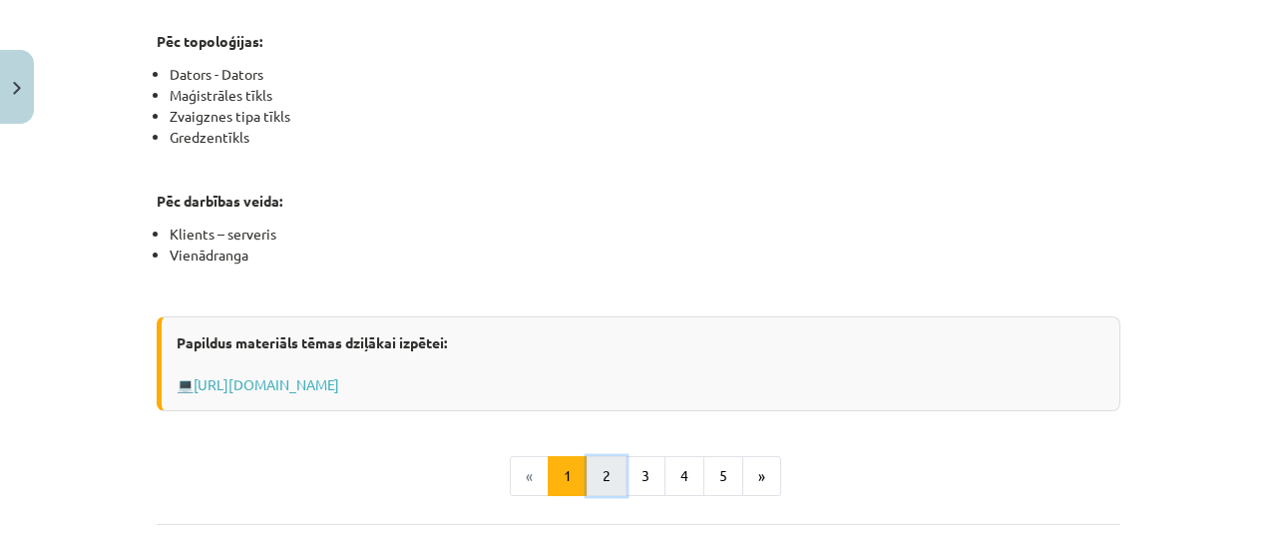
click at [609, 472] on button "2" at bounding box center [607, 476] width 40 height 40
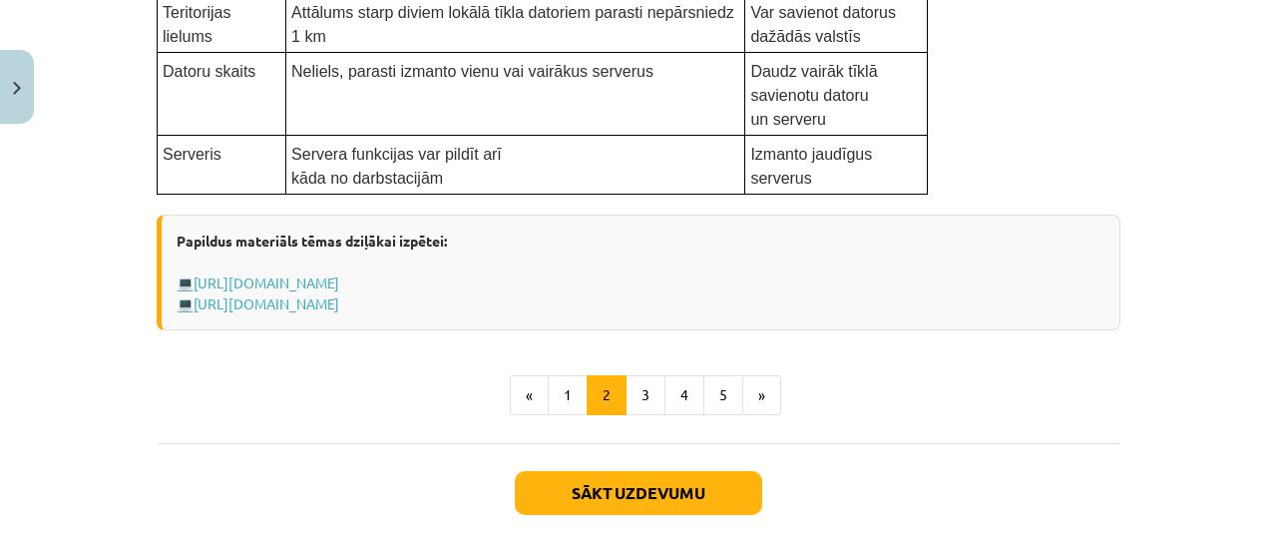
scroll to position [1341, 0]
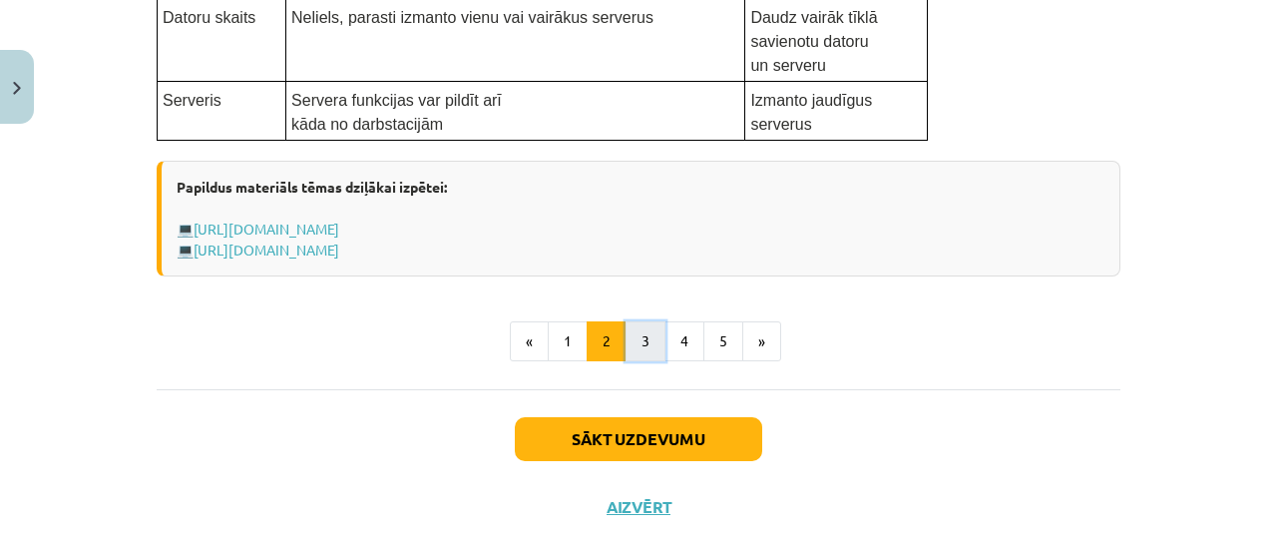
click at [630, 351] on button "3" at bounding box center [645, 341] width 40 height 40
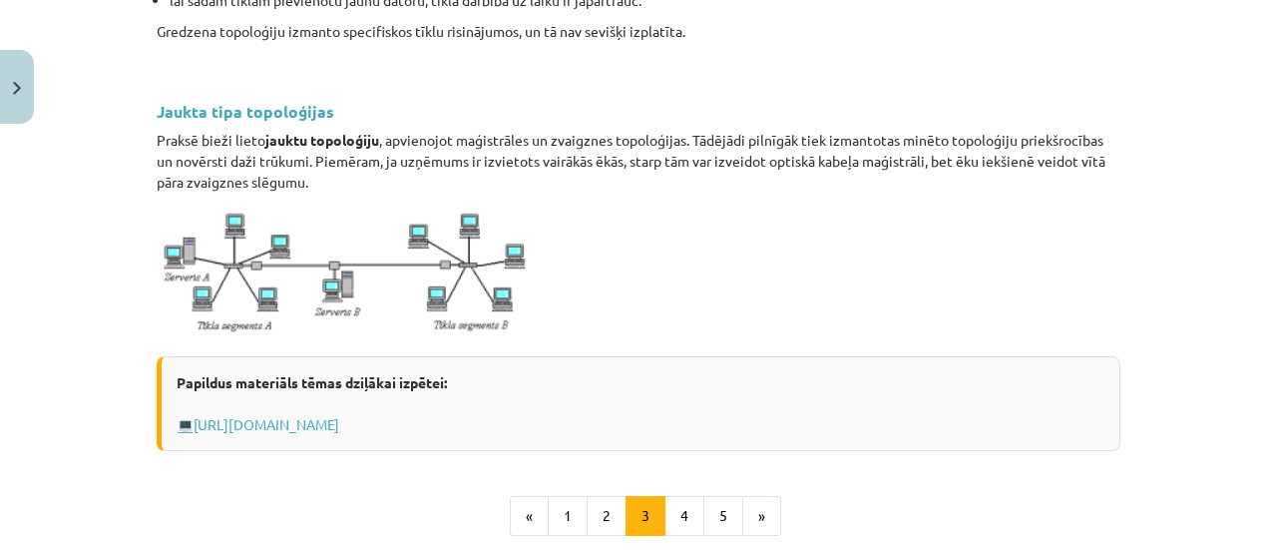
scroll to position [2307, 0]
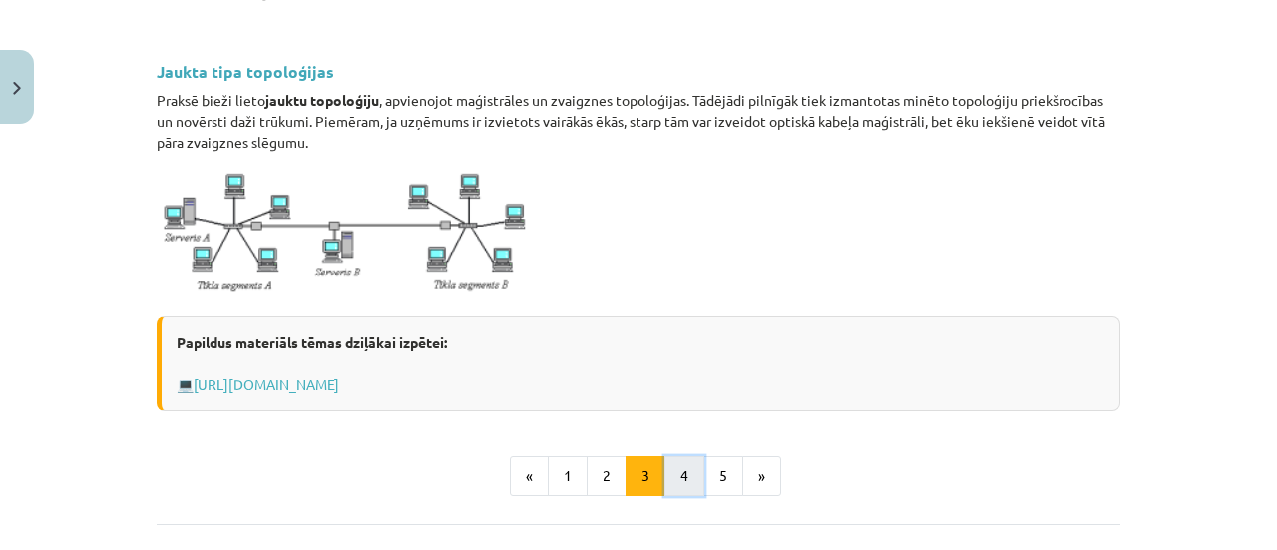
click at [670, 456] on button "4" at bounding box center [684, 476] width 40 height 40
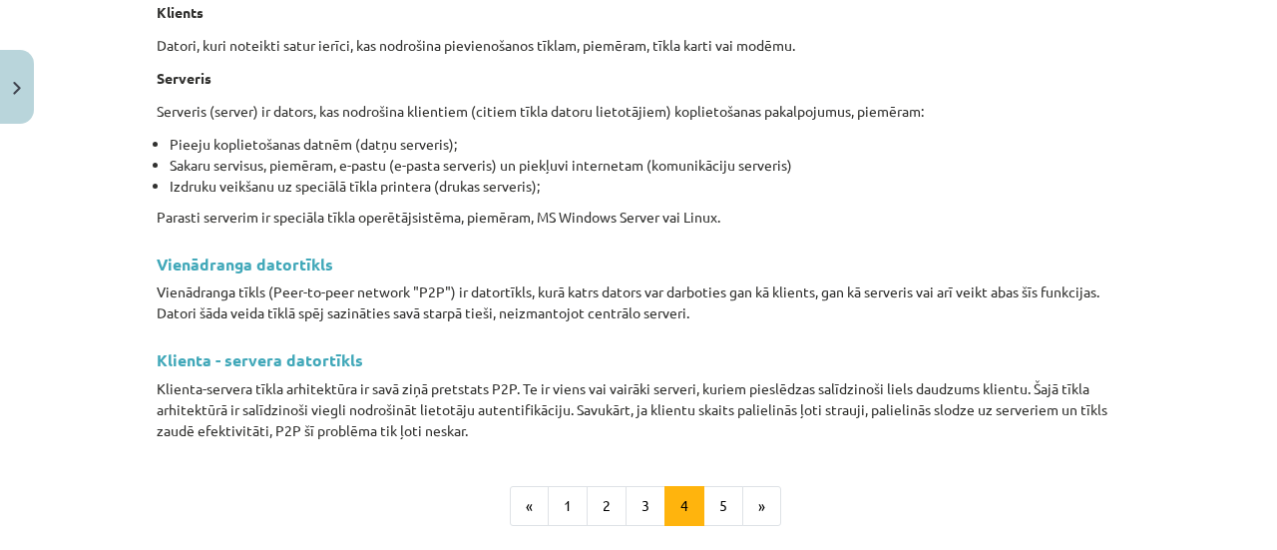
scroll to position [366, 0]
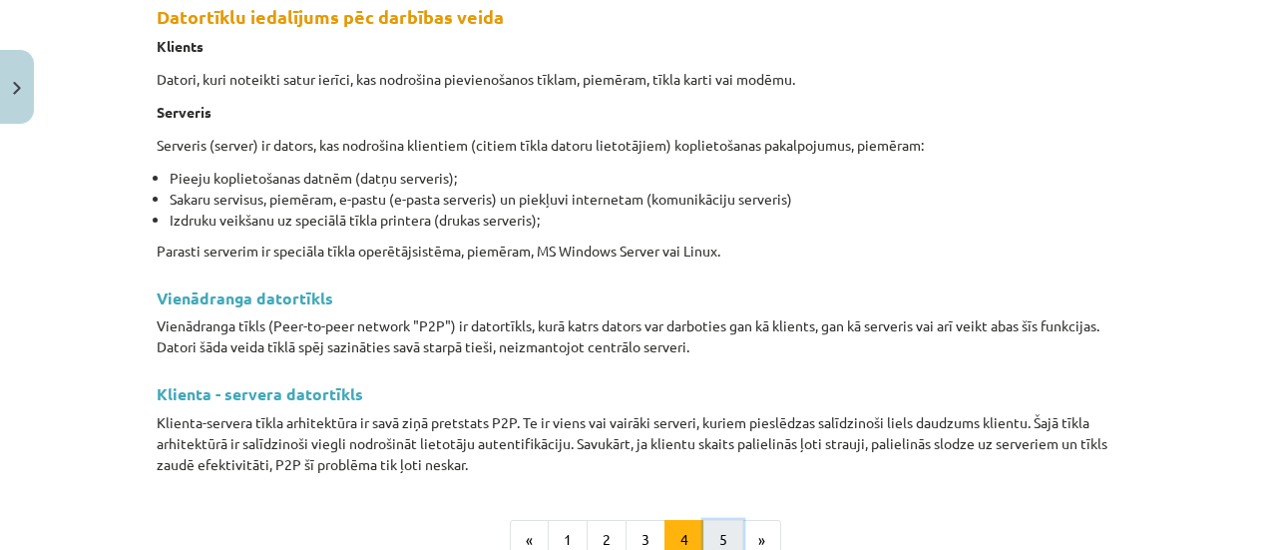
click at [714, 538] on button "5" at bounding box center [723, 540] width 40 height 40
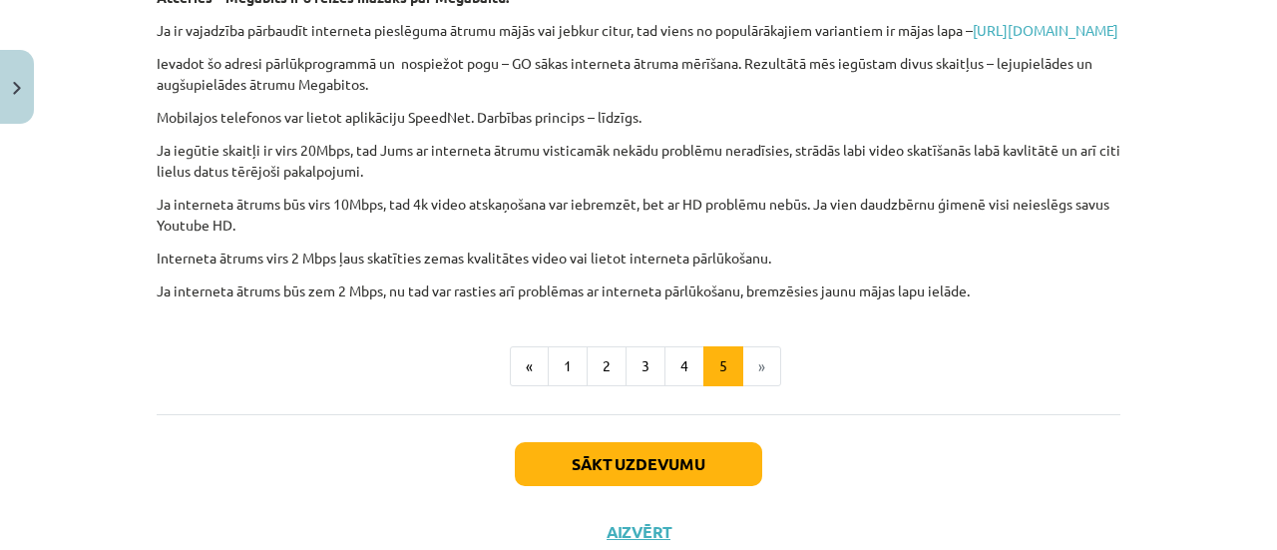
scroll to position [835, 0]
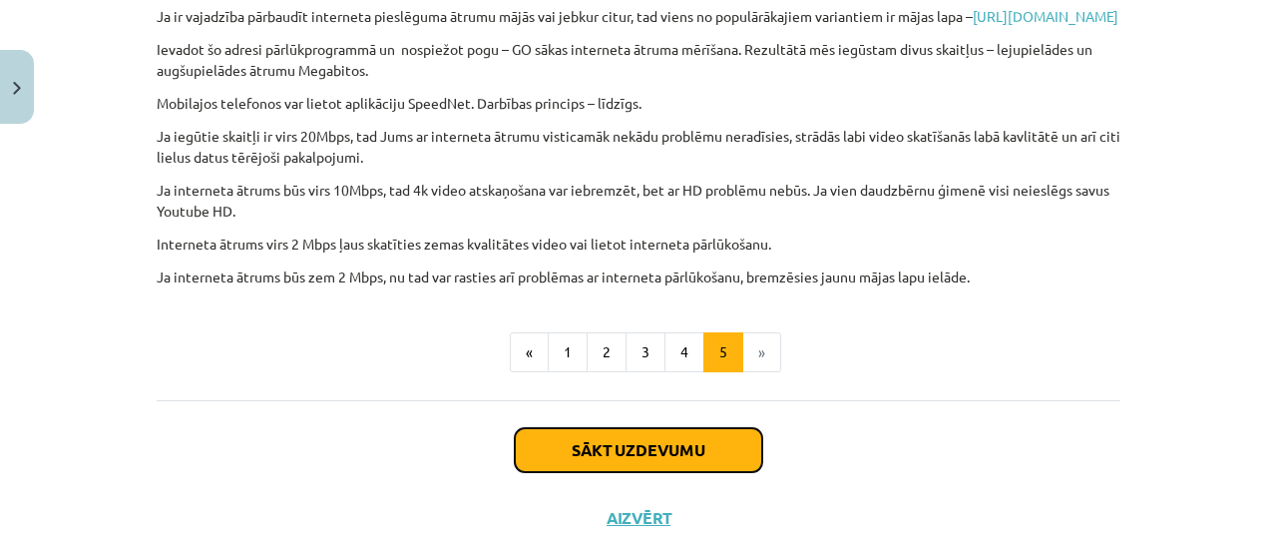
click at [639, 468] on button "Sākt uzdevumu" at bounding box center [638, 450] width 247 height 44
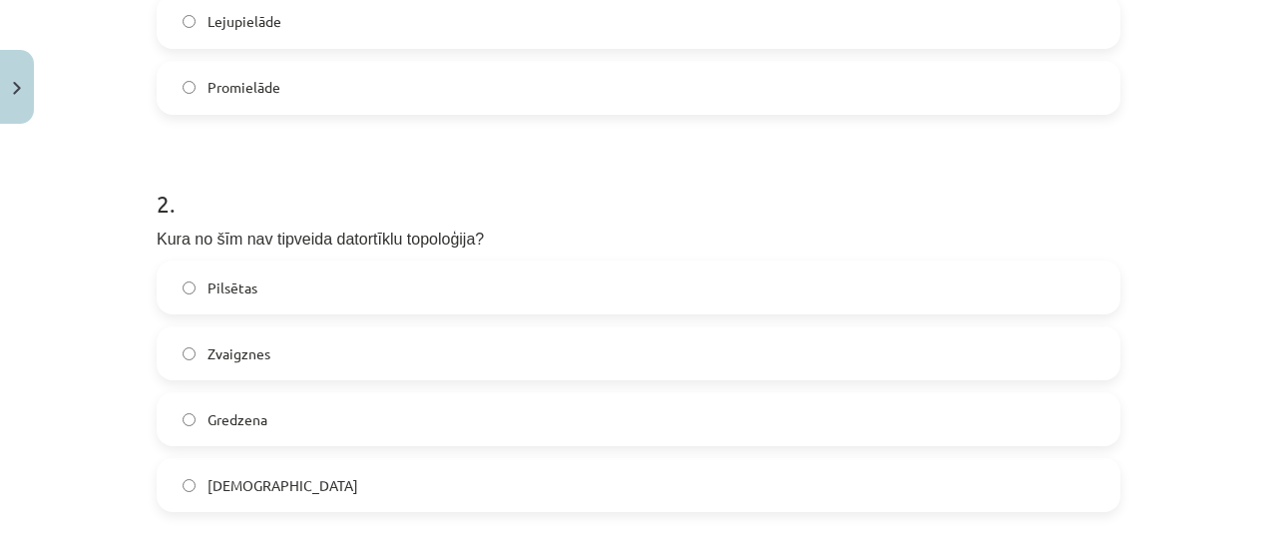
scroll to position [727, 0]
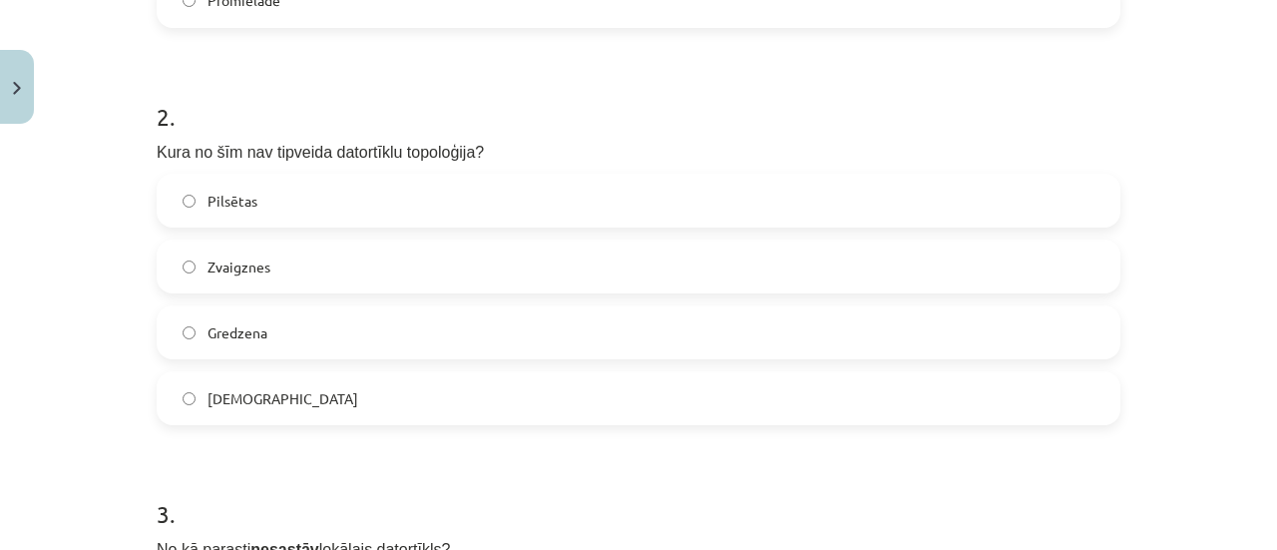
click at [198, 203] on label "Pilsētas" at bounding box center [639, 201] width 960 height 50
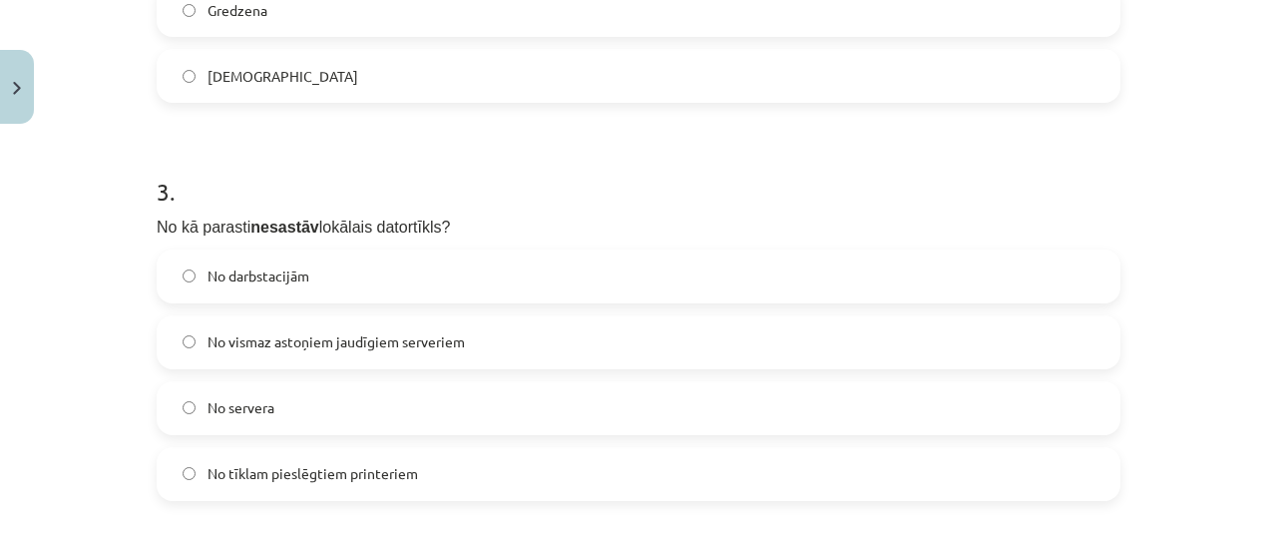
scroll to position [1097, 0]
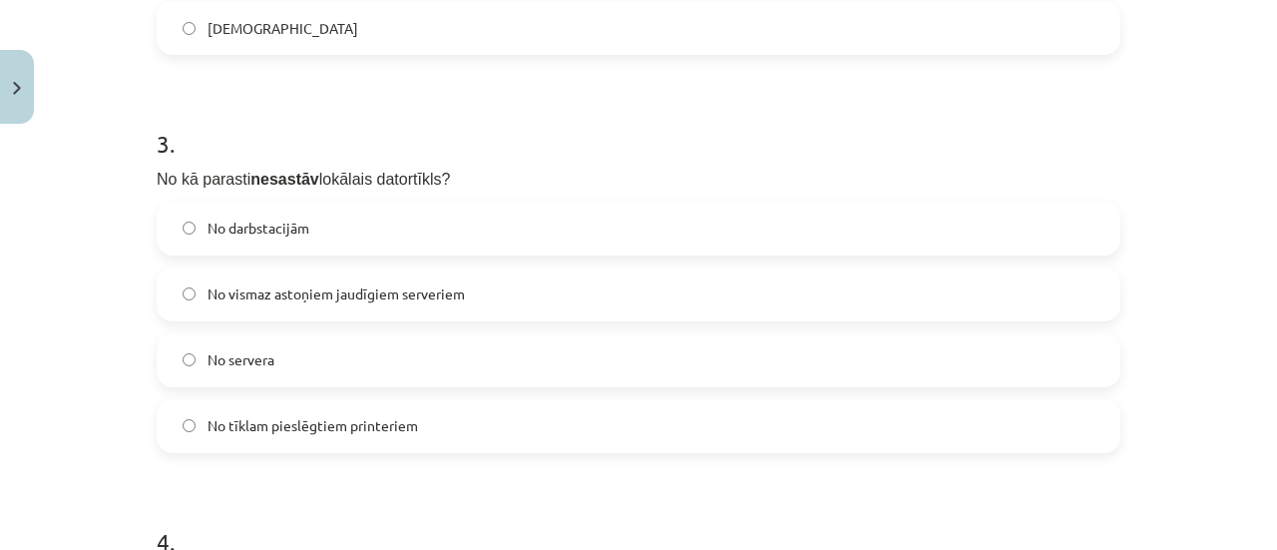
click at [355, 291] on span "No vismaz astoņiem jaudīgiem serveriem" at bounding box center [335, 293] width 257 height 21
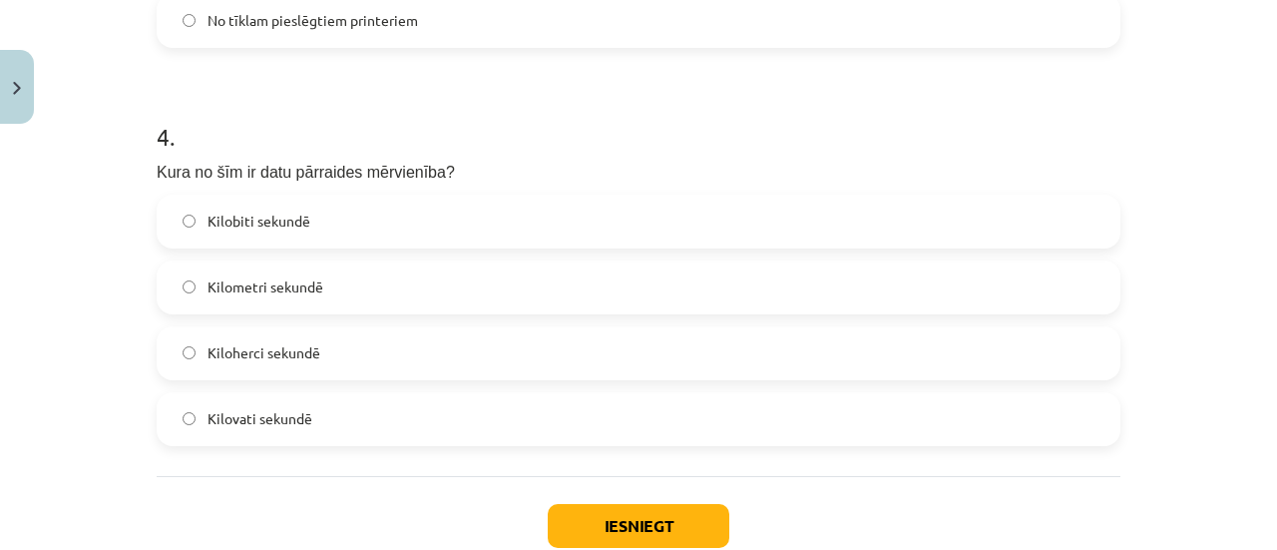
scroll to position [1516, 0]
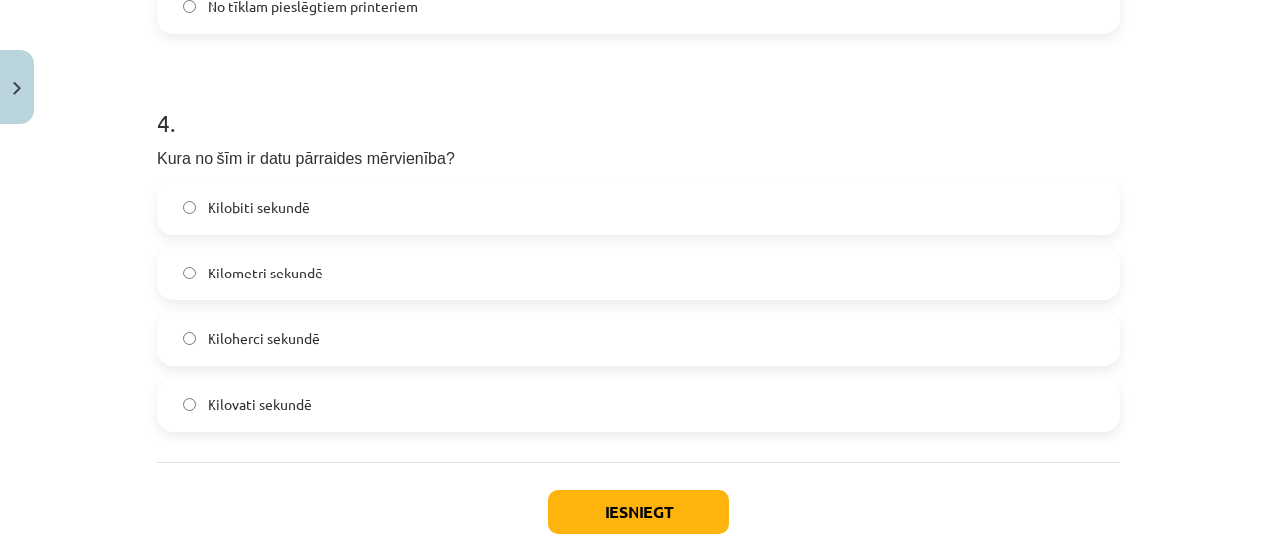
click at [247, 197] on span "Kilobiti sekundē" at bounding box center [258, 207] width 103 height 21
click at [603, 510] on button "Iesniegt" at bounding box center [639, 512] width 182 height 44
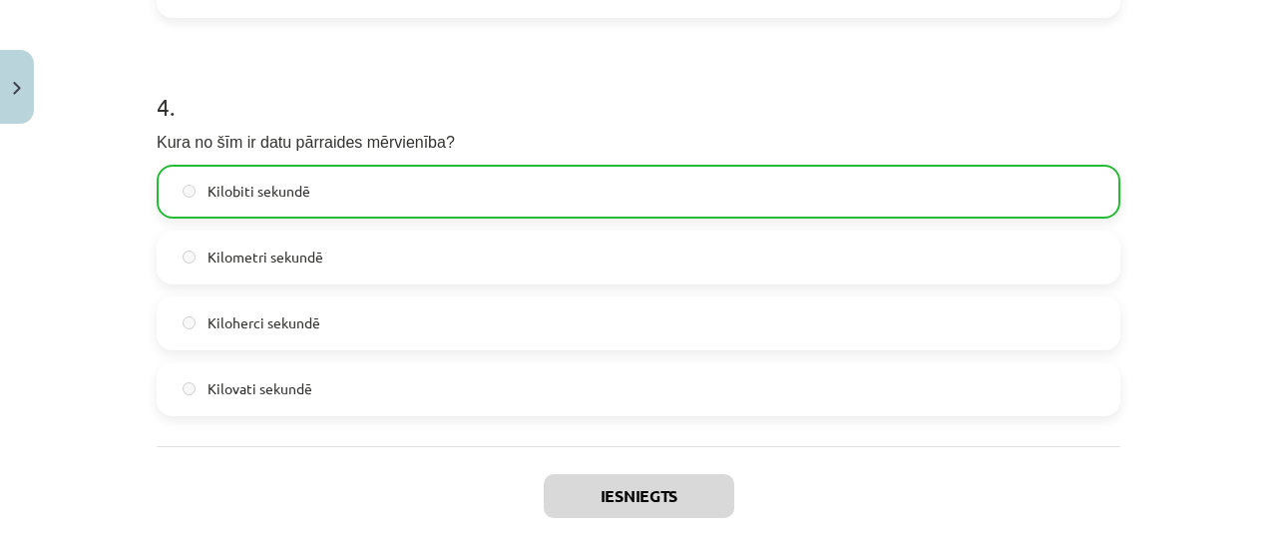
scroll to position [1596, 0]
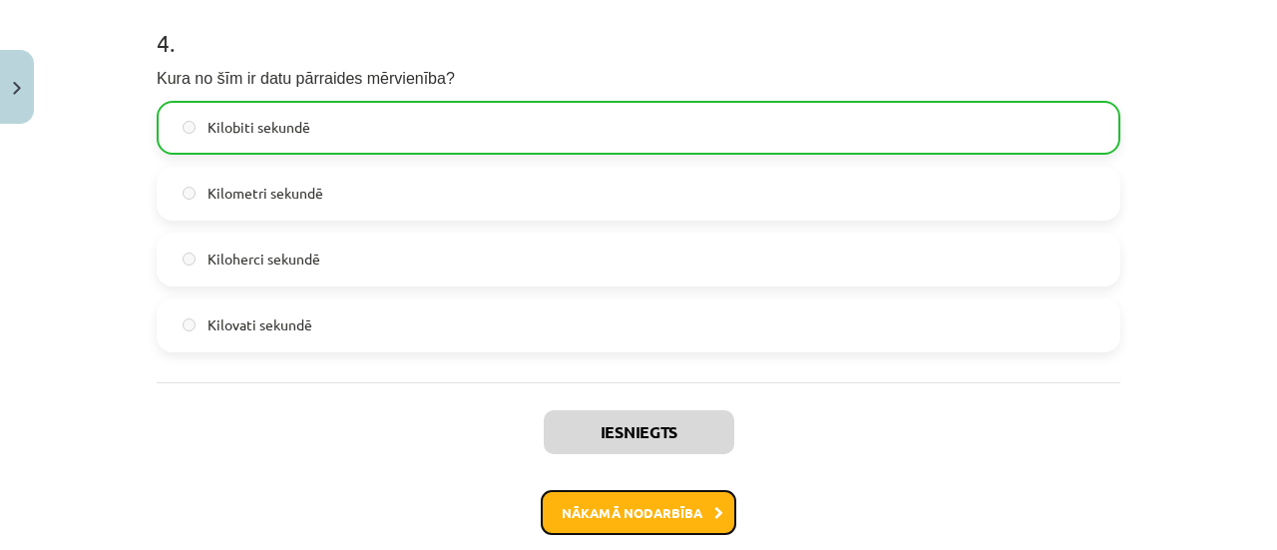
click at [638, 515] on button "Nākamā nodarbība" at bounding box center [639, 513] width 196 height 46
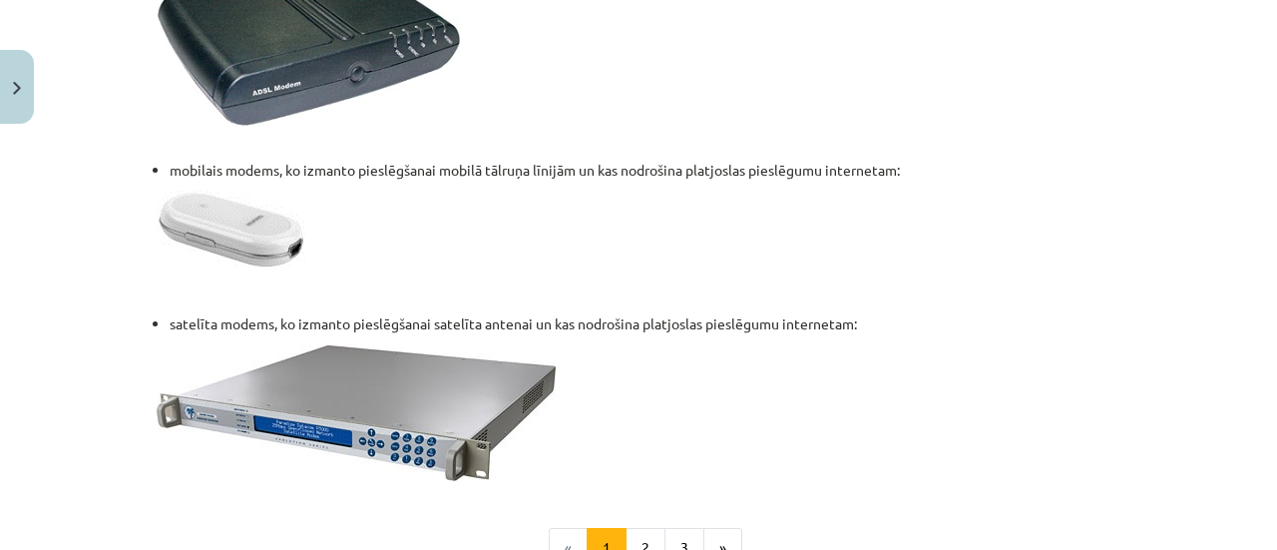
scroll to position [2677, 0]
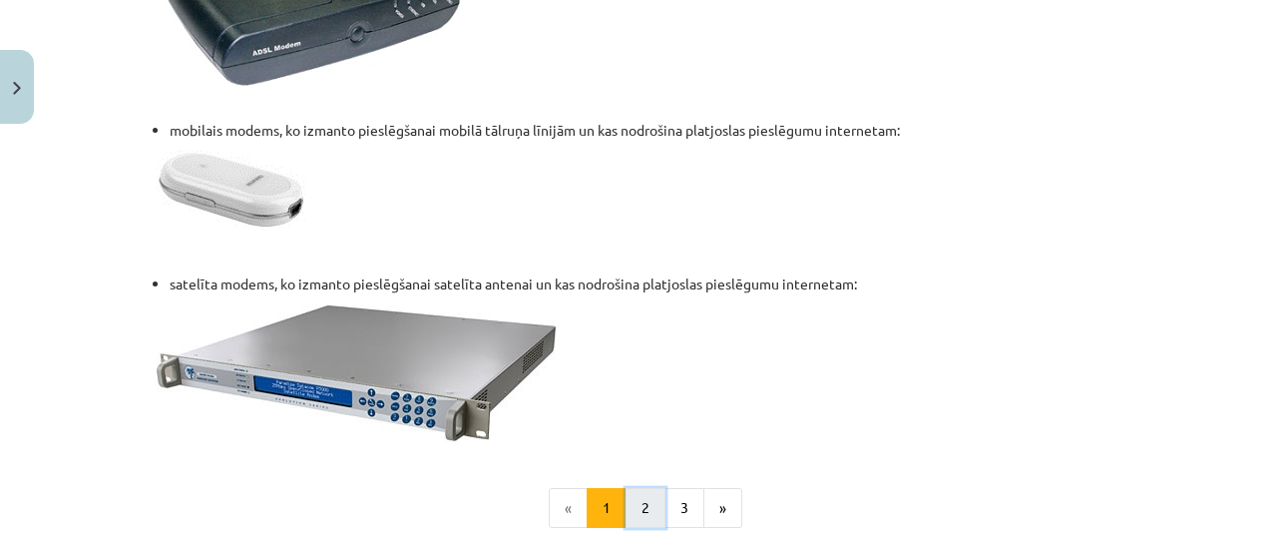
click at [626, 507] on button "2" at bounding box center [645, 508] width 40 height 40
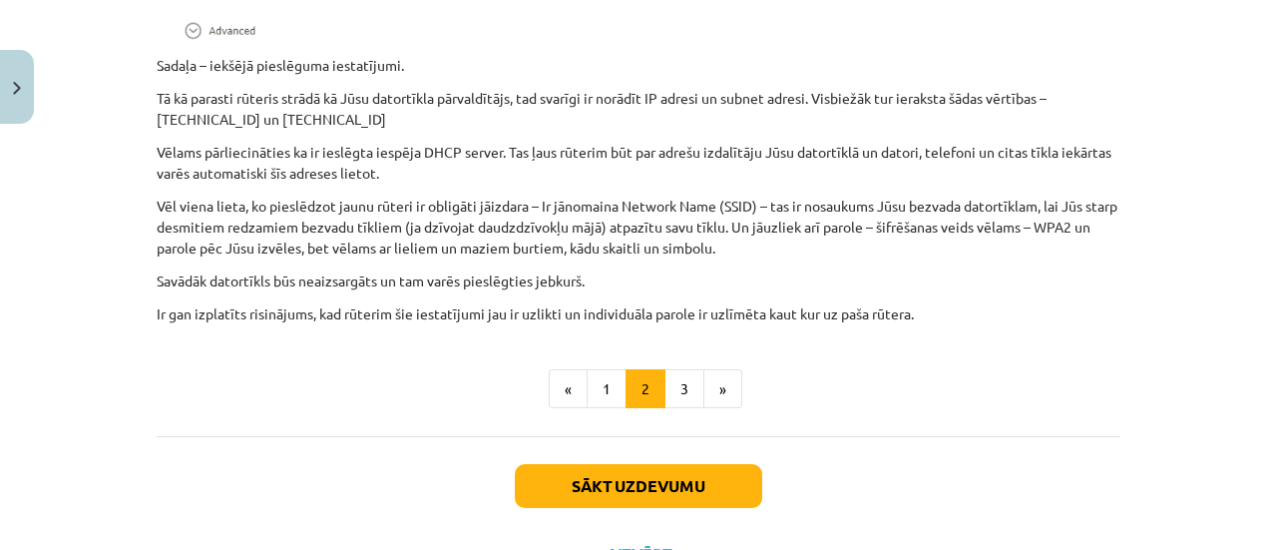
scroll to position [1691, 0]
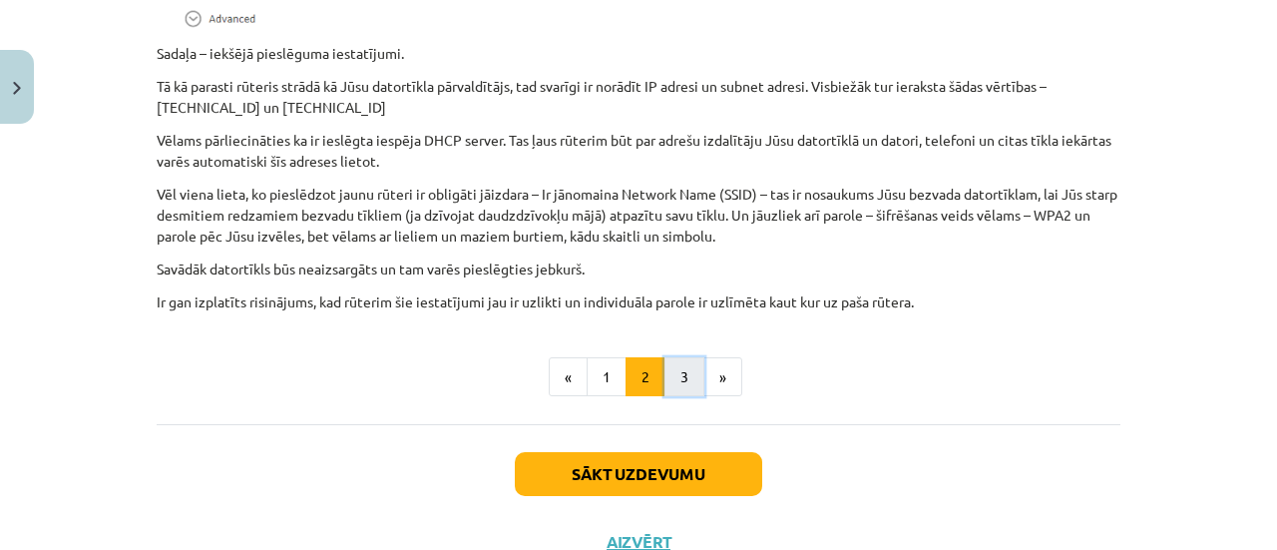
click at [664, 397] on button "3" at bounding box center [684, 377] width 40 height 40
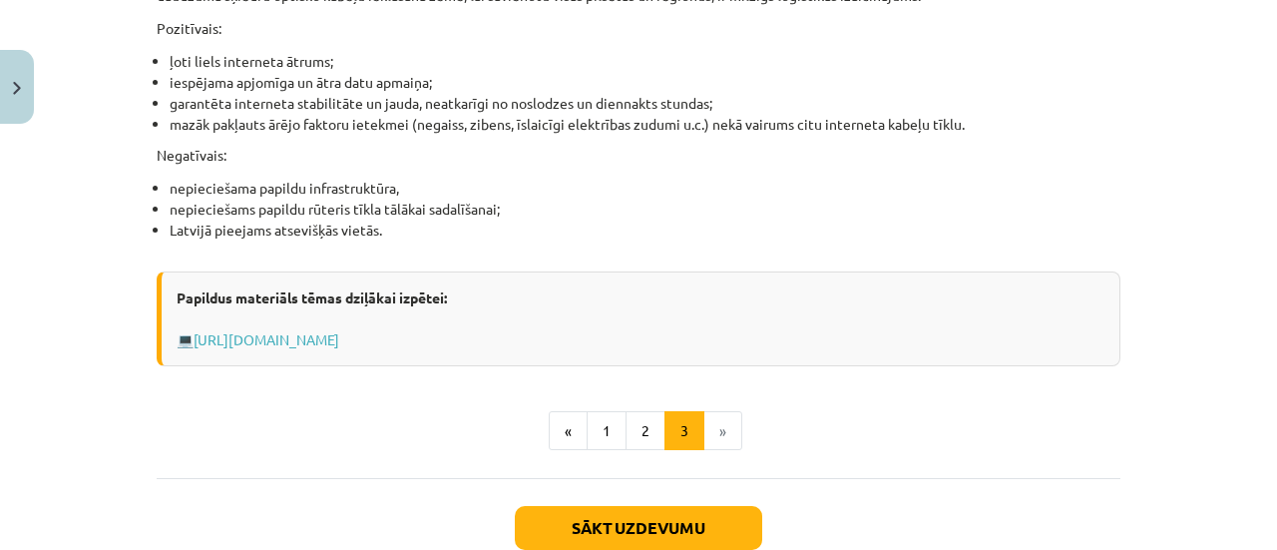
scroll to position [2715, 0]
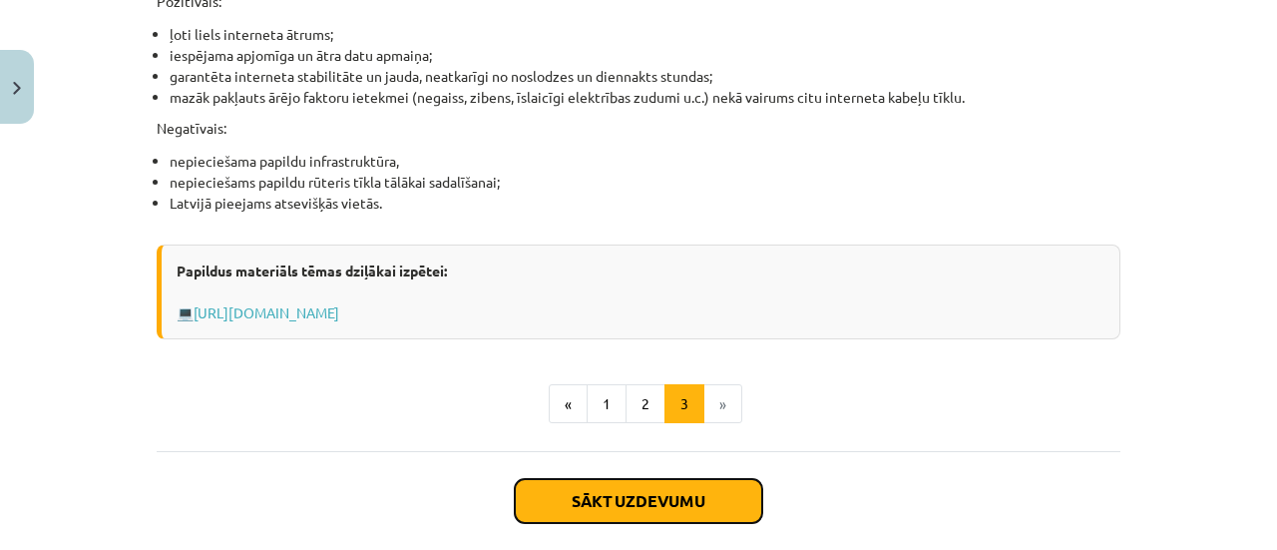
click at [676, 486] on button "Sākt uzdevumu" at bounding box center [638, 501] width 247 height 44
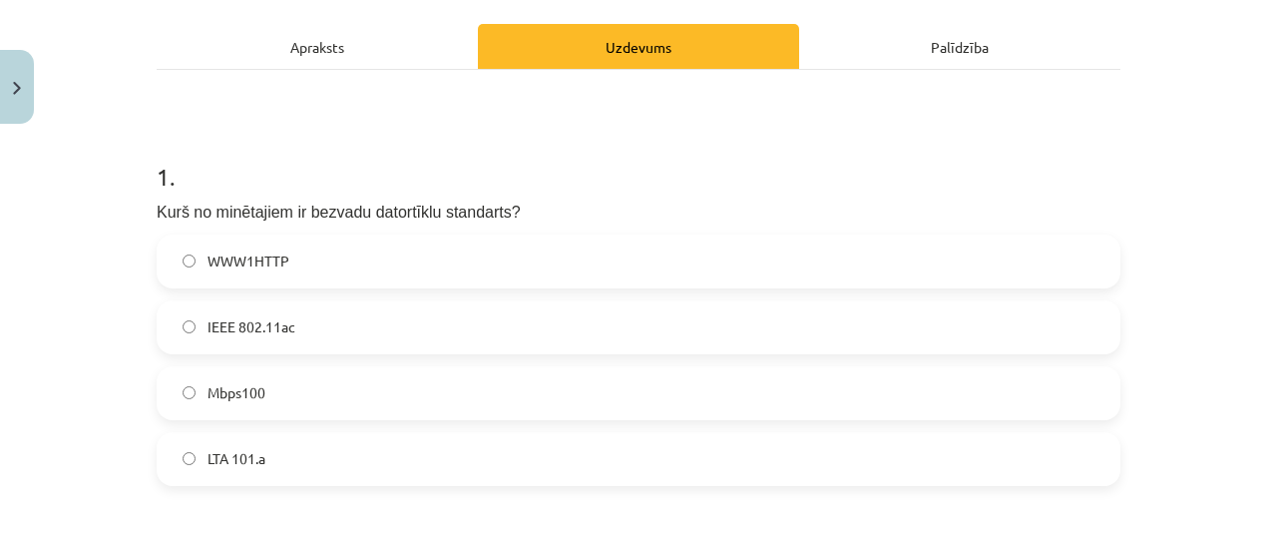
scroll to position [355, 0]
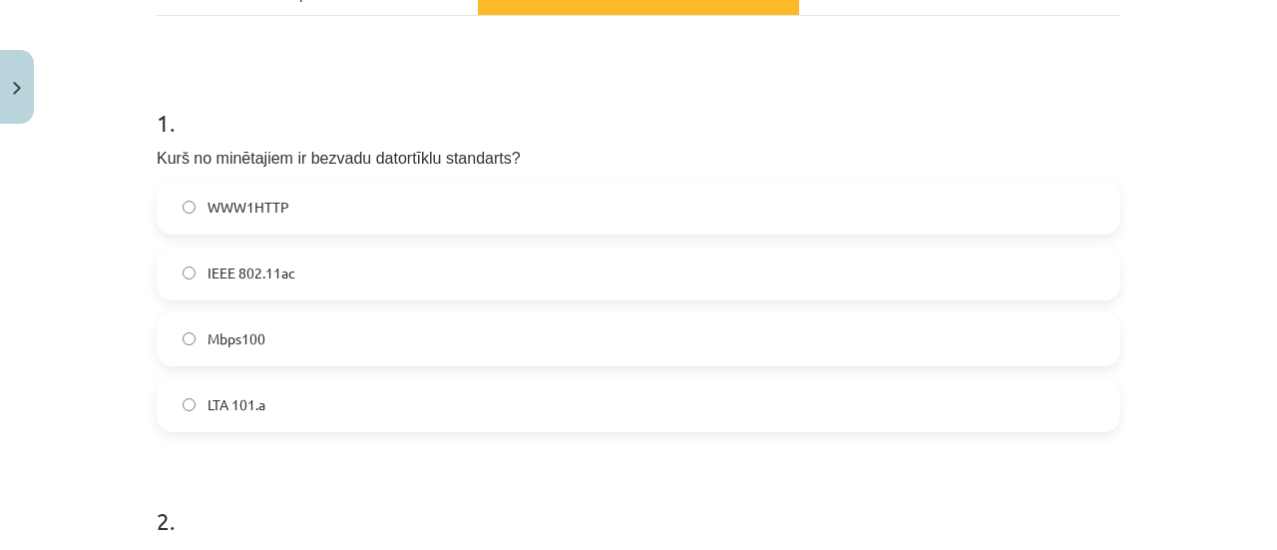
click at [237, 276] on span "IEEE 802.11ac" at bounding box center [251, 272] width 88 height 21
click at [239, 204] on span "WWW1HTTP" at bounding box center [248, 207] width 82 height 21
click at [188, 262] on label "IEEE 802.11ac" at bounding box center [639, 273] width 960 height 50
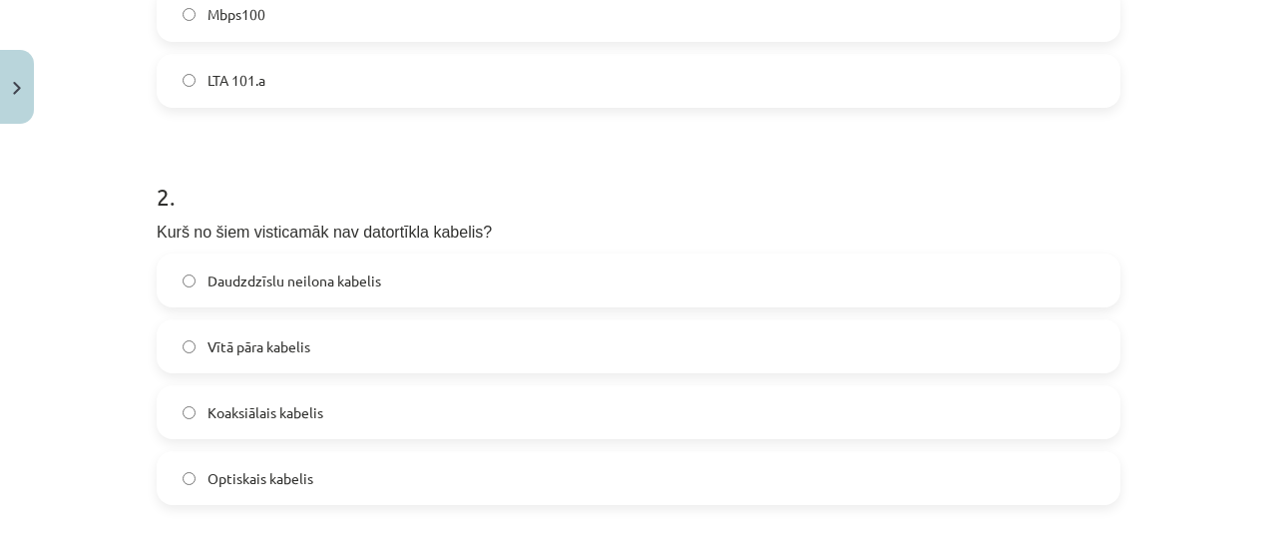
scroll to position [702, 0]
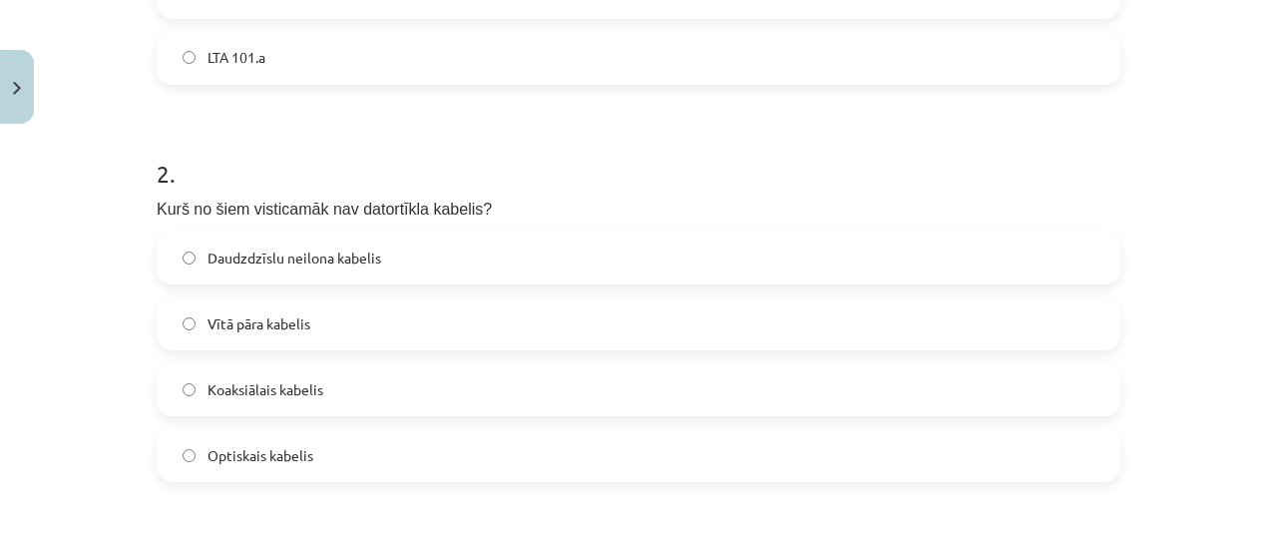
click at [182, 248] on label "Daudzdzīslu neilona kabelis" at bounding box center [639, 257] width 960 height 50
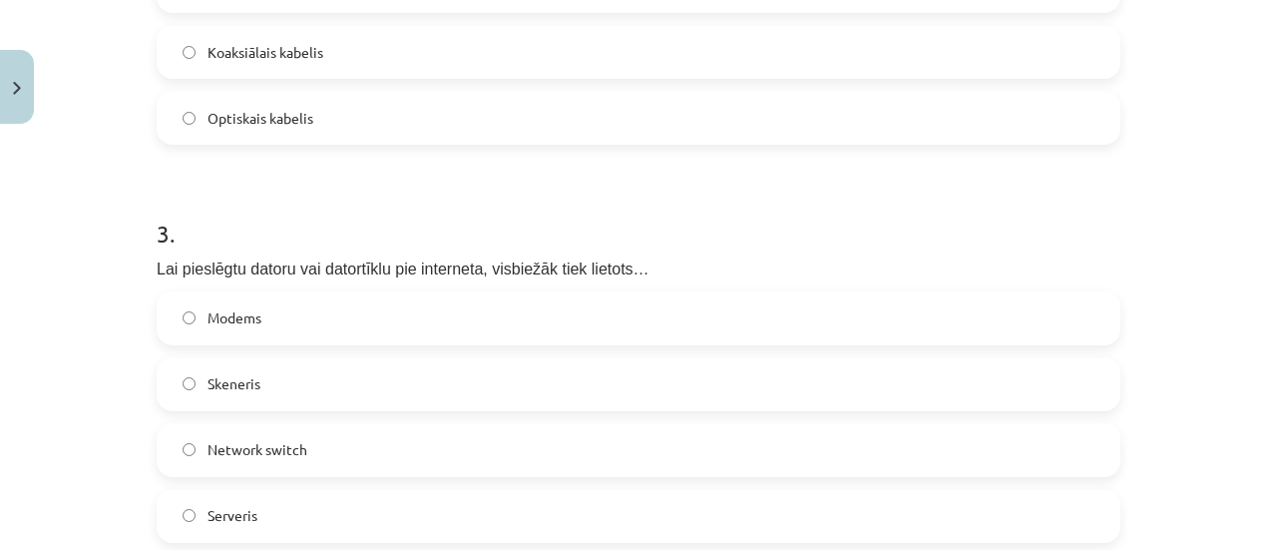
scroll to position [1048, 0]
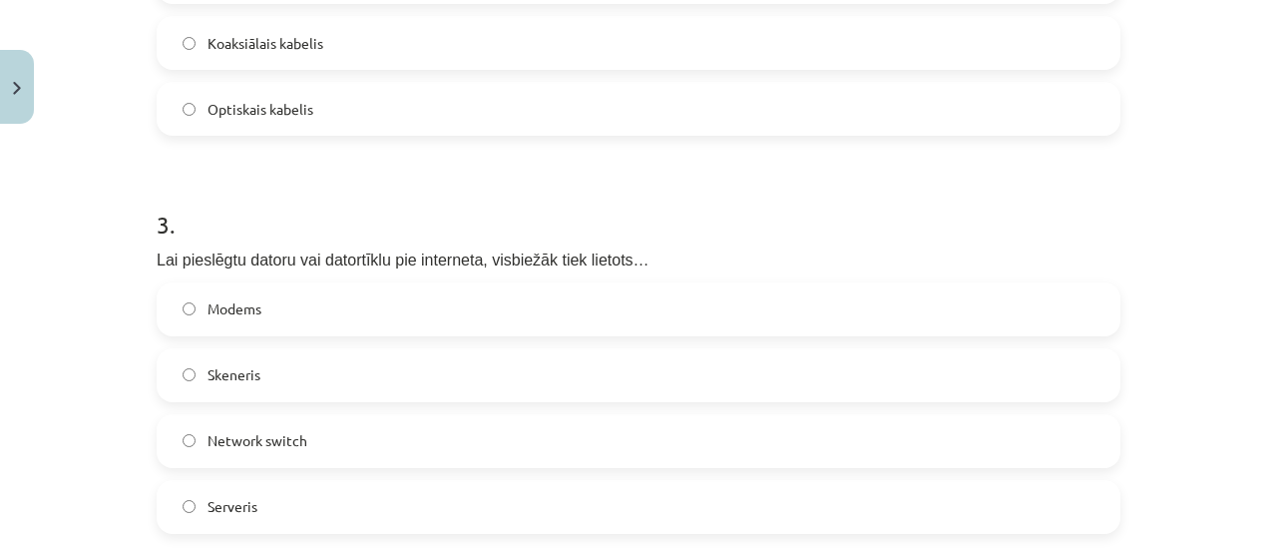
click at [229, 307] on span "Modems" at bounding box center [234, 308] width 54 height 21
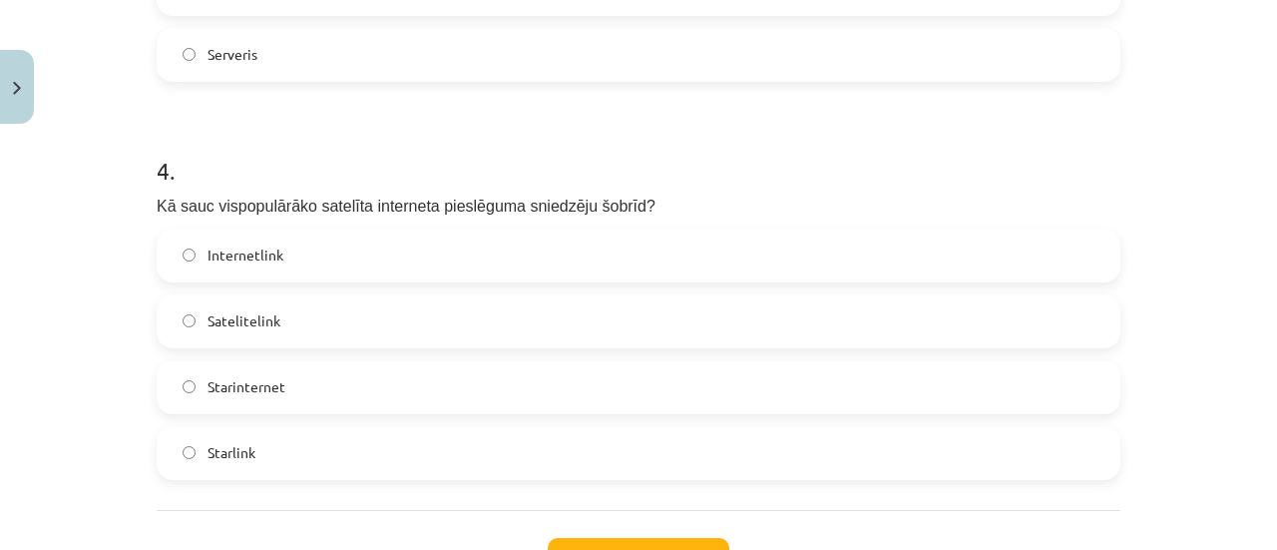
scroll to position [1513, 0]
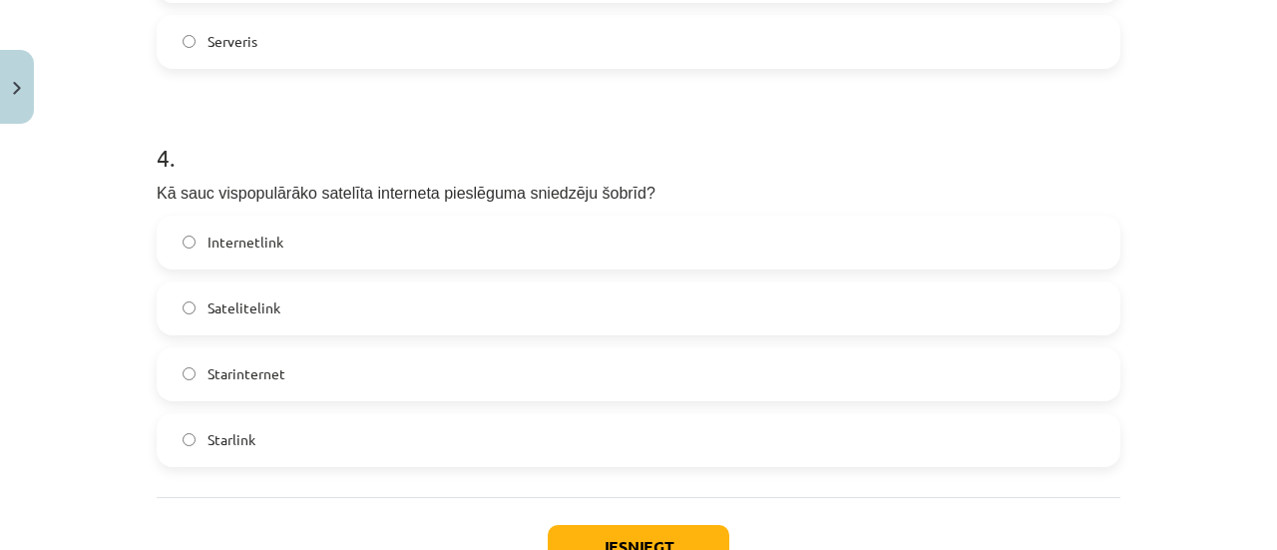
click at [207, 439] on span "Starlink" at bounding box center [231, 439] width 48 height 21
click at [614, 531] on button "Iesniegt" at bounding box center [639, 547] width 182 height 44
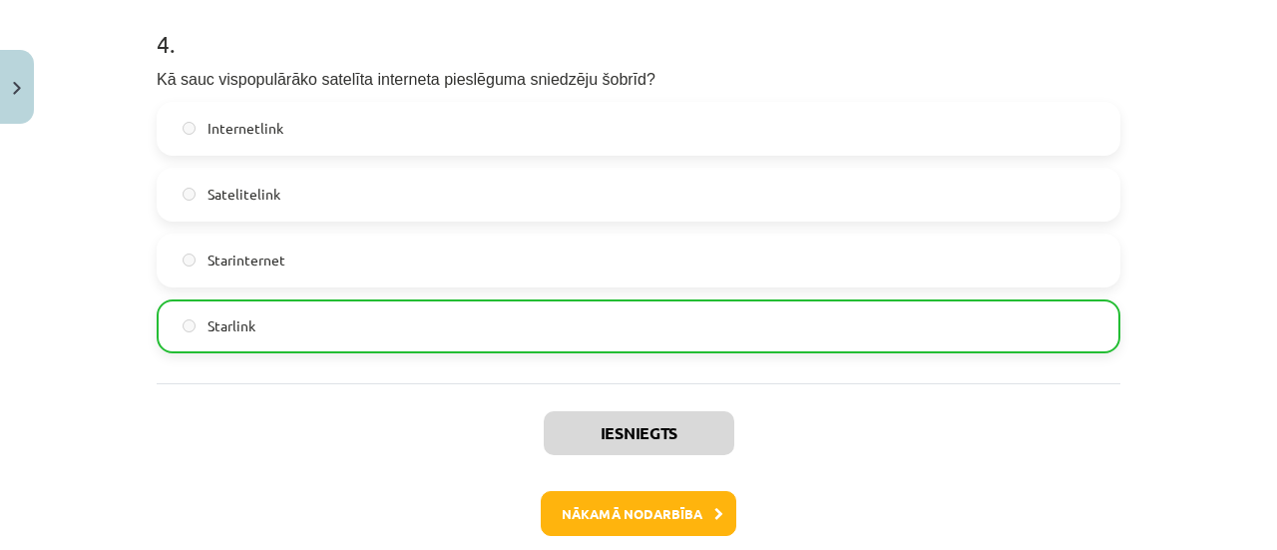
scroll to position [1671, 0]
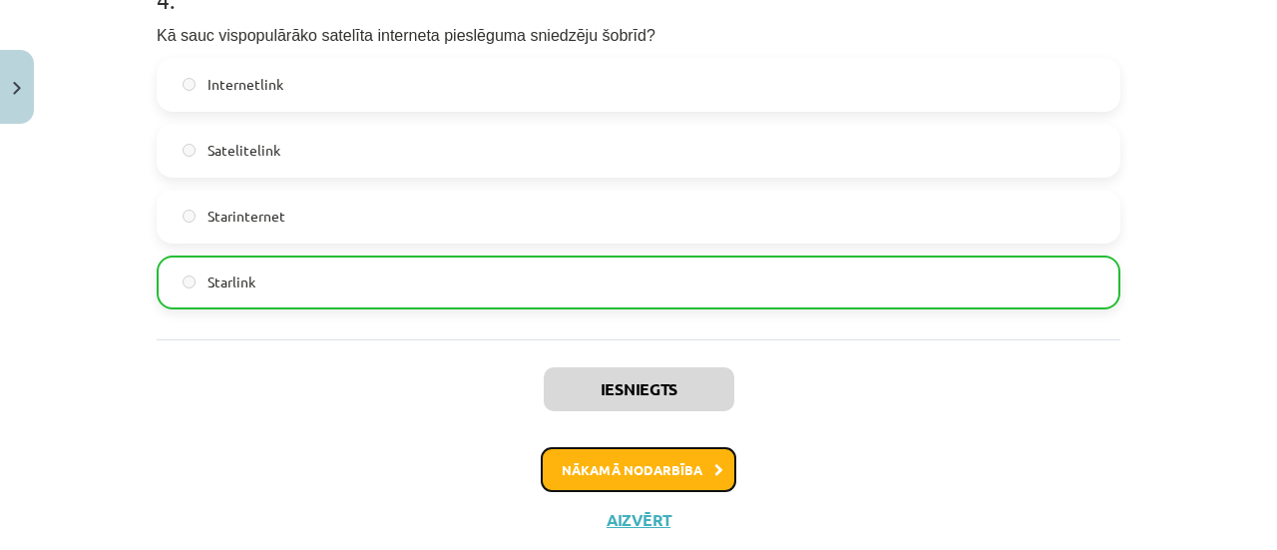
click at [692, 466] on button "Nākamā nodarbība" at bounding box center [639, 470] width 196 height 46
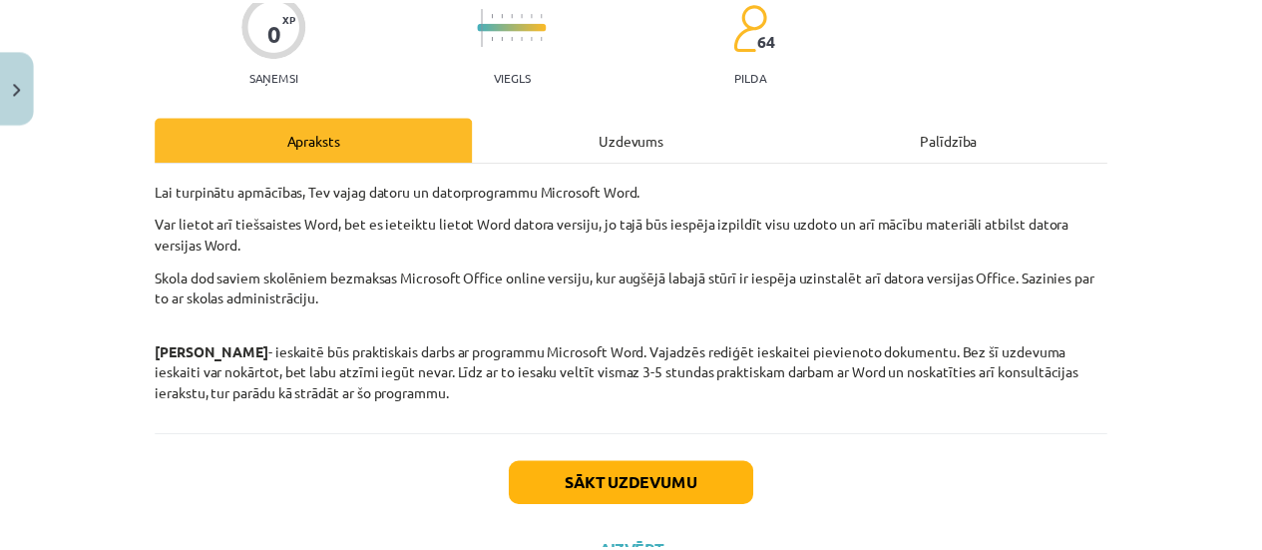
scroll to position [190, 0]
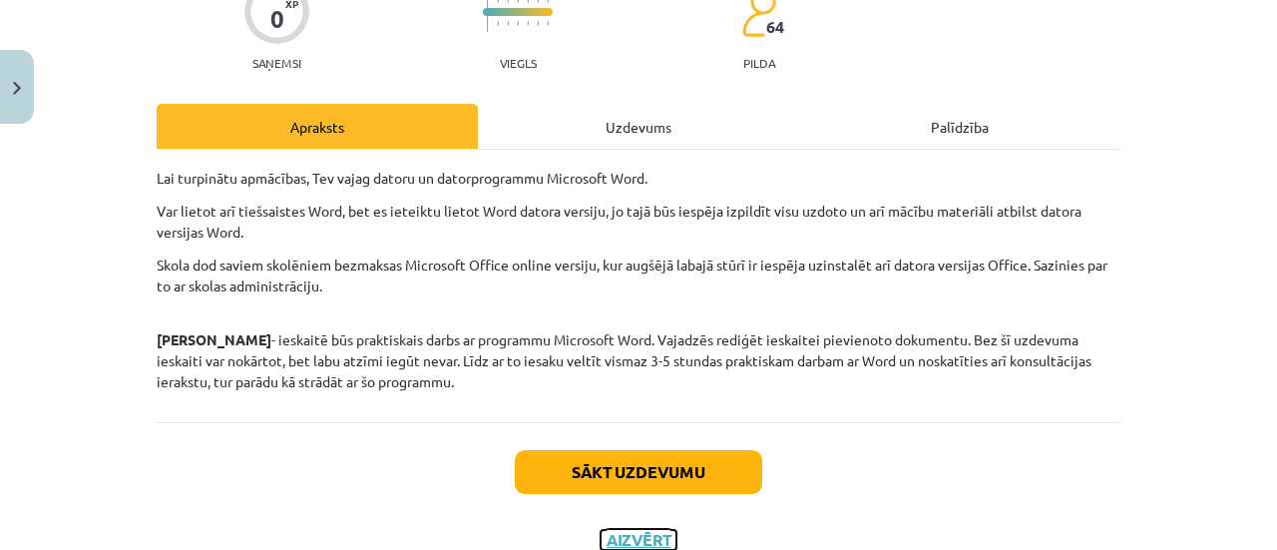
click at [608, 541] on button "Aizvērt" at bounding box center [639, 540] width 76 height 20
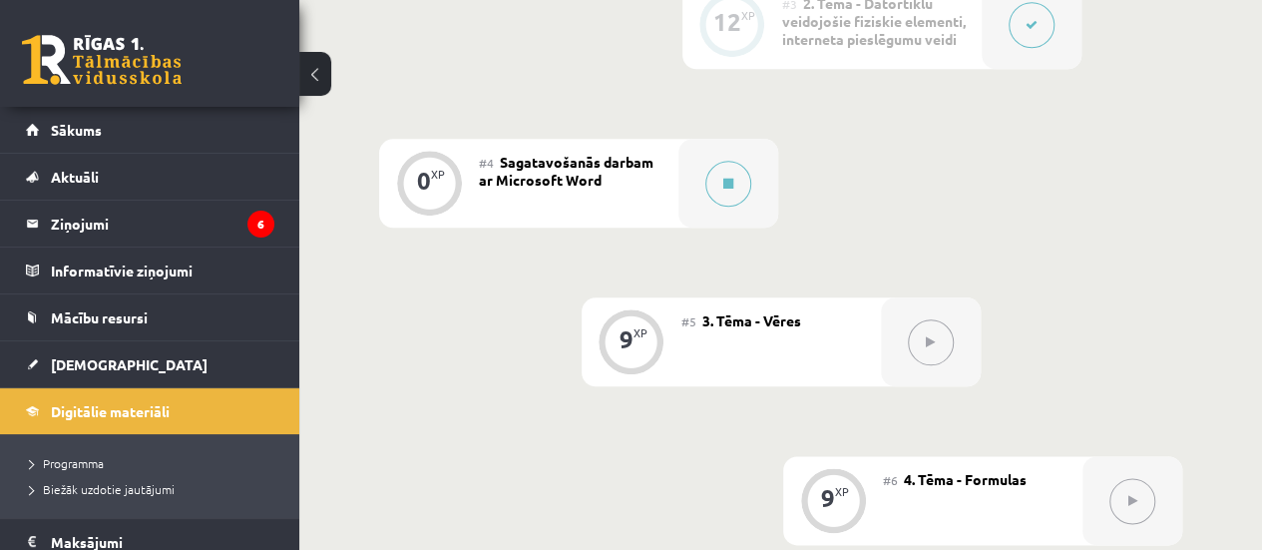
scroll to position [994, 0]
click at [75, 412] on span "Digitālie materiāli" at bounding box center [110, 411] width 119 height 18
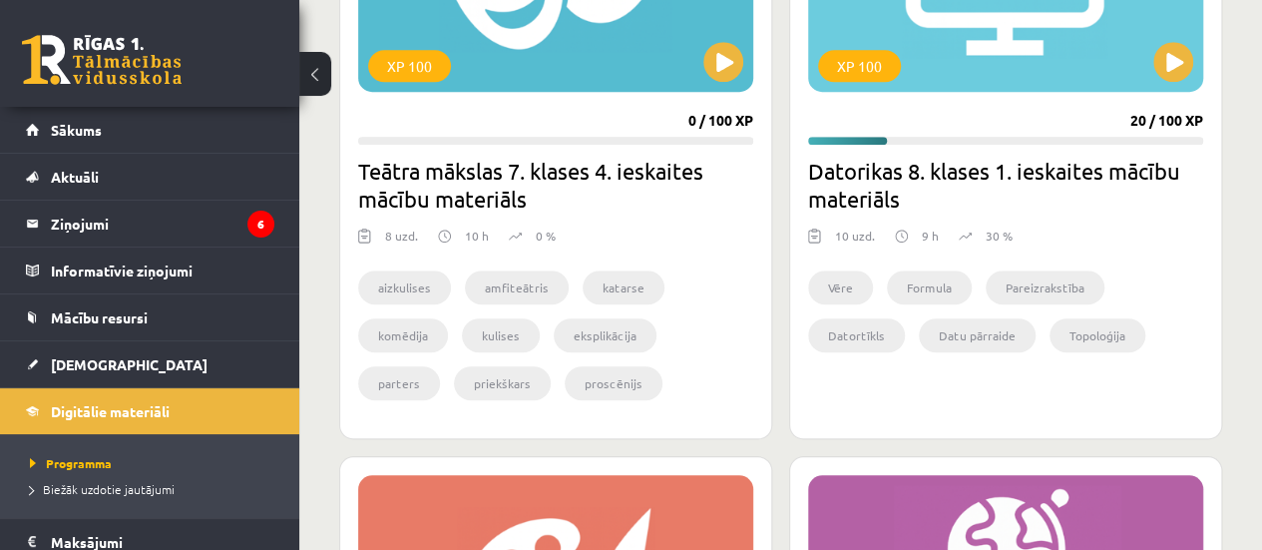
scroll to position [768, 0]
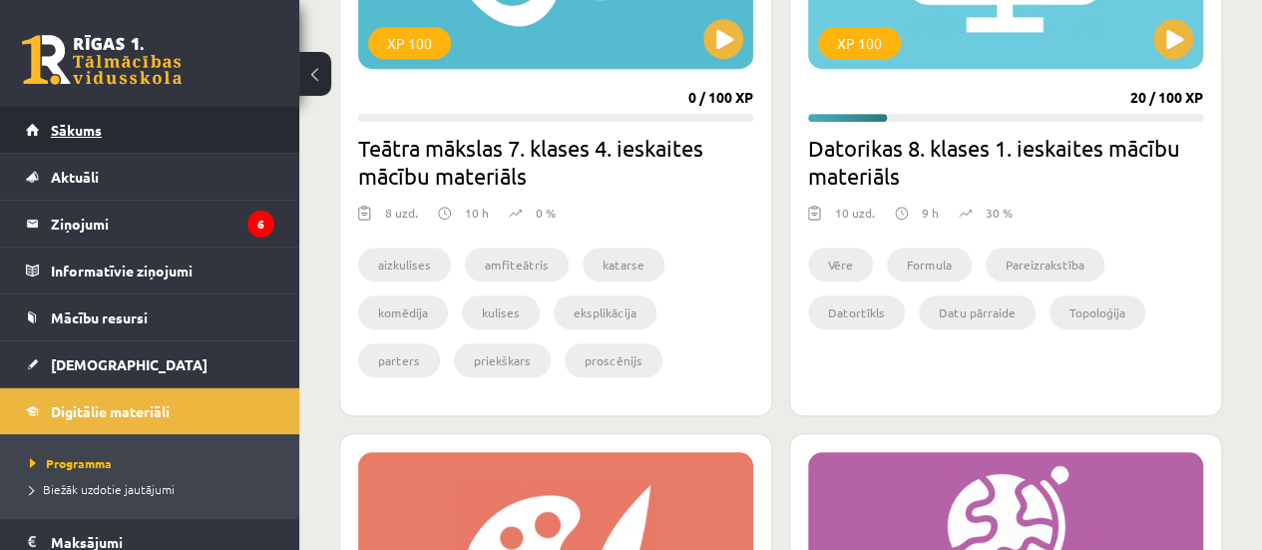
click at [73, 132] on span "Sākums" at bounding box center [76, 130] width 51 height 18
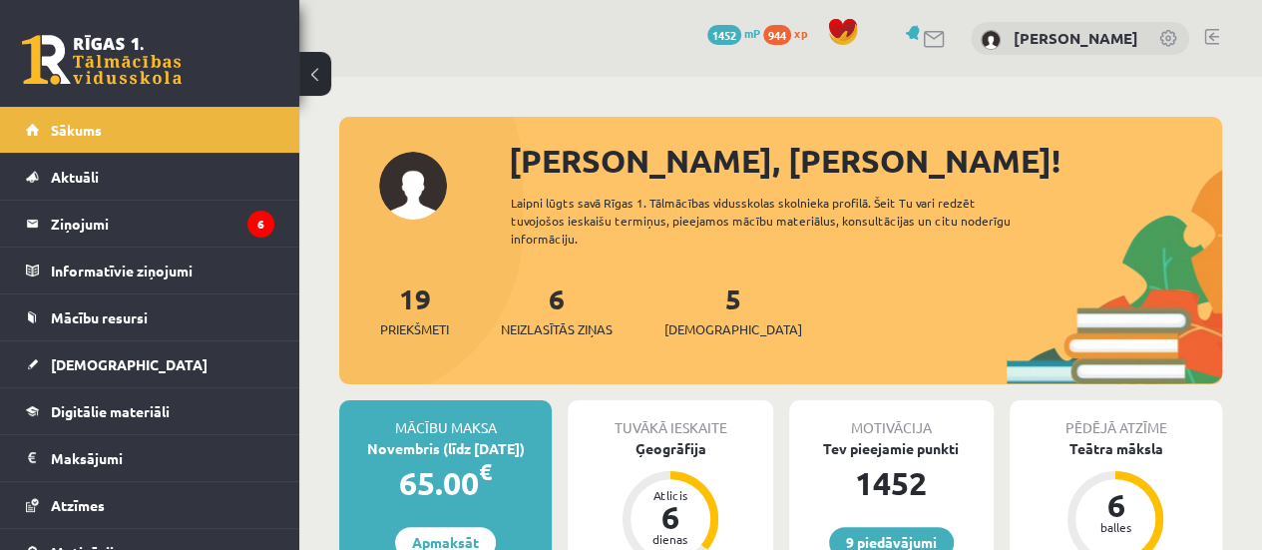
click at [1206, 36] on link at bounding box center [1211, 37] width 15 height 16
